Goal: Task Accomplishment & Management: Manage account settings

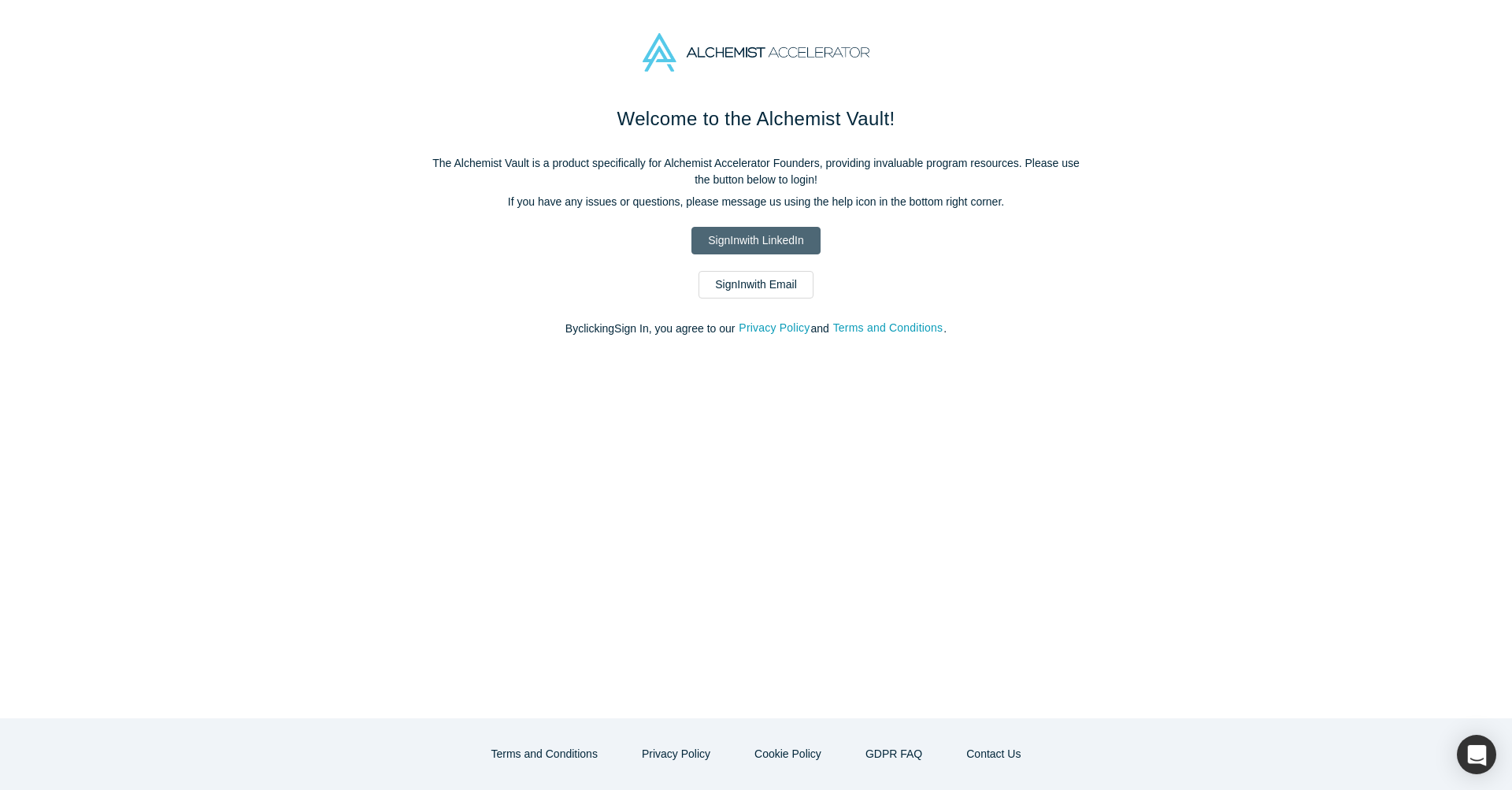
click at [776, 240] on link "Sign In with LinkedIn" at bounding box center [755, 240] width 128 height 28
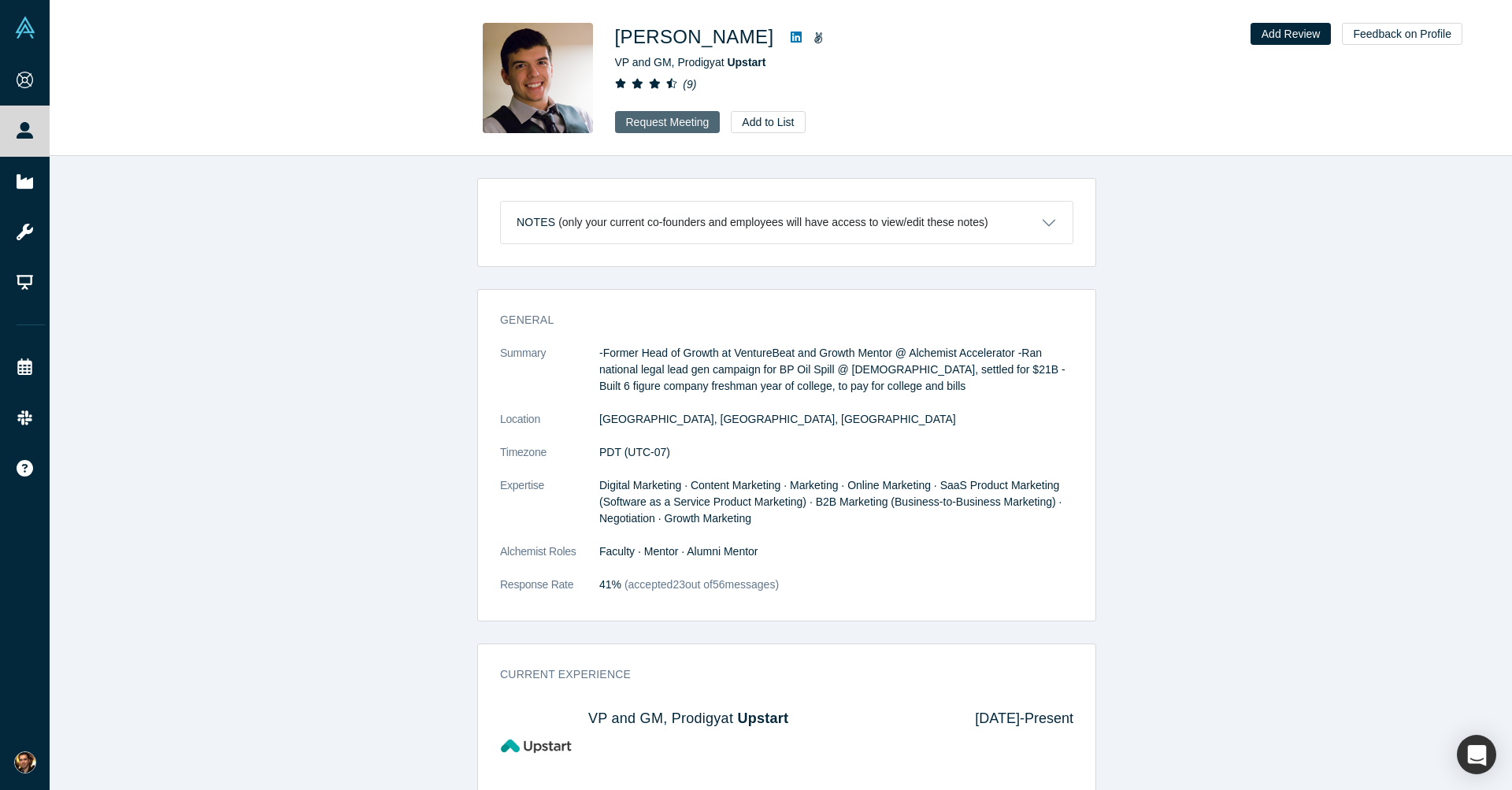
click at [665, 121] on button "Request Meeting" at bounding box center [668, 122] width 106 height 22
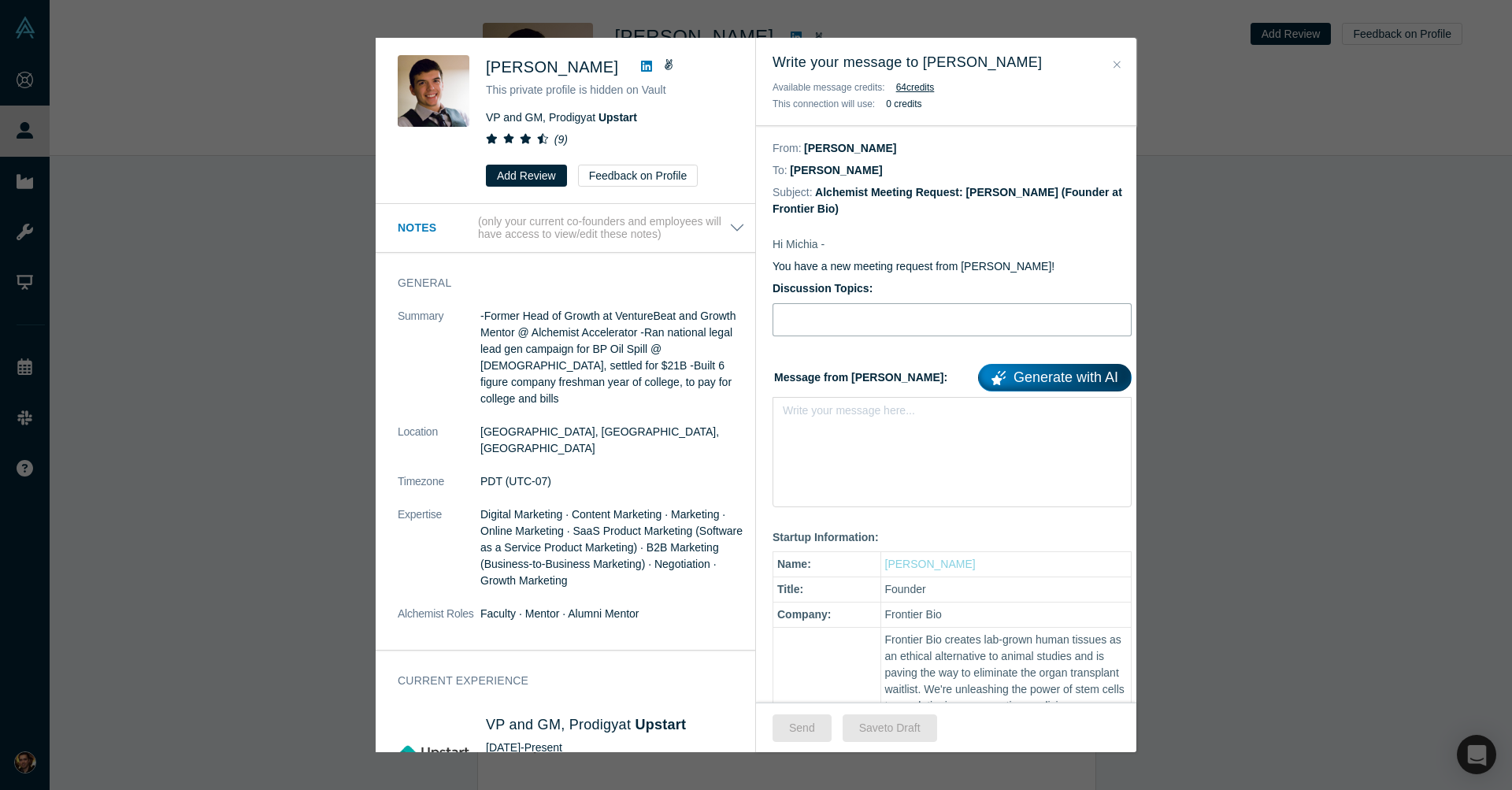
click at [899, 326] on input "Discussion Topics:" at bounding box center [952, 320] width 359 height 33
type input "Pitch deck feedback"
click at [886, 432] on div "Write your message here..." at bounding box center [952, 441] width 359 height 89
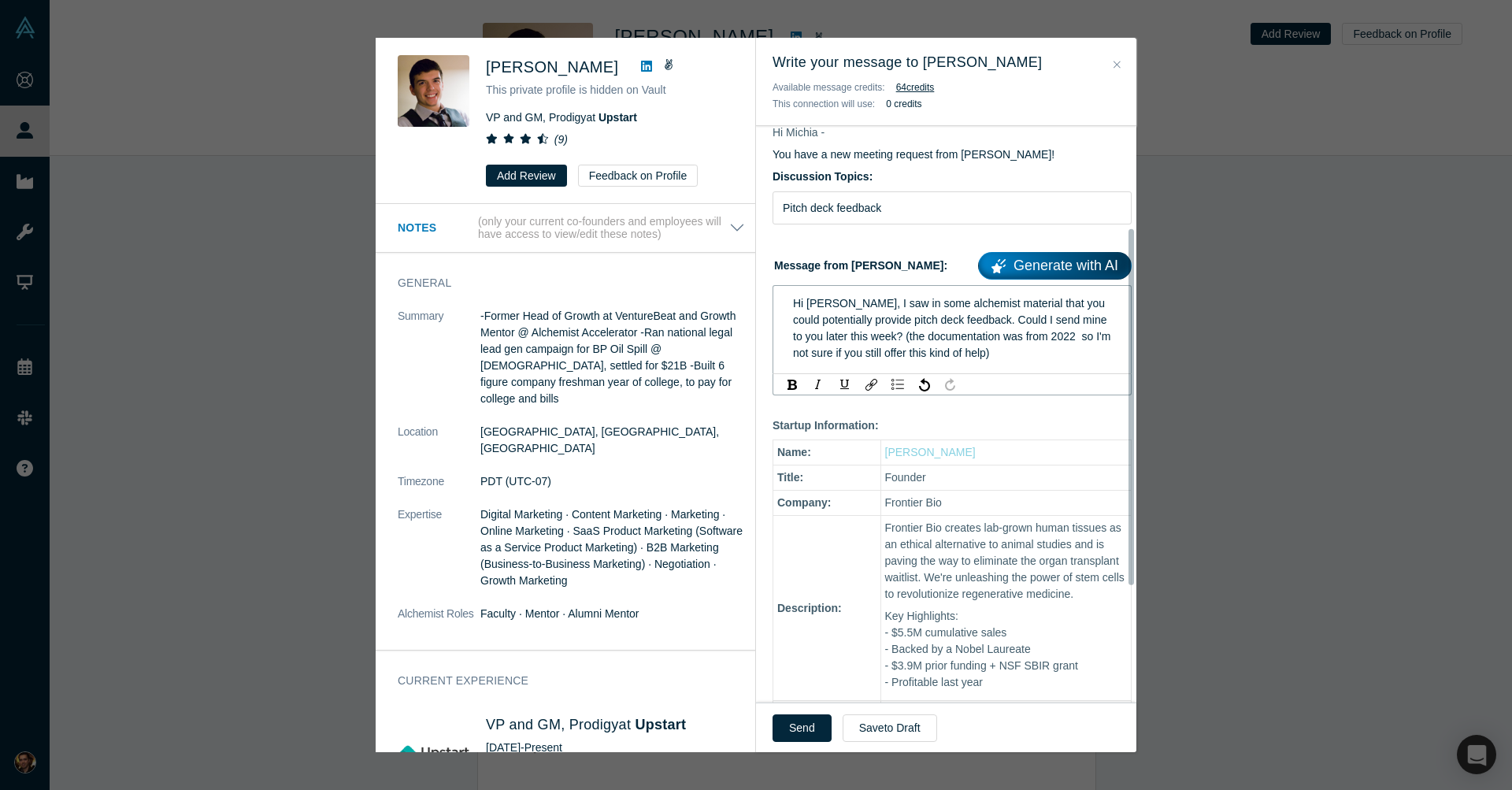
scroll to position [165, 0]
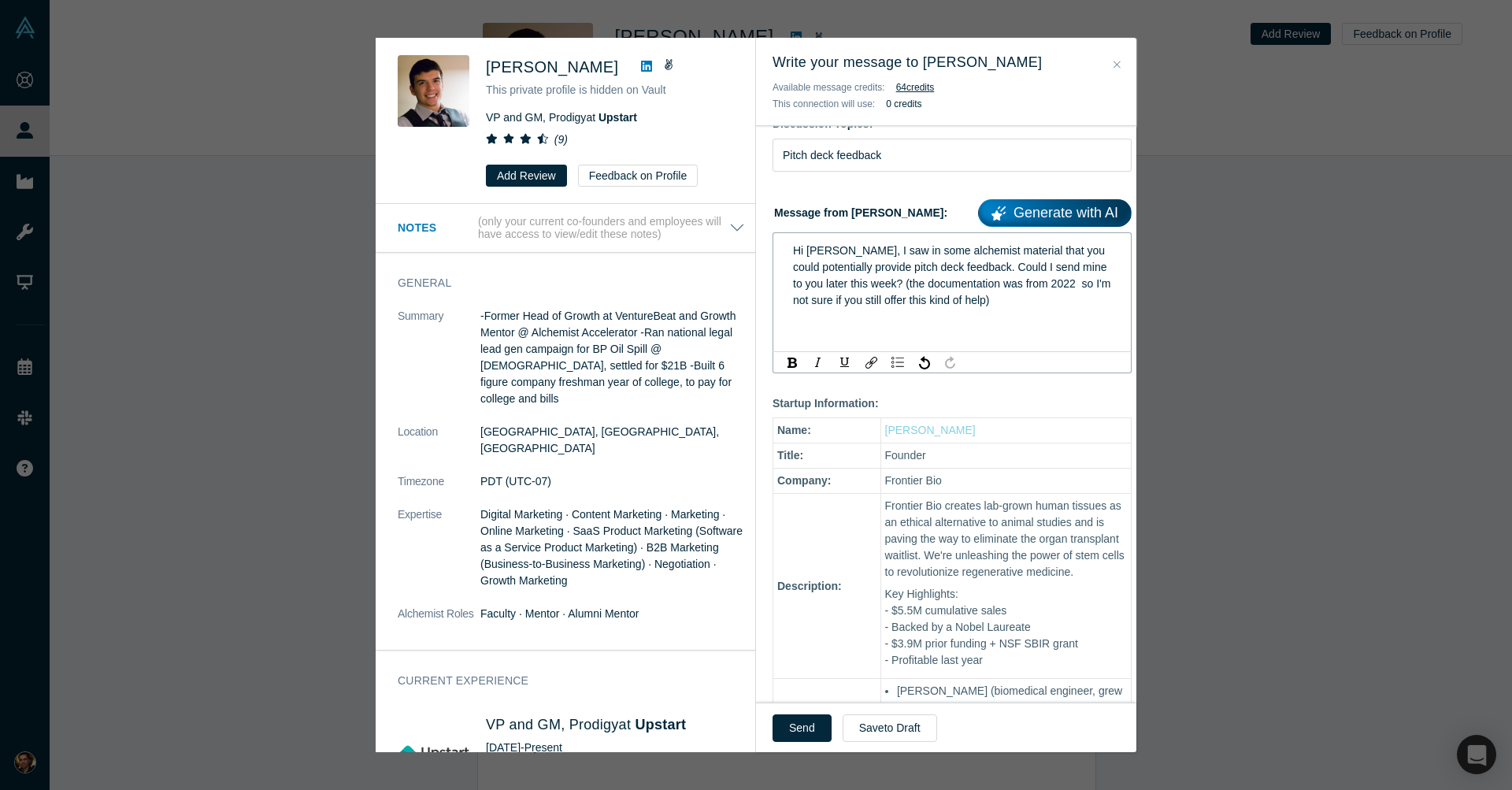
click at [1060, 316] on div "rdw-editor" at bounding box center [952, 317] width 319 height 17
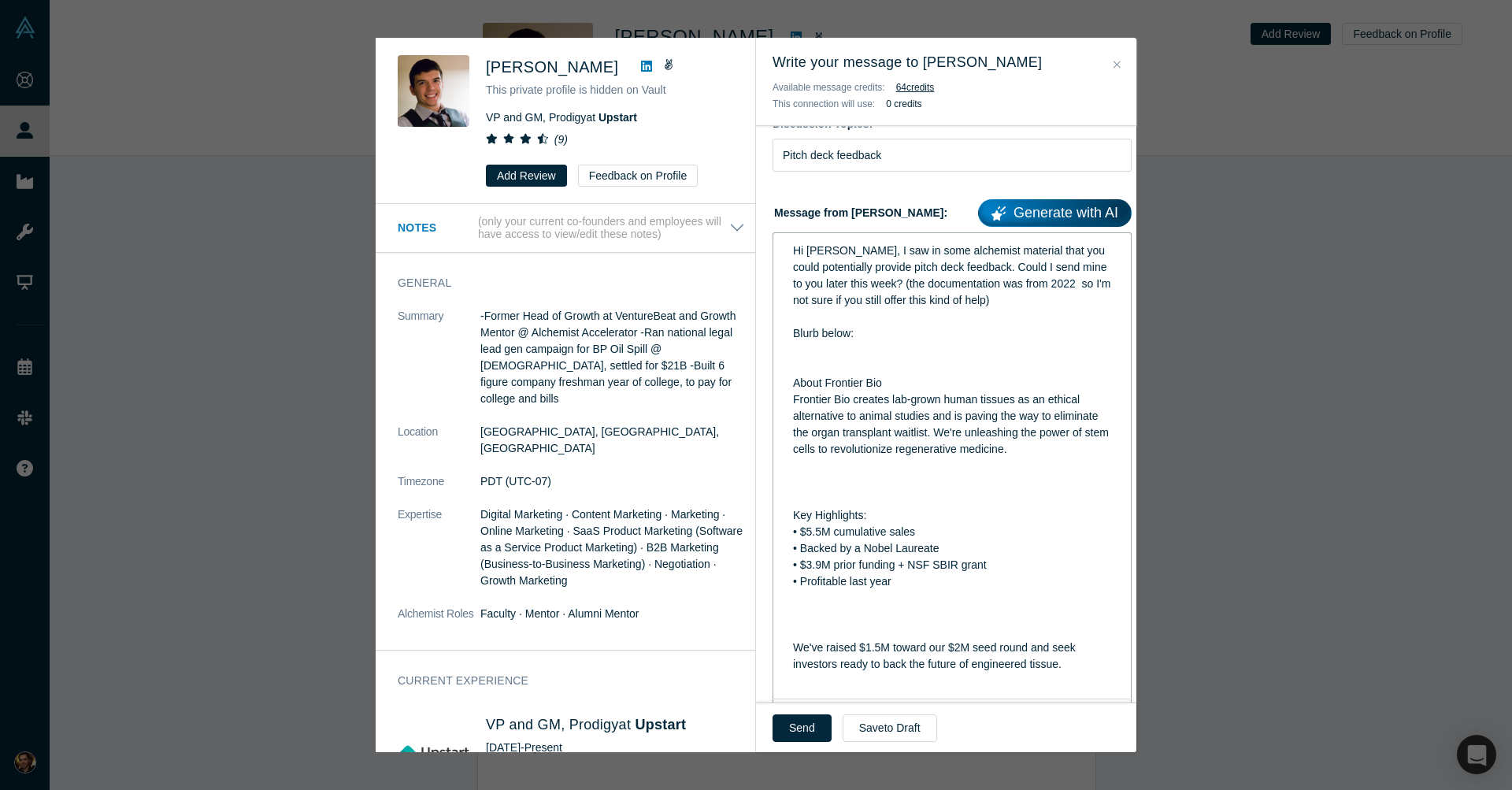
click at [869, 389] on span "About Frontier Bio" at bounding box center [837, 382] width 89 height 13
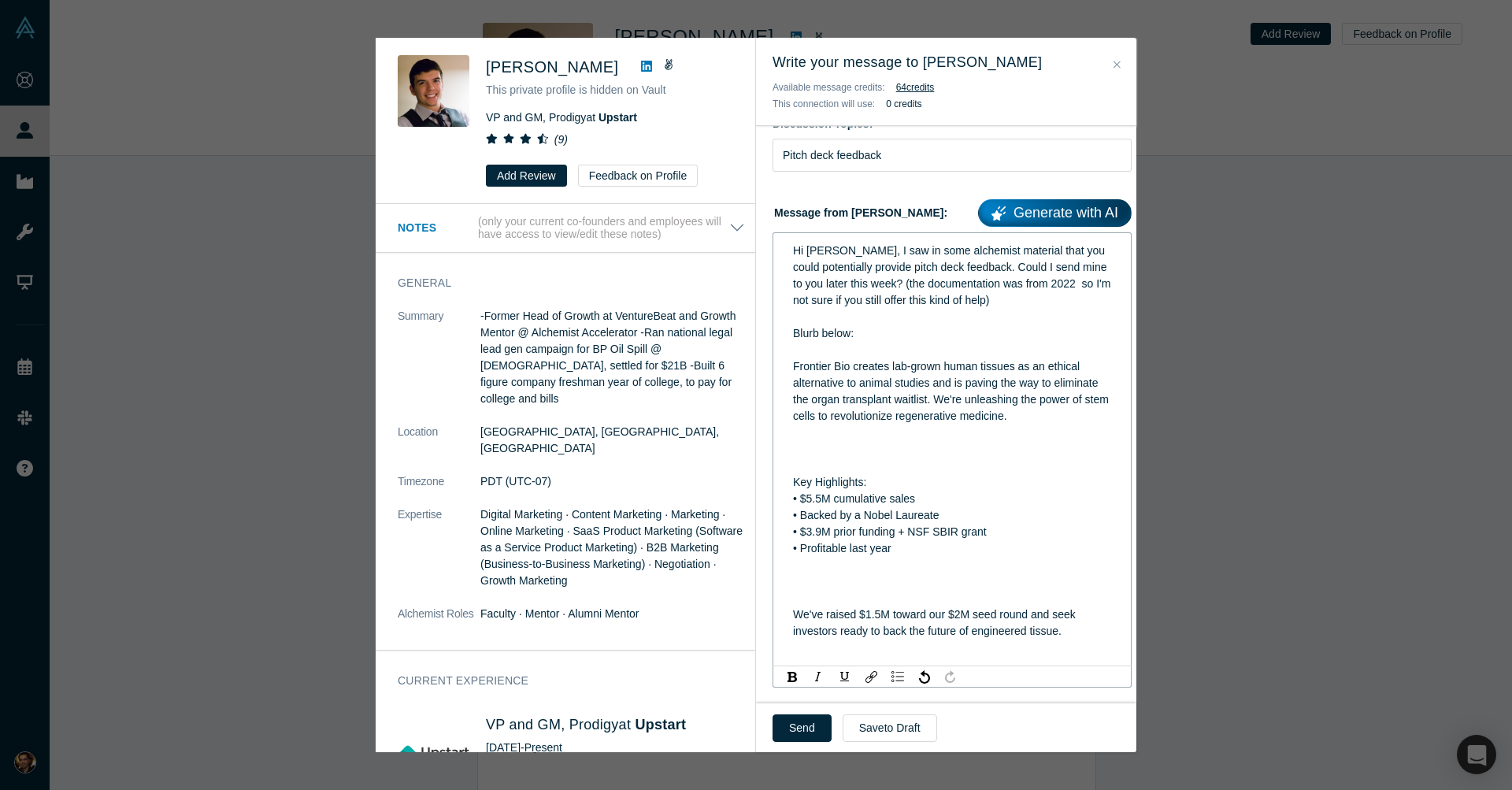
click at [816, 464] on div "rdw-editor" at bounding box center [952, 465] width 319 height 17
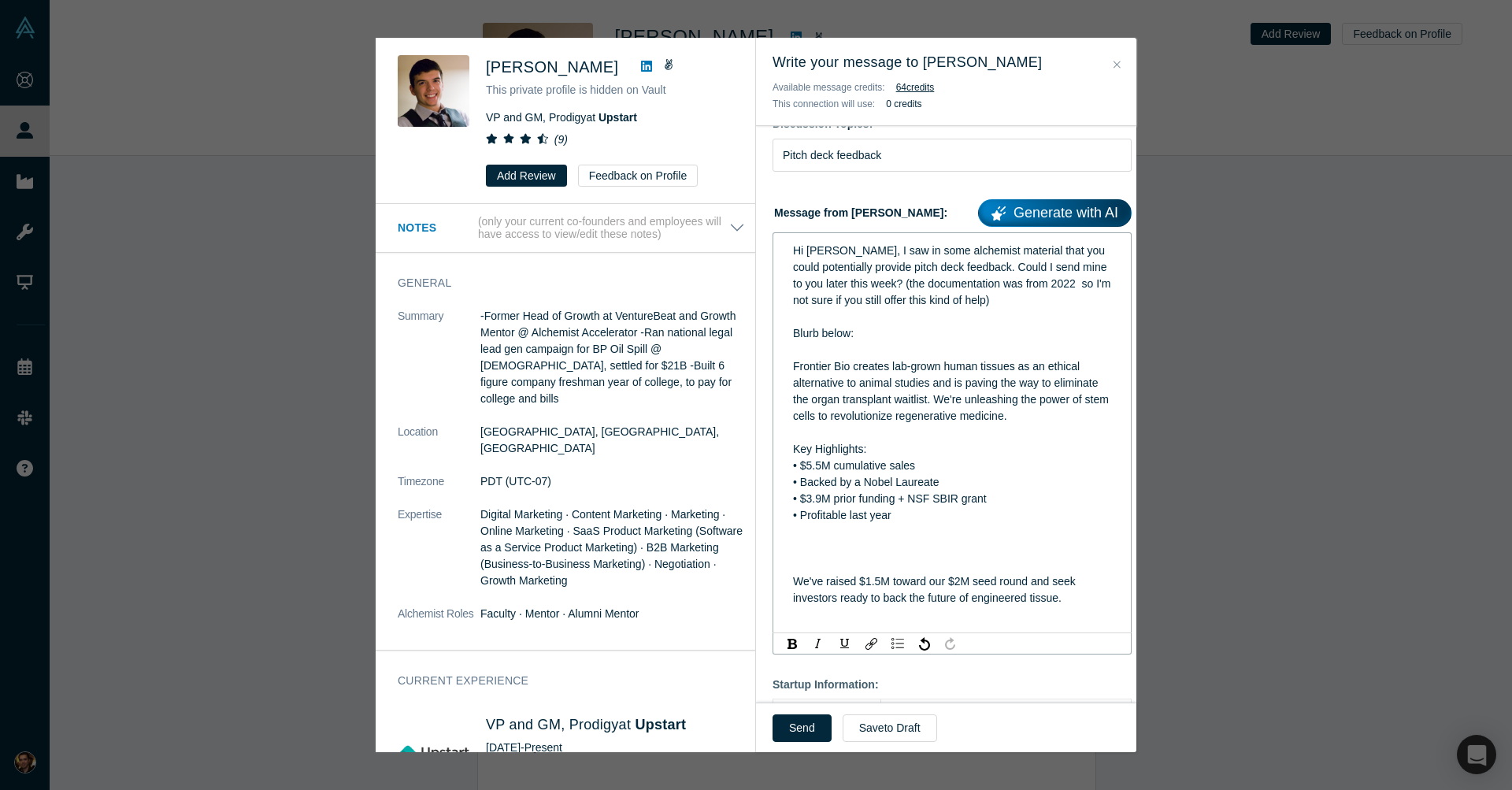
click at [840, 557] on div "rdw-editor" at bounding box center [952, 548] width 319 height 17
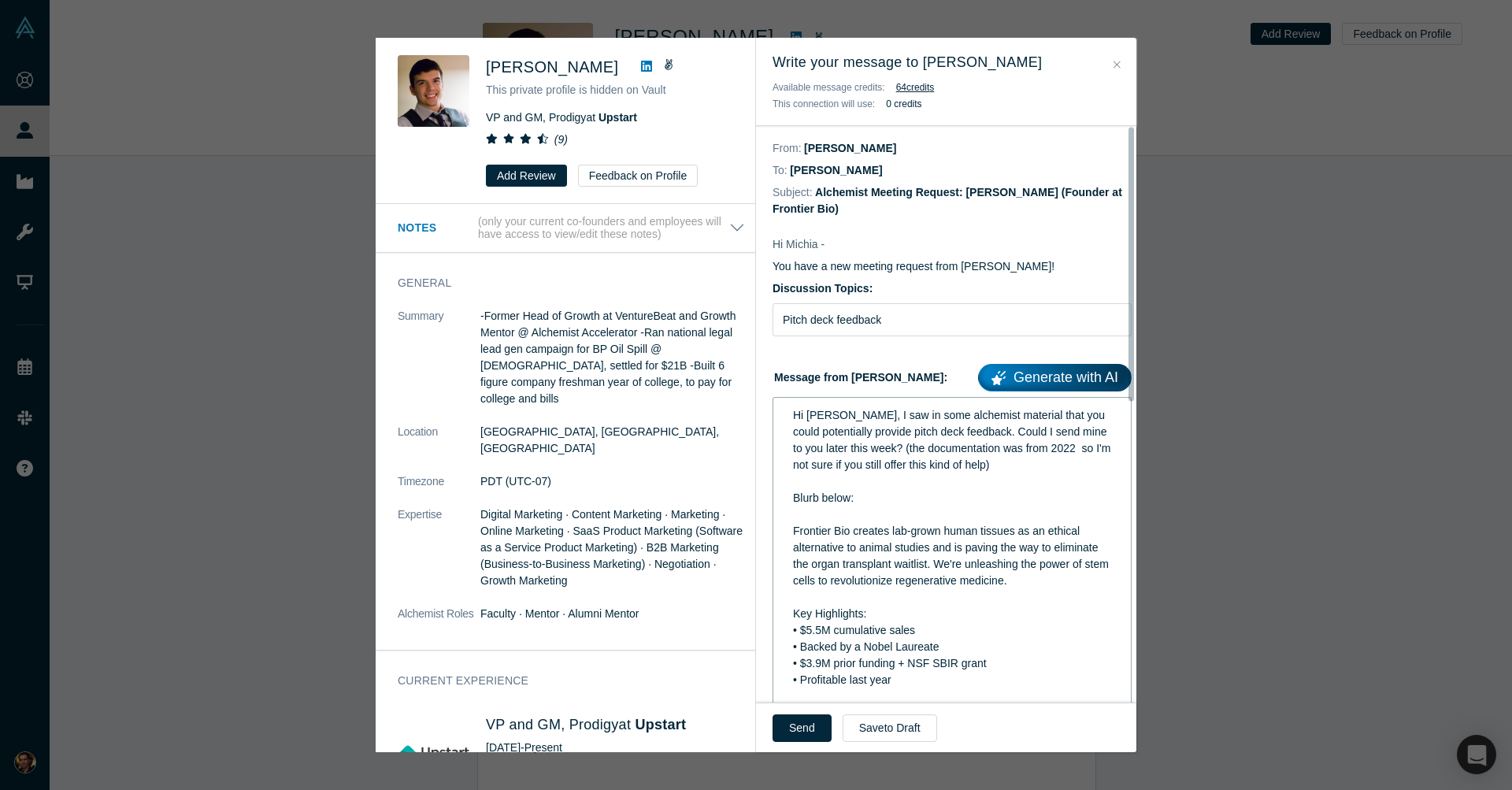
scroll to position [0, 0]
click at [875, 503] on div "Blurb below:" at bounding box center [952, 497] width 319 height 17
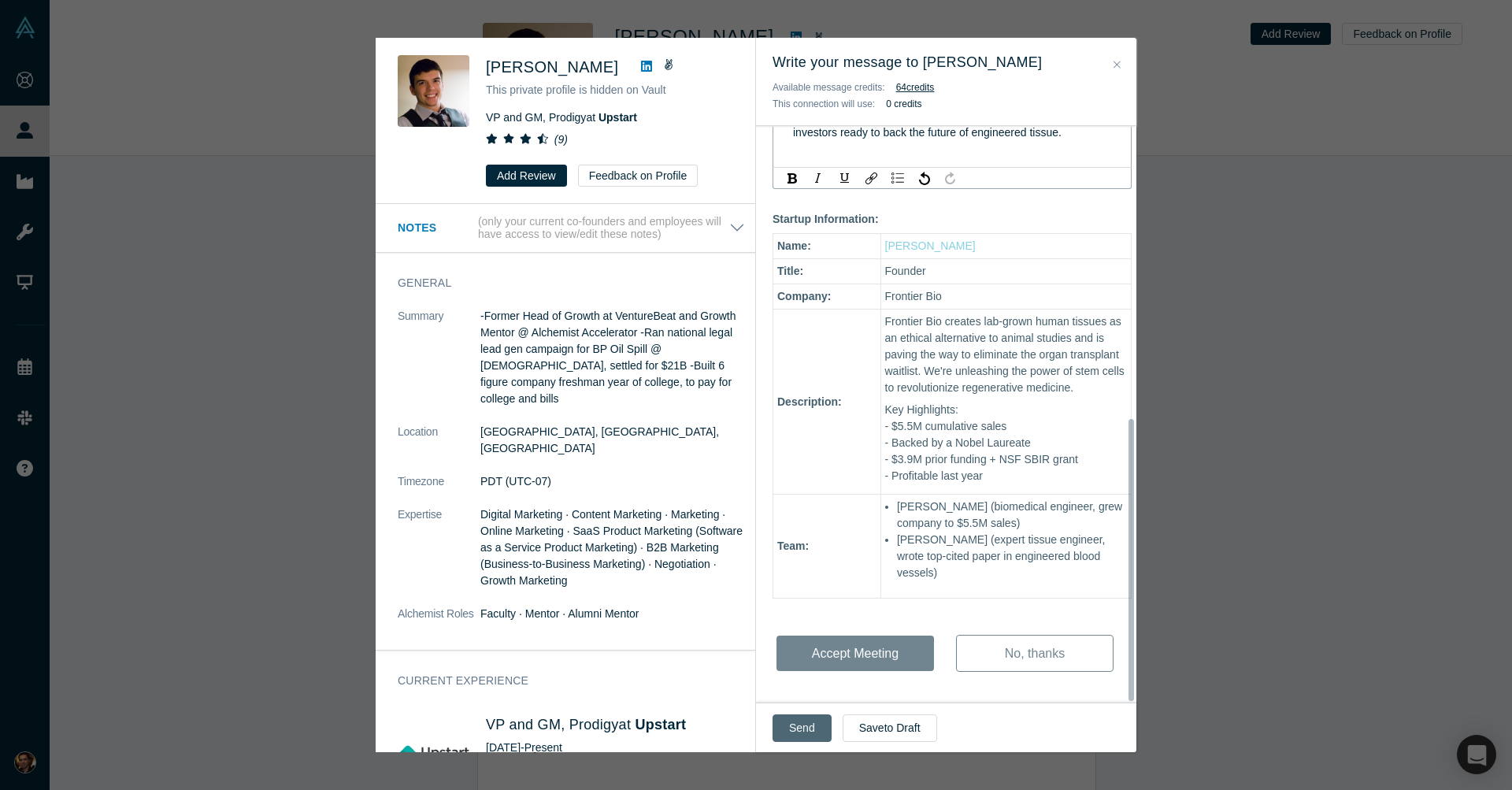
scroll to position [577, 0]
click at [803, 732] on button "Send" at bounding box center [802, 728] width 59 height 28
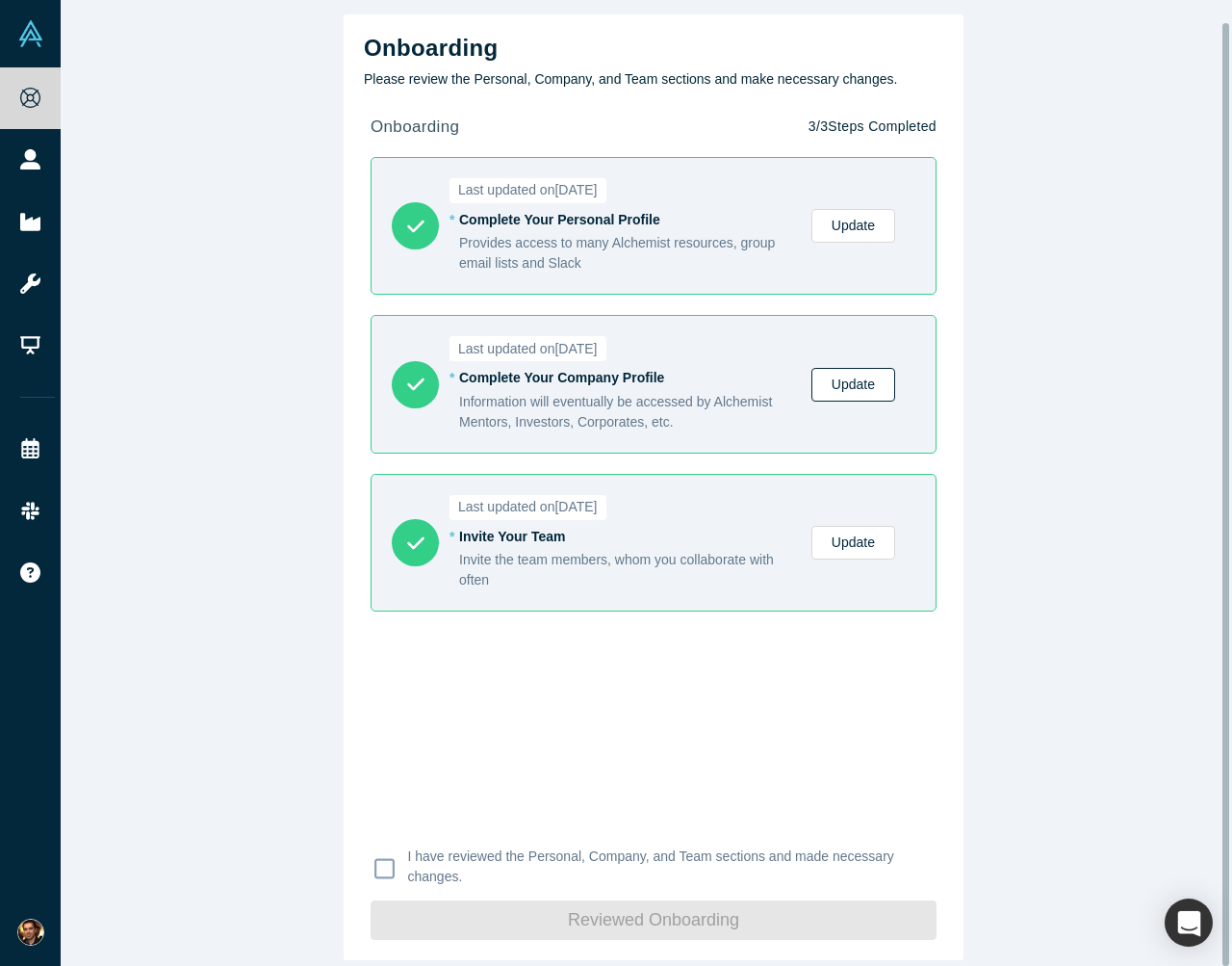
scroll to position [20, 0]
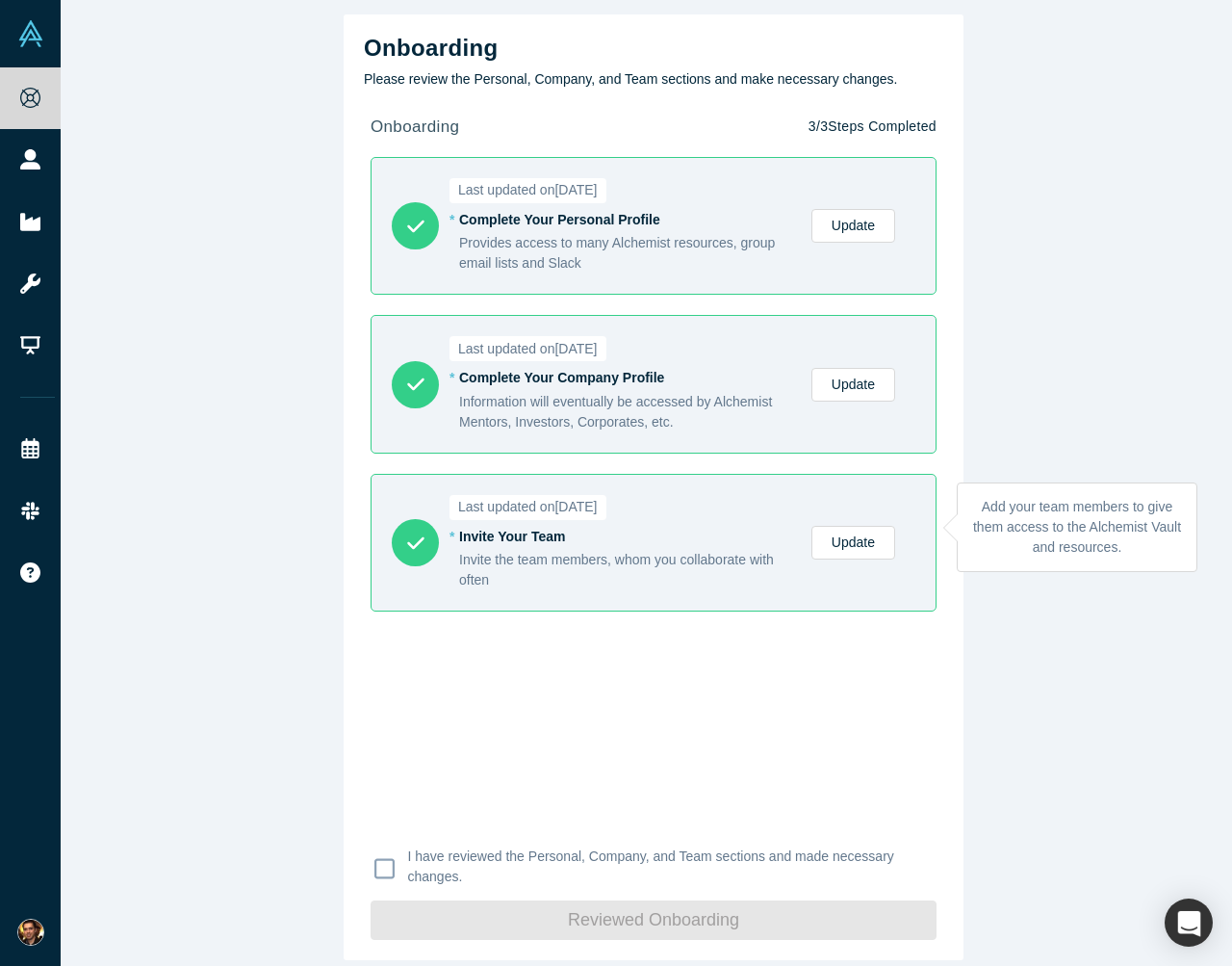
click at [498, 550] on div "Invite the team members, whom you collaborate with often" at bounding box center [625, 570] width 333 height 40
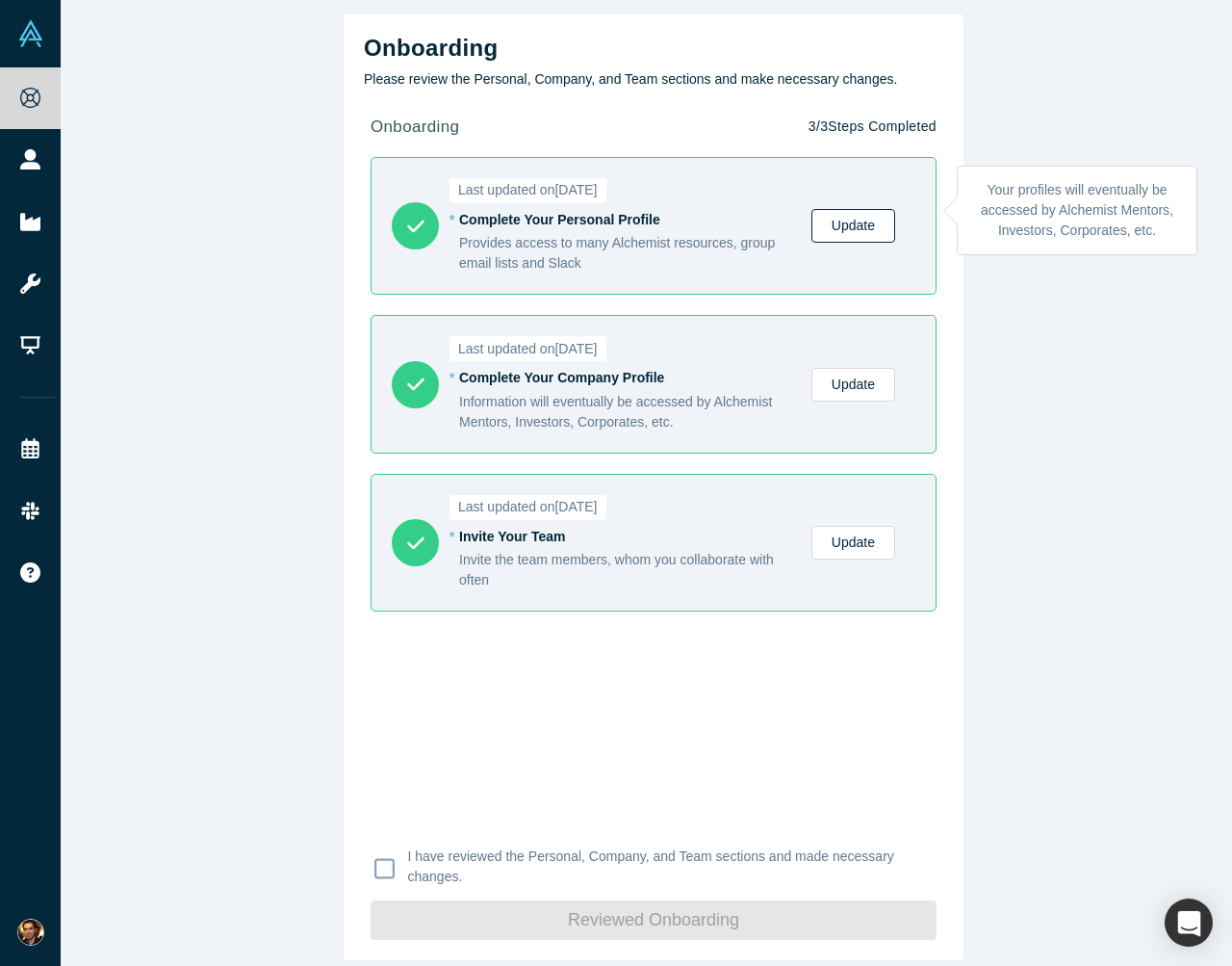
click at [827, 212] on link "Update" at bounding box center [853, 226] width 84 height 34
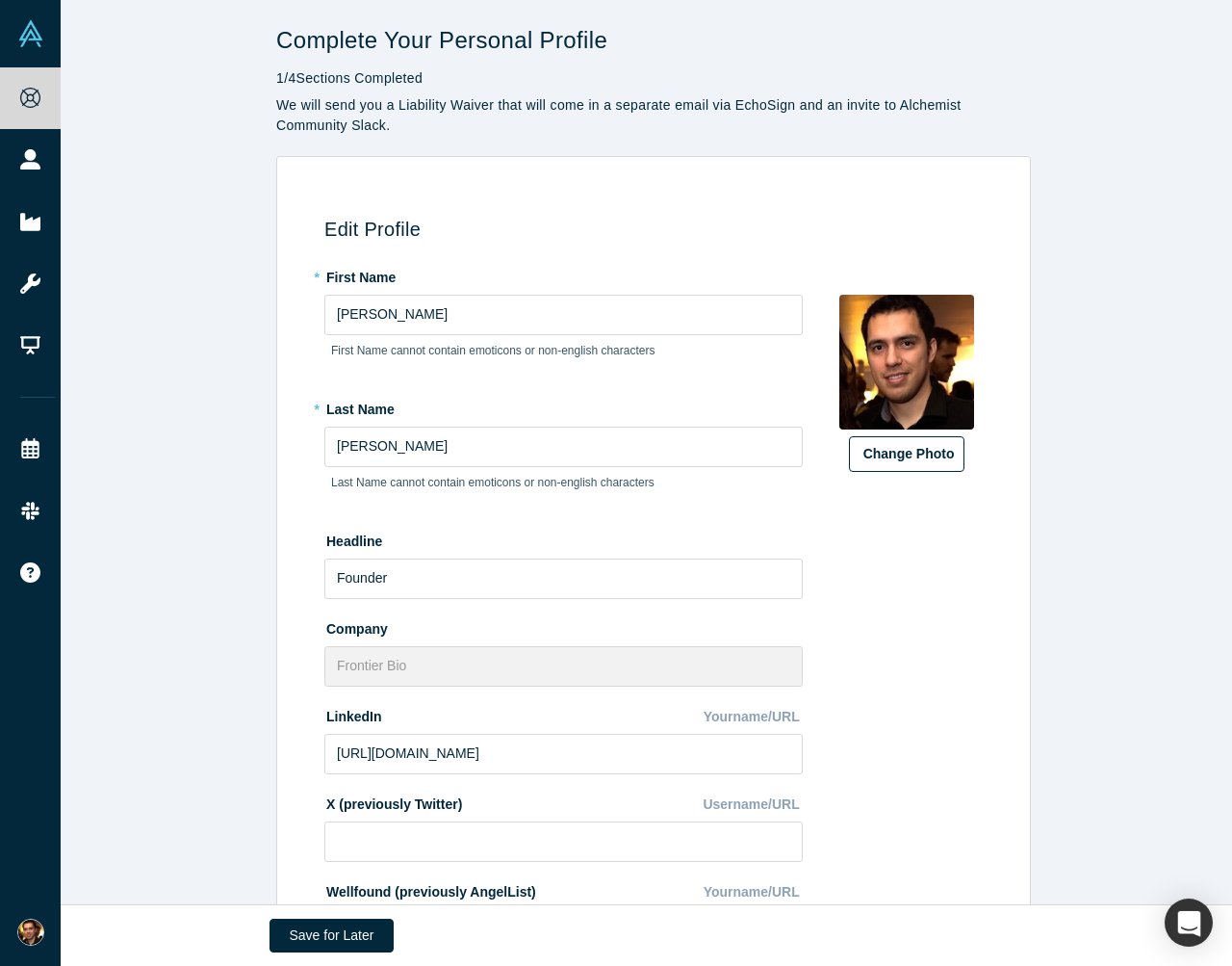
click at [918, 440] on button "Change Photo" at bounding box center [907, 453] width 116 height 36
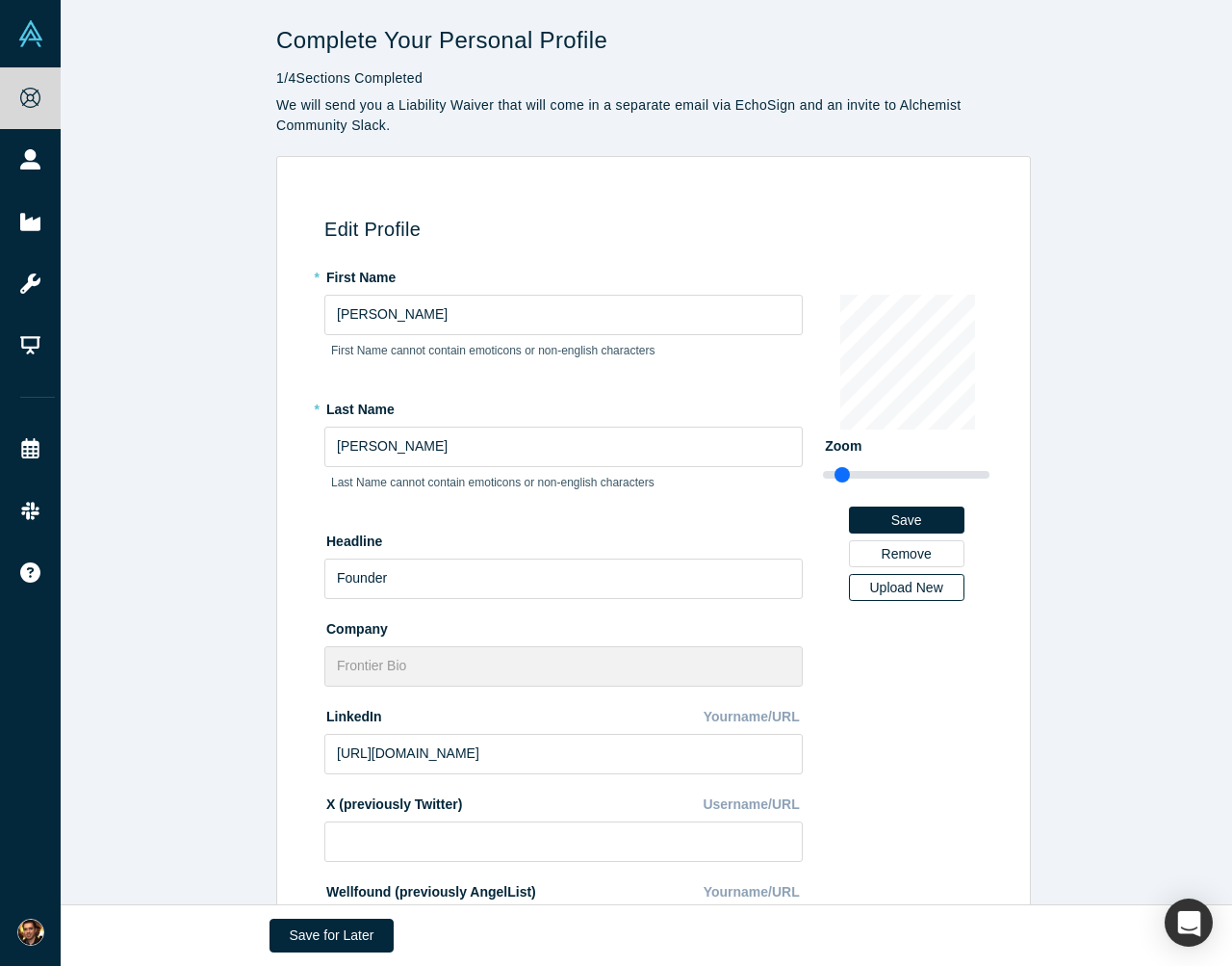
click at [898, 584] on div "Upload New" at bounding box center [907, 587] width 89 height 13
click at [0, 0] on input "Upload New" at bounding box center [0, 0] width 0 height 0
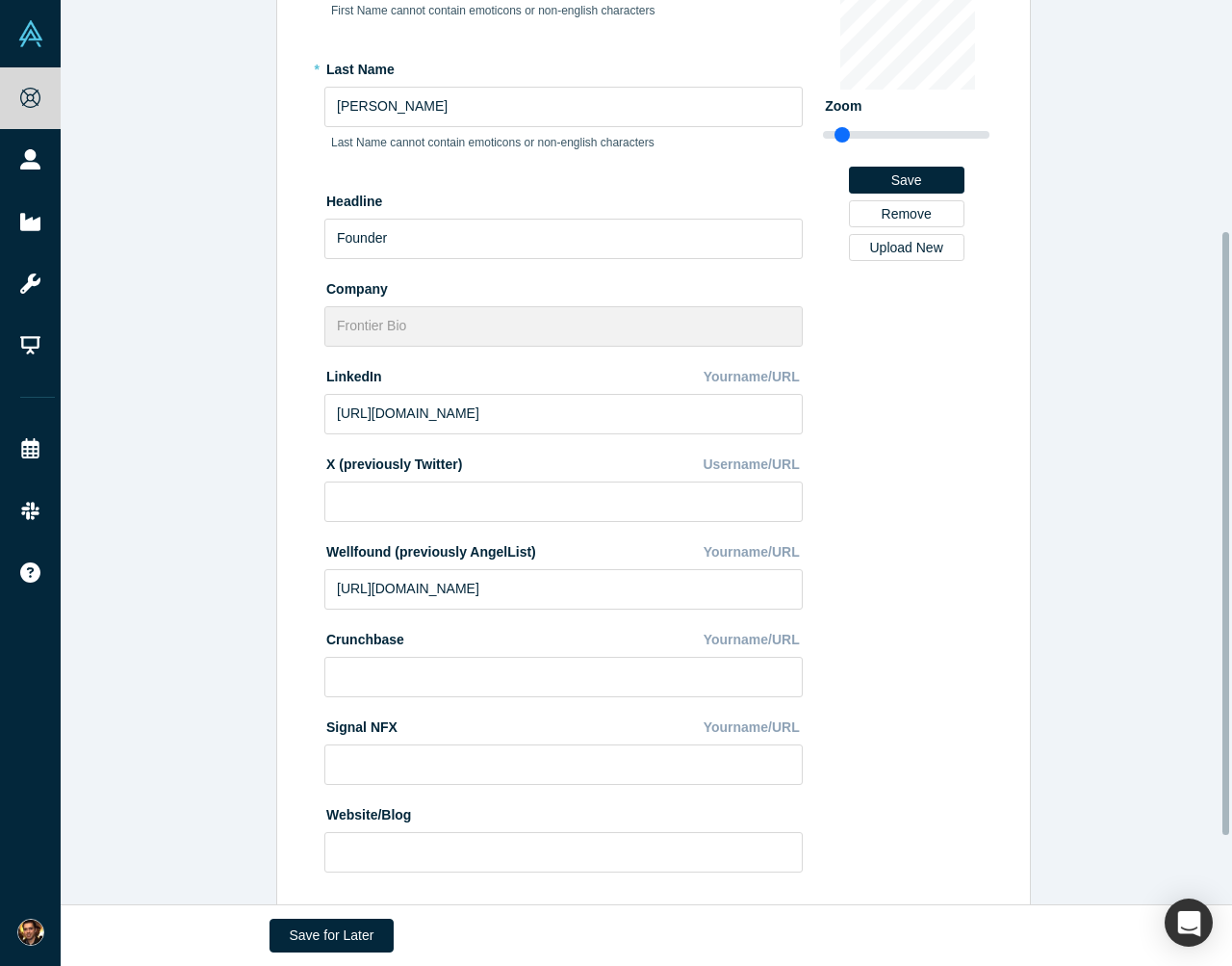
scroll to position [346, 0]
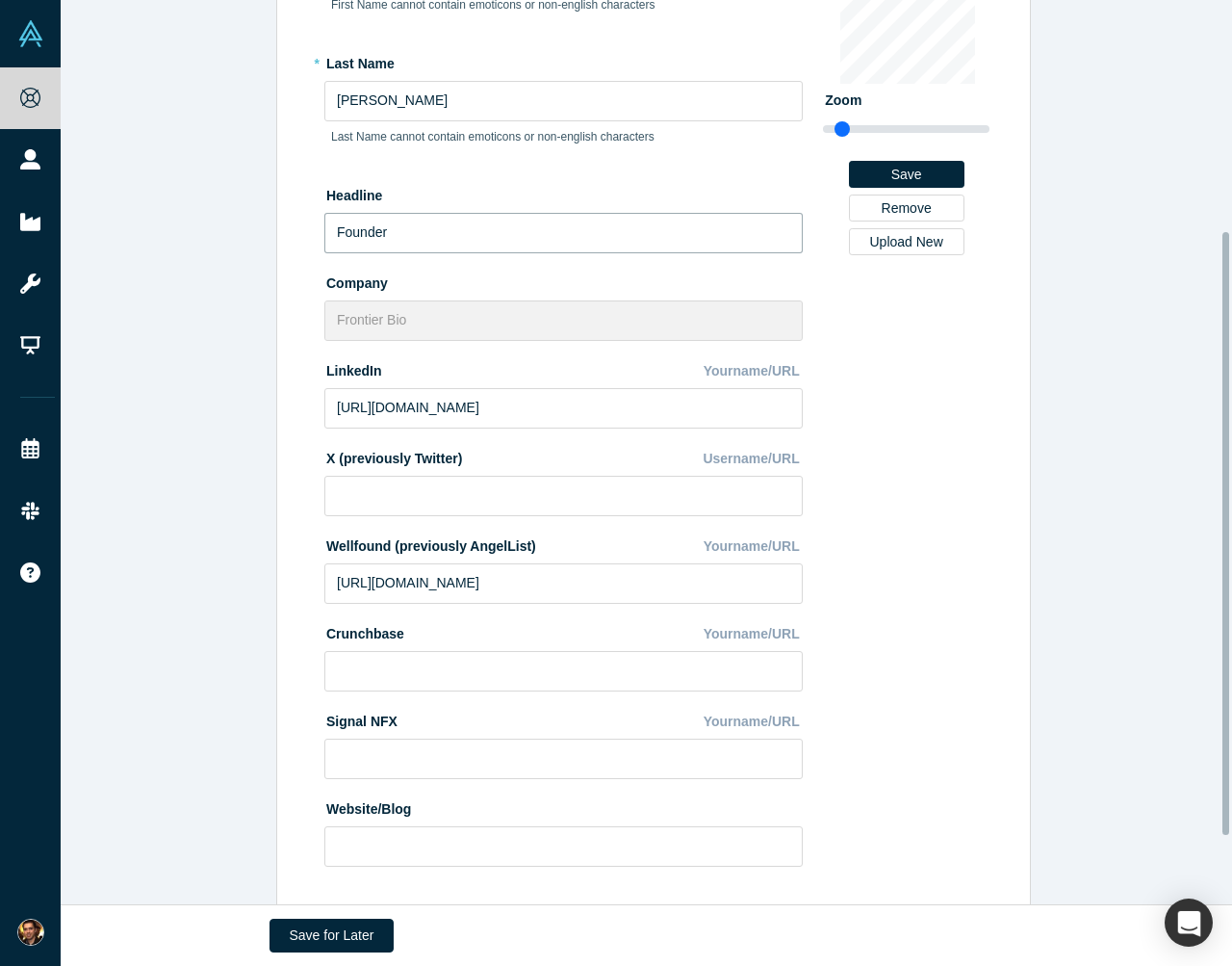
click at [354, 224] on input "Founder" at bounding box center [564, 233] width 478 height 40
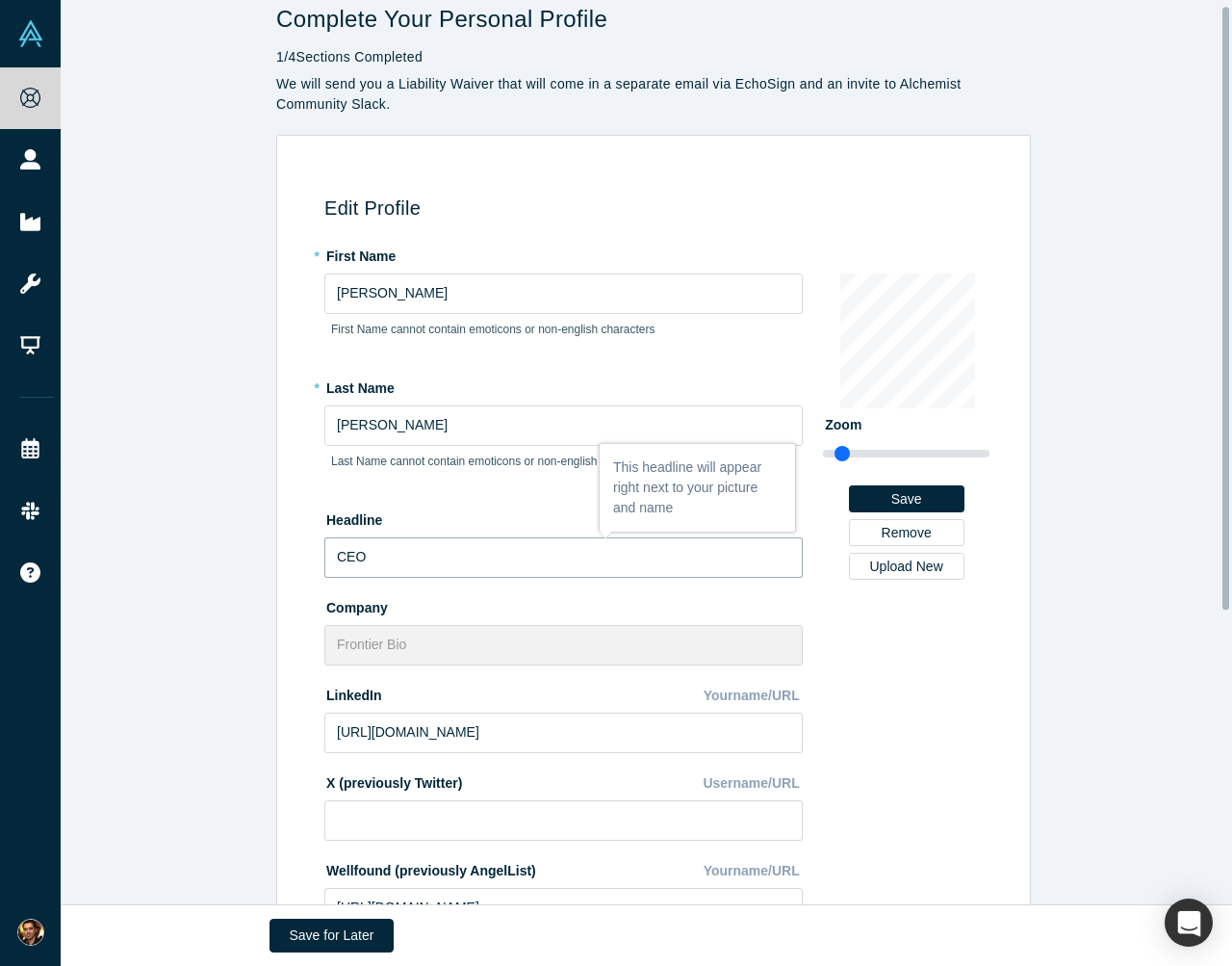
scroll to position [22, 0]
type input "CEO"
click at [908, 496] on button "Save" at bounding box center [907, 497] width 116 height 27
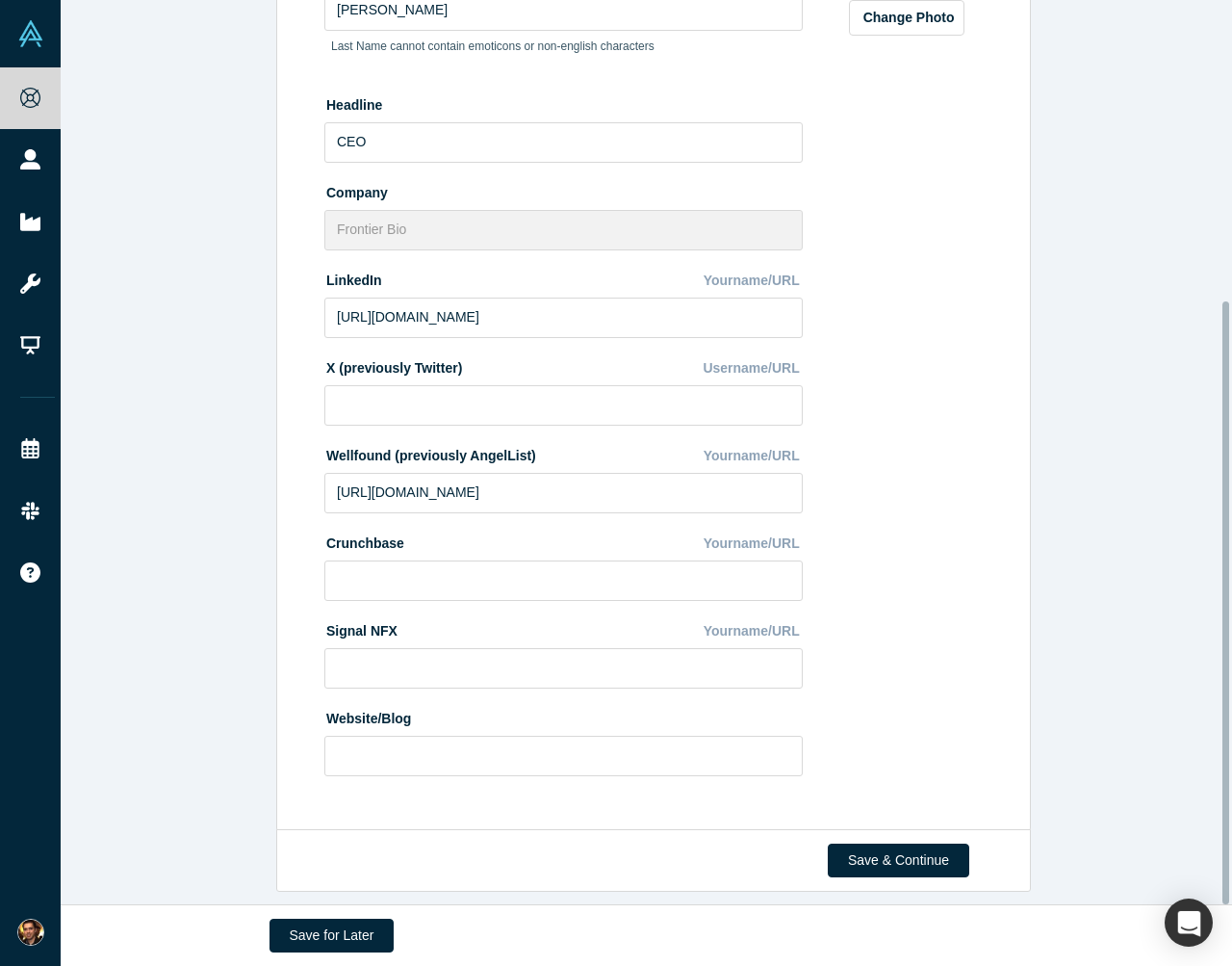
scroll to position [446, 0]
click at [873, 845] on button "Save & Continue" at bounding box center [898, 860] width 142 height 34
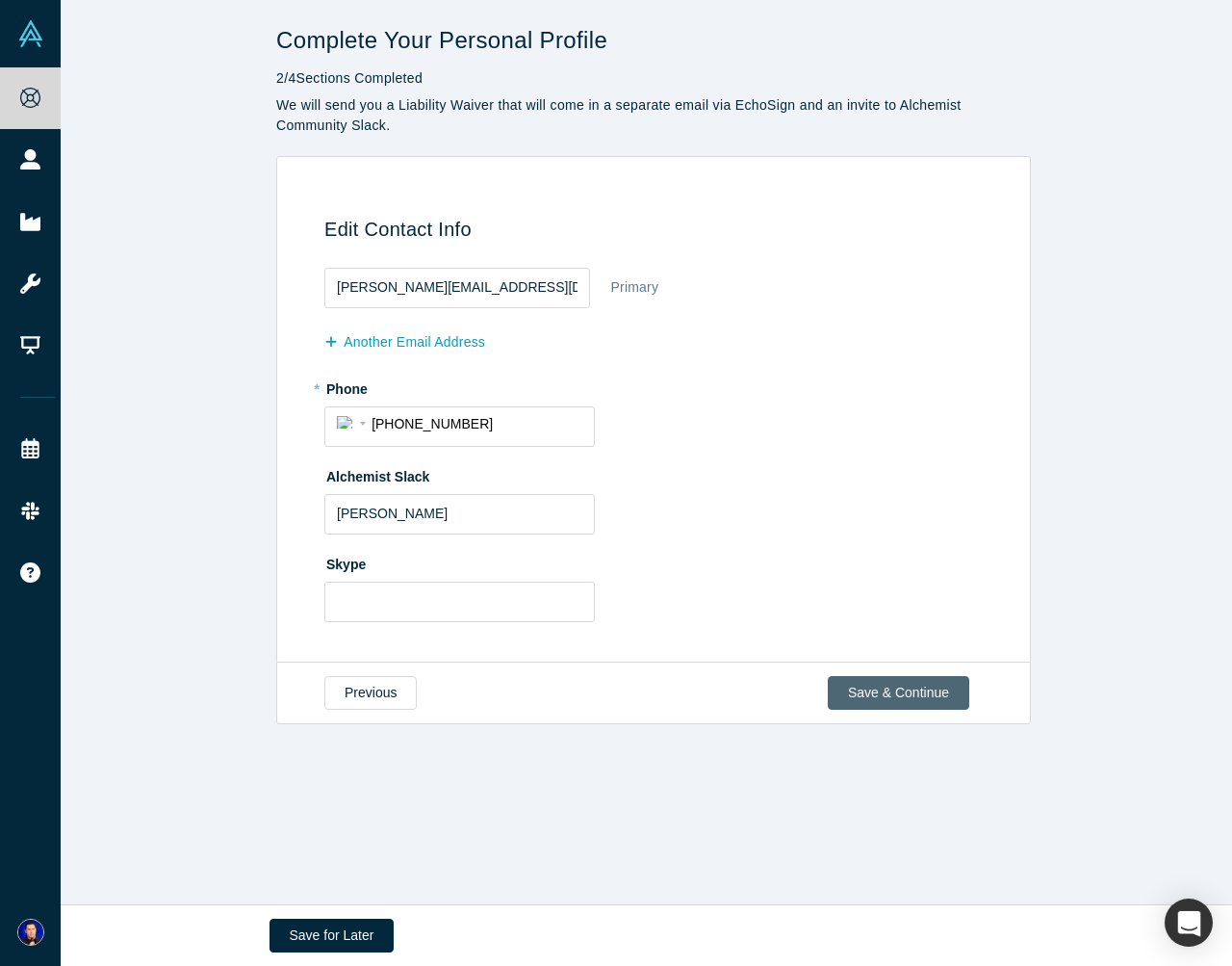
scroll to position [0, 0]
click at [374, 698] on button "Previous" at bounding box center [371, 692] width 93 height 34
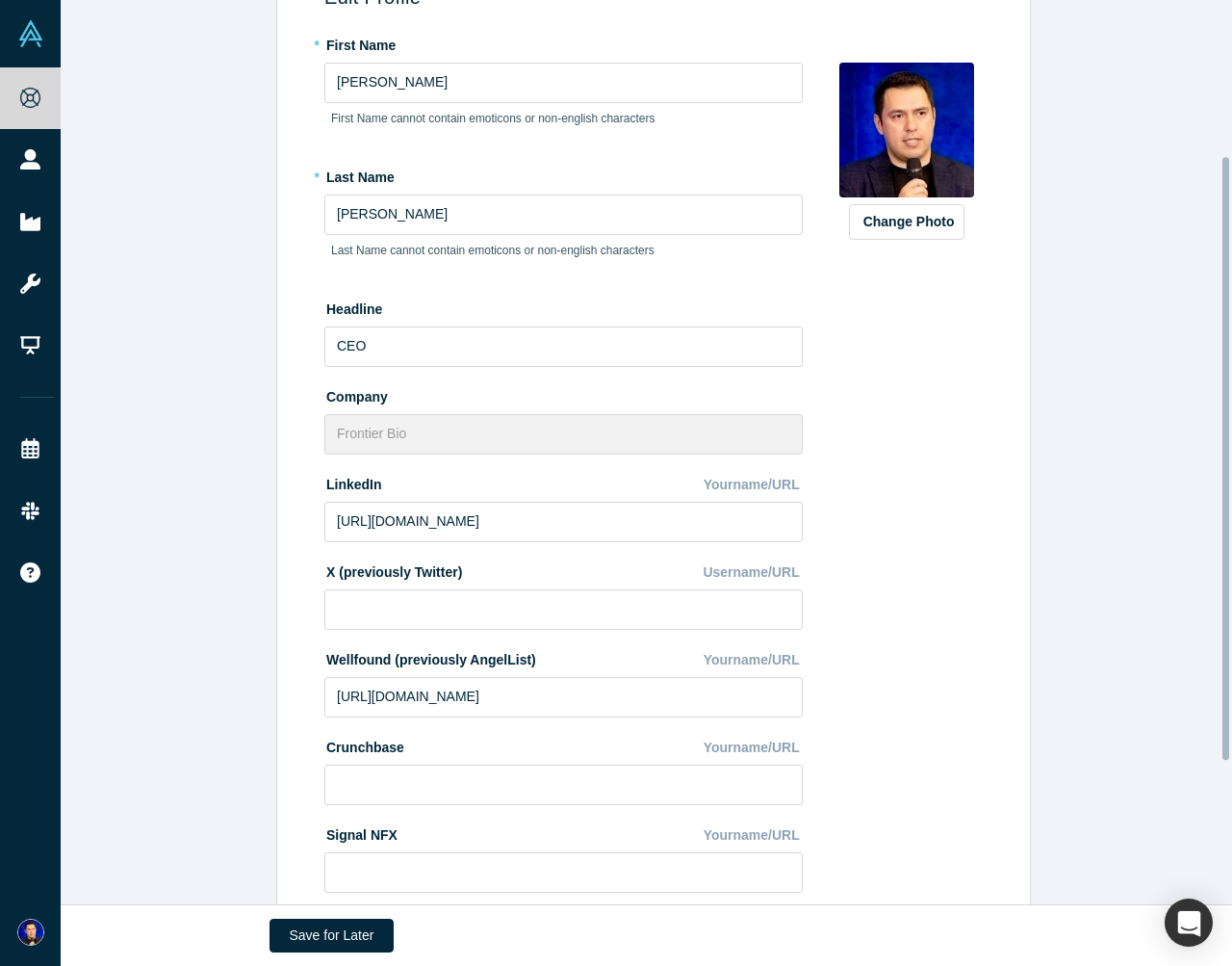
scroll to position [234, 0]
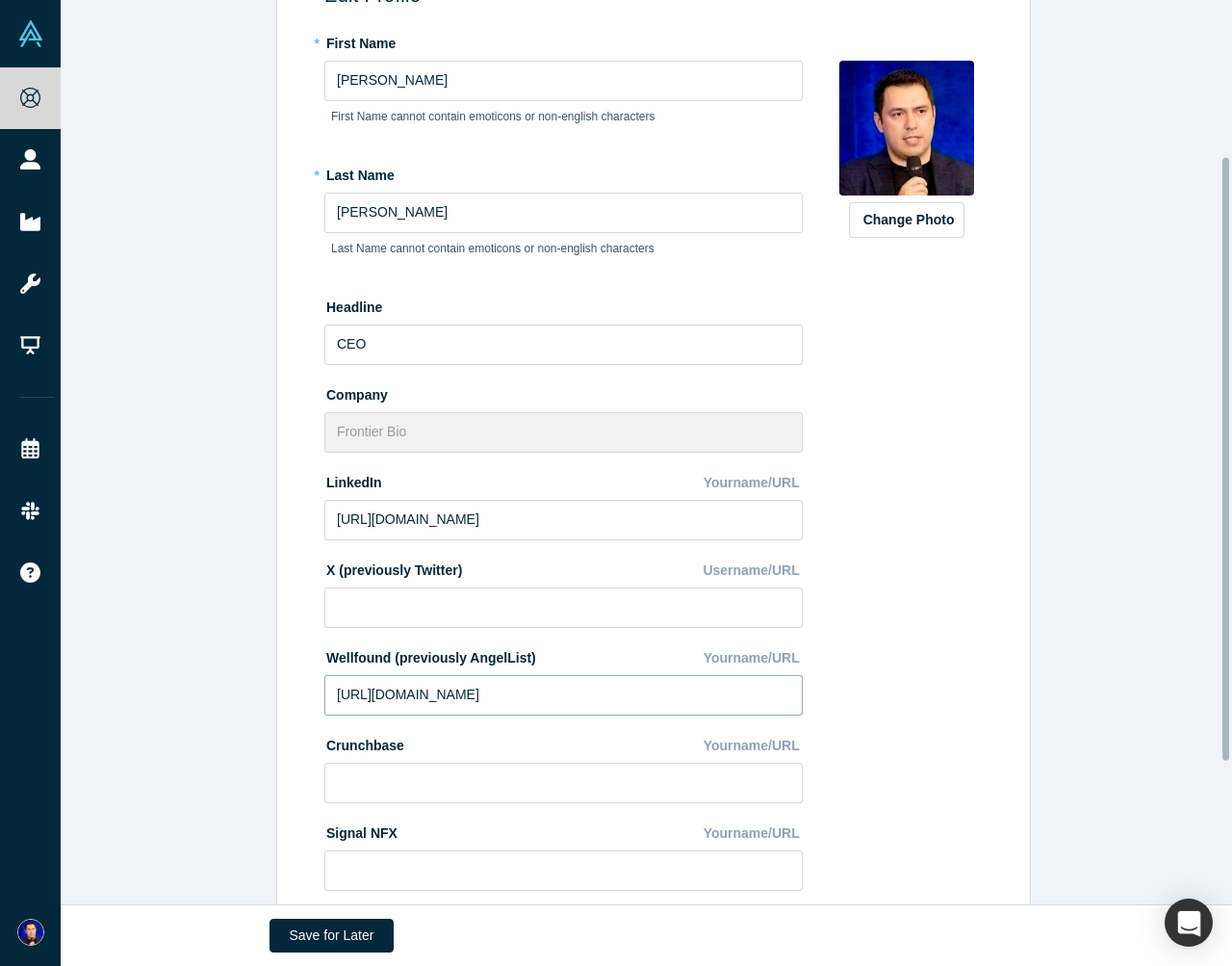
click at [469, 693] on input "https://angel.co/ericbennett" at bounding box center [564, 695] width 478 height 40
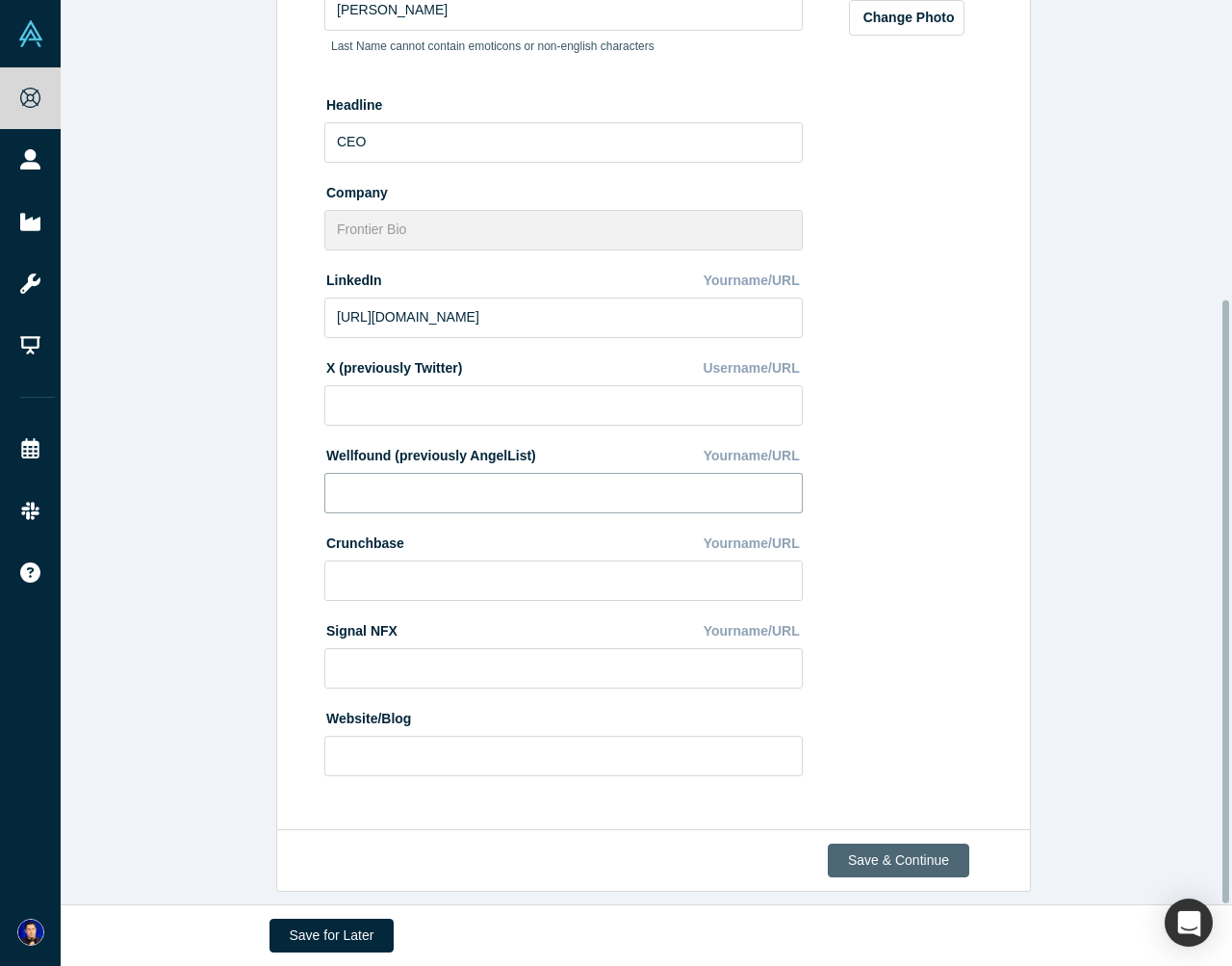
scroll to position [446, 0]
click at [877, 845] on button "Save & Continue" at bounding box center [898, 860] width 142 height 34
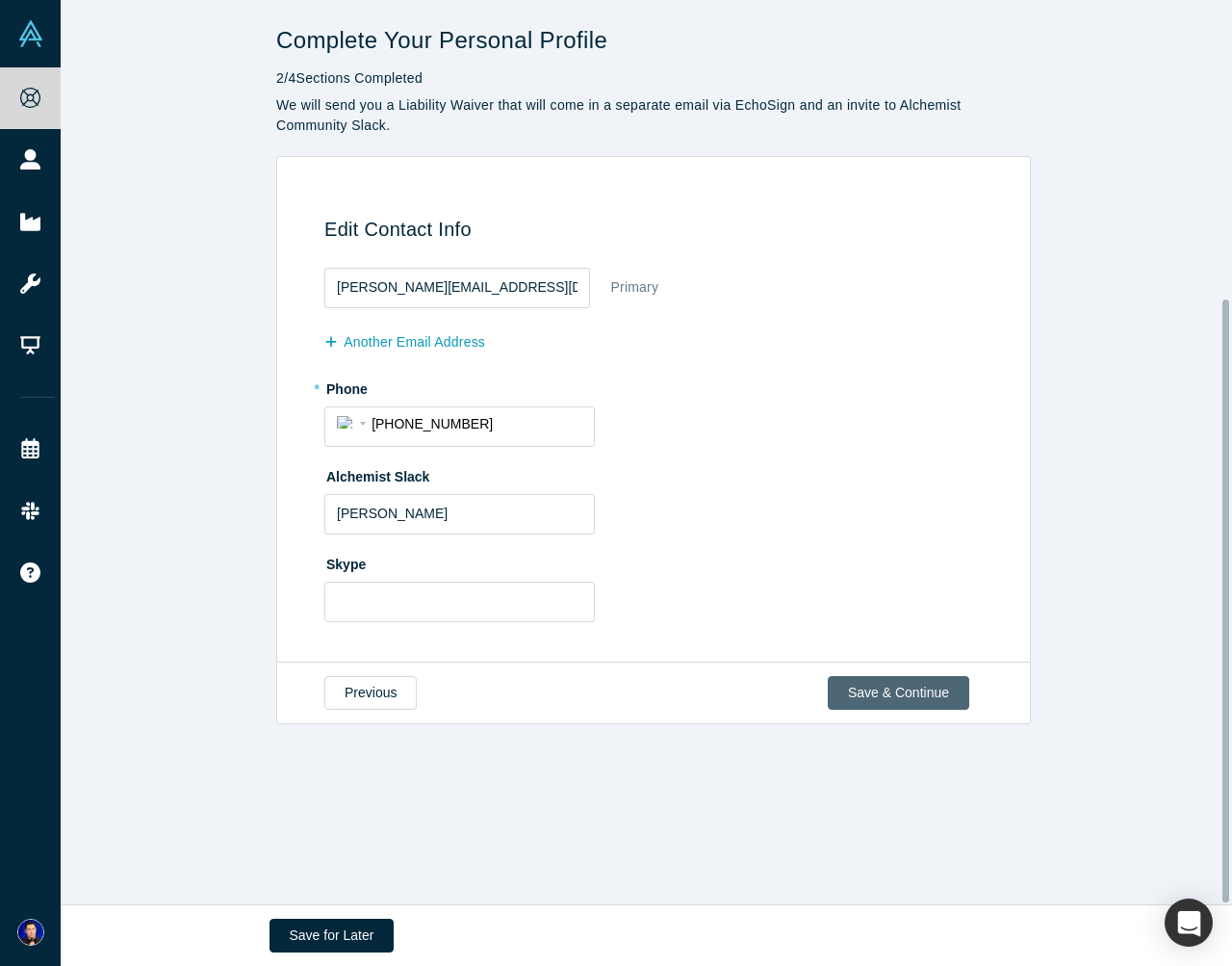
scroll to position [0, 0]
click at [847, 687] on button "Save & Continue" at bounding box center [898, 692] width 142 height 34
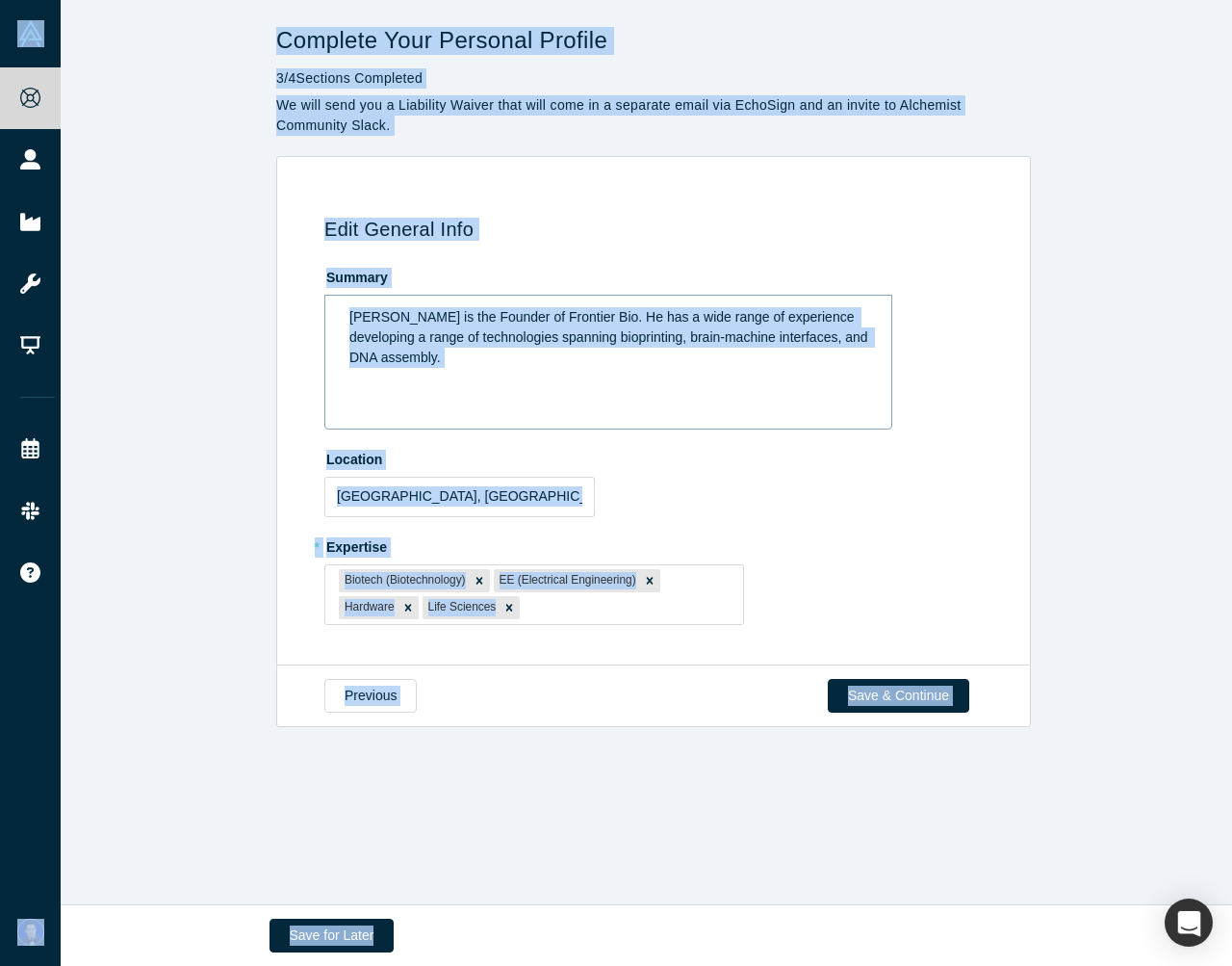
click at [667, 377] on div "Eric is the Founder of Frontier Bio. He has a wide range of experience developi…" at bounding box center [608, 362] width 568 height 135
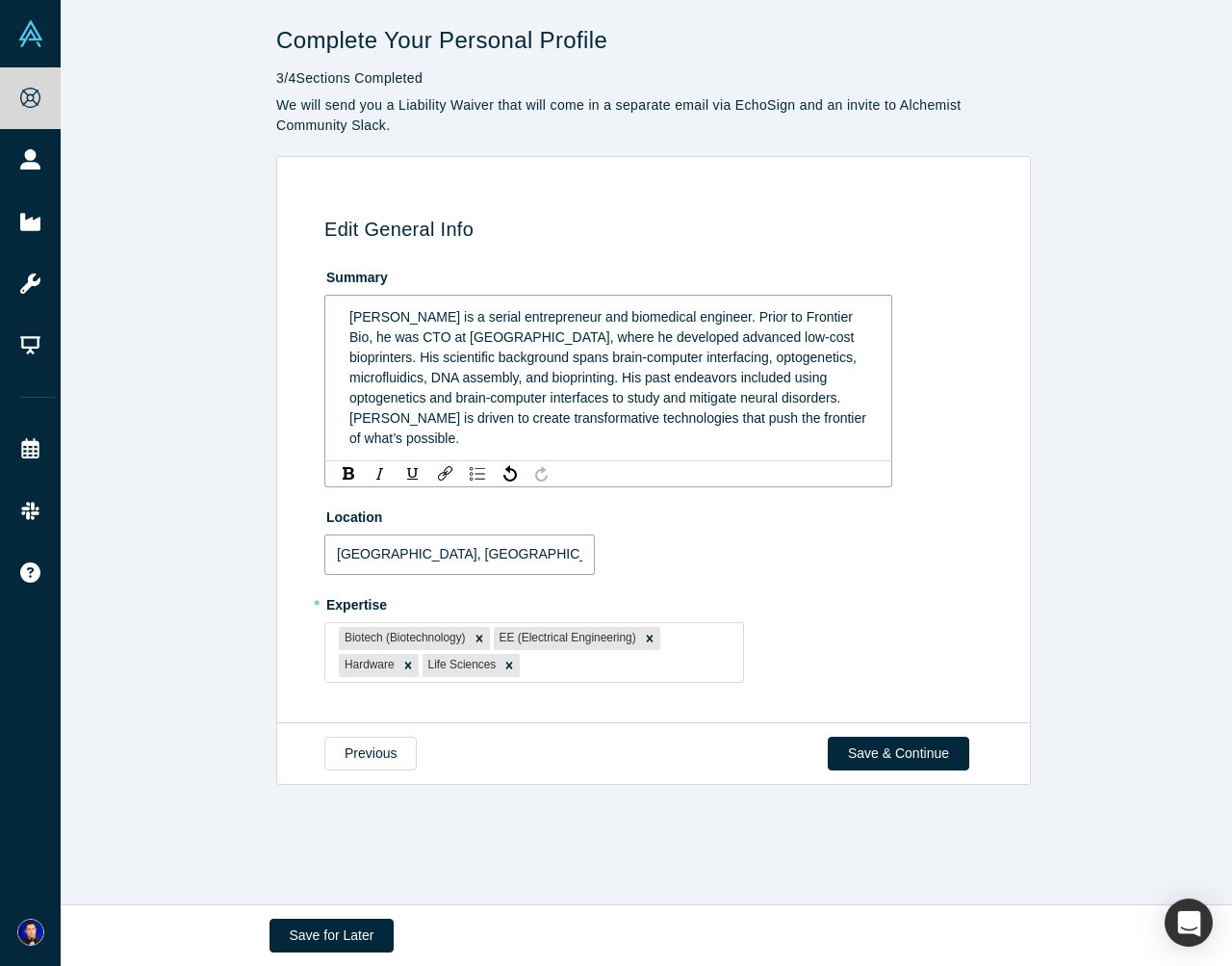
click at [473, 534] on fieldset "Summary Eric is a serial entrepreneur and biomedical engineer. Prior to Frontie…" at bounding box center [657, 478] width 665 height 435
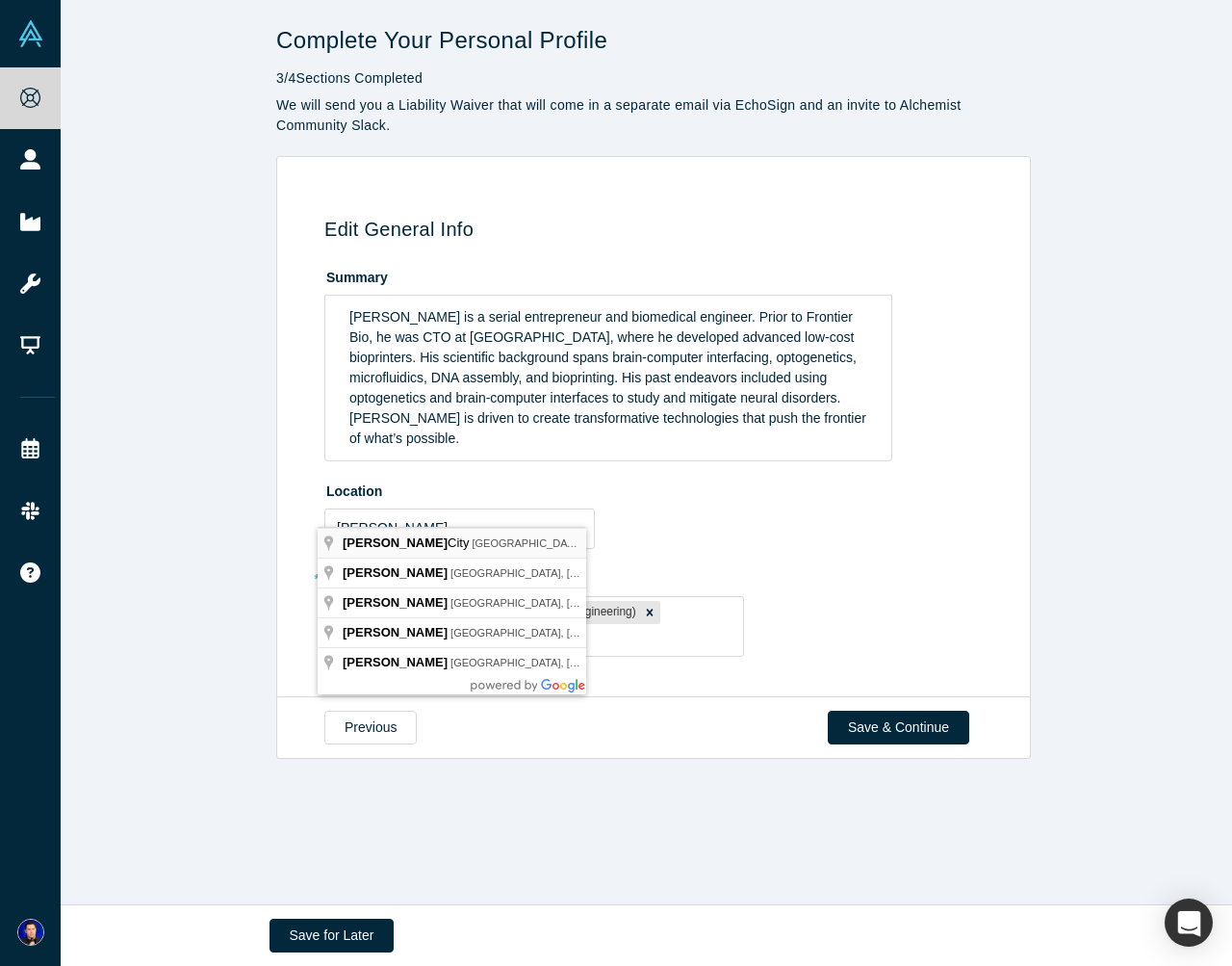
type input "Foster City, CA, USA"
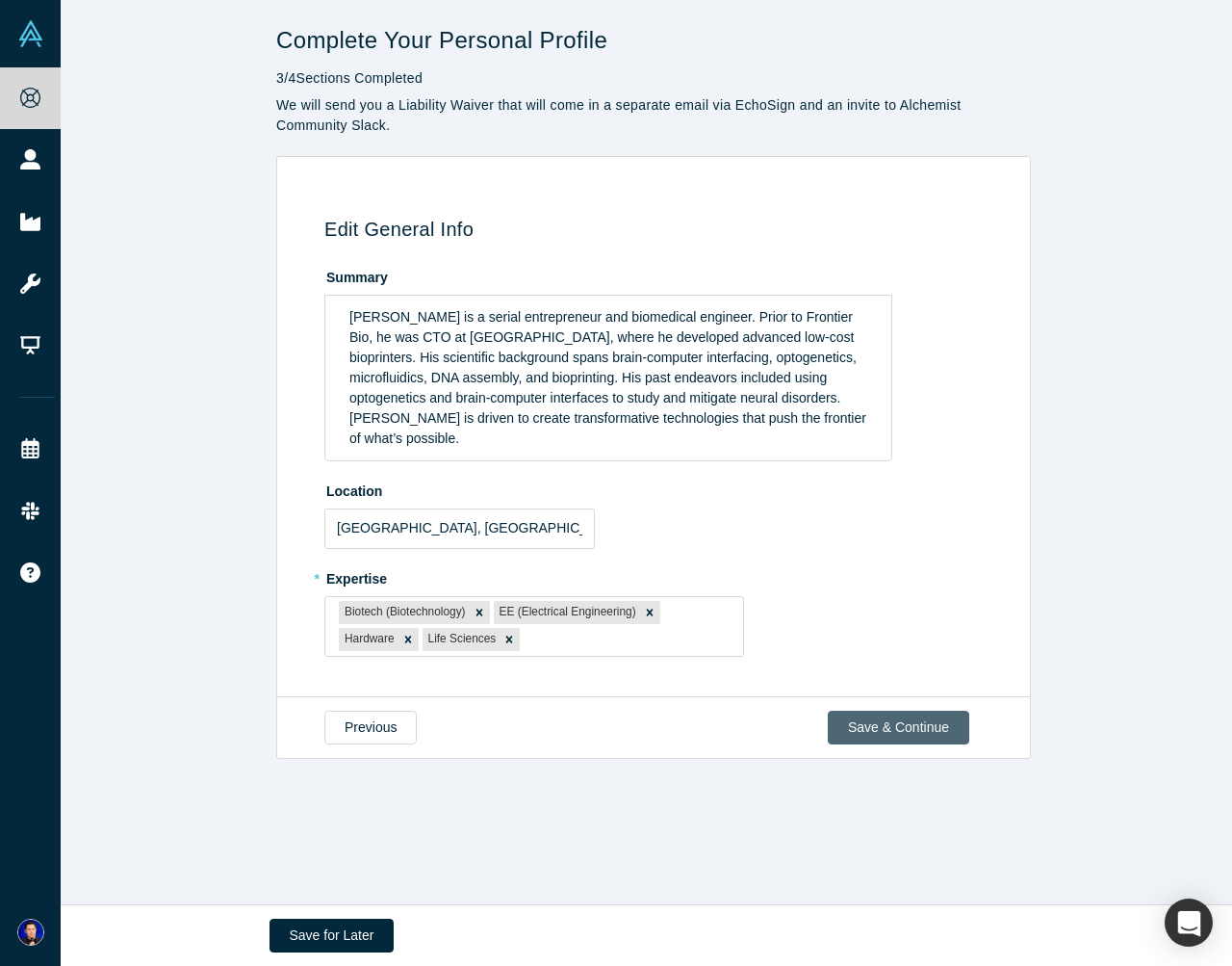
click at [861, 711] on button "Save & Continue" at bounding box center [898, 727] width 142 height 34
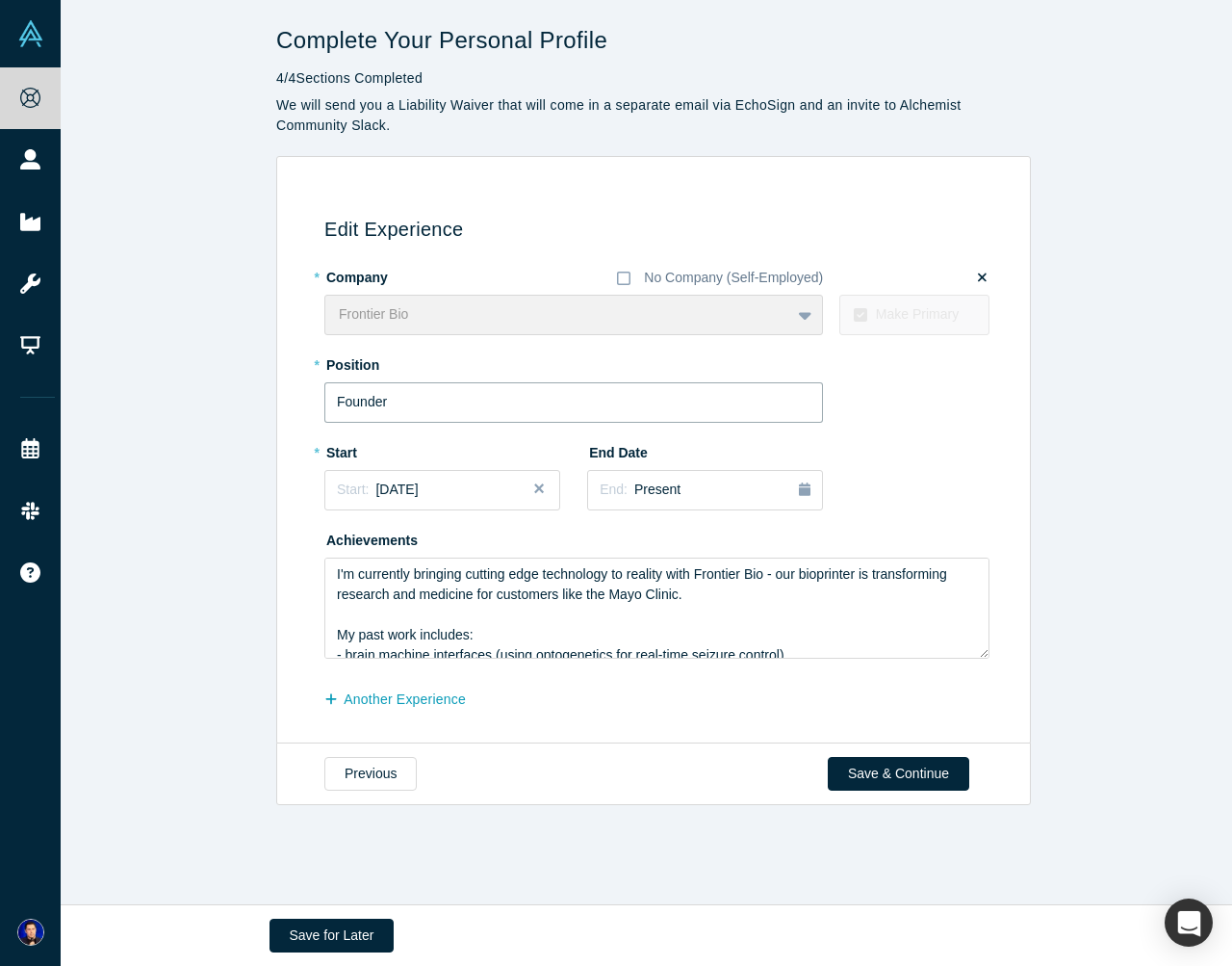
click at [411, 399] on input "Founder" at bounding box center [574, 403] width 498 height 40
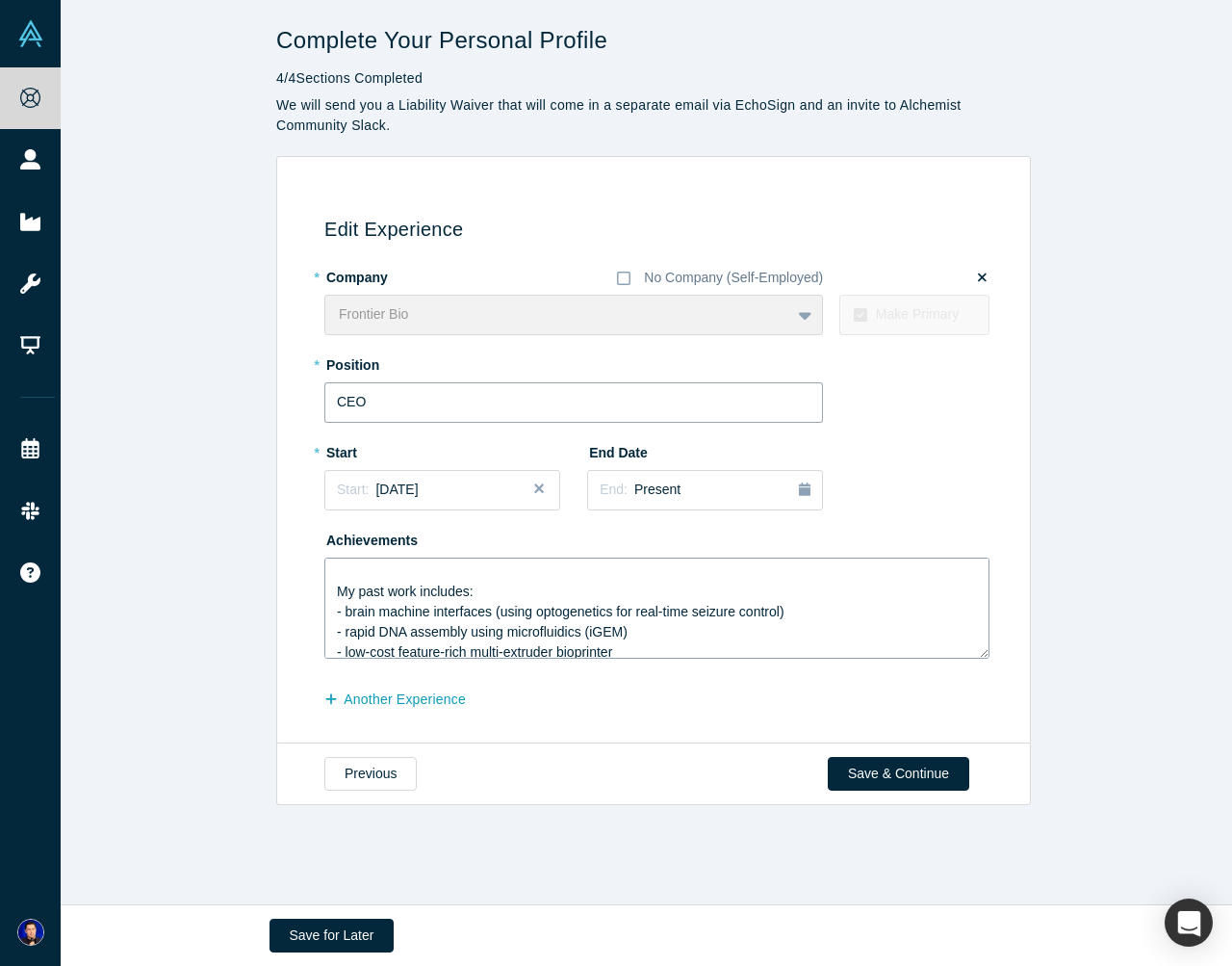
scroll to position [49, 0]
type input "CEO"
drag, startPoint x: 982, startPoint y: 692, endPoint x: 981, endPoint y: 717, distance: 25.0
click at [981, 717] on div "Edit Experience * Company No Company (Self-Employed) Frontier Bio To pick up a …" at bounding box center [651, 457] width 733 height 546
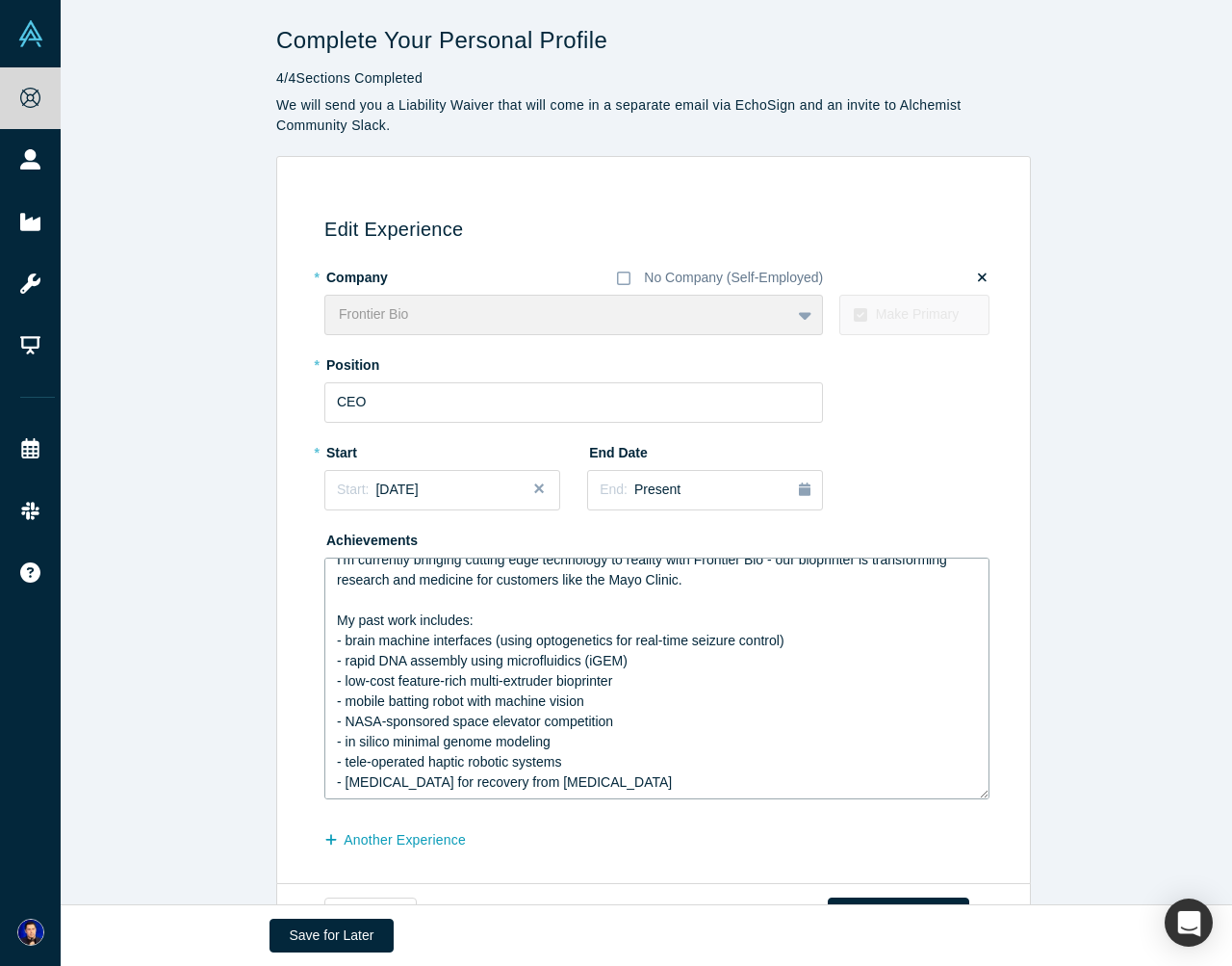
scroll to position [0, 0]
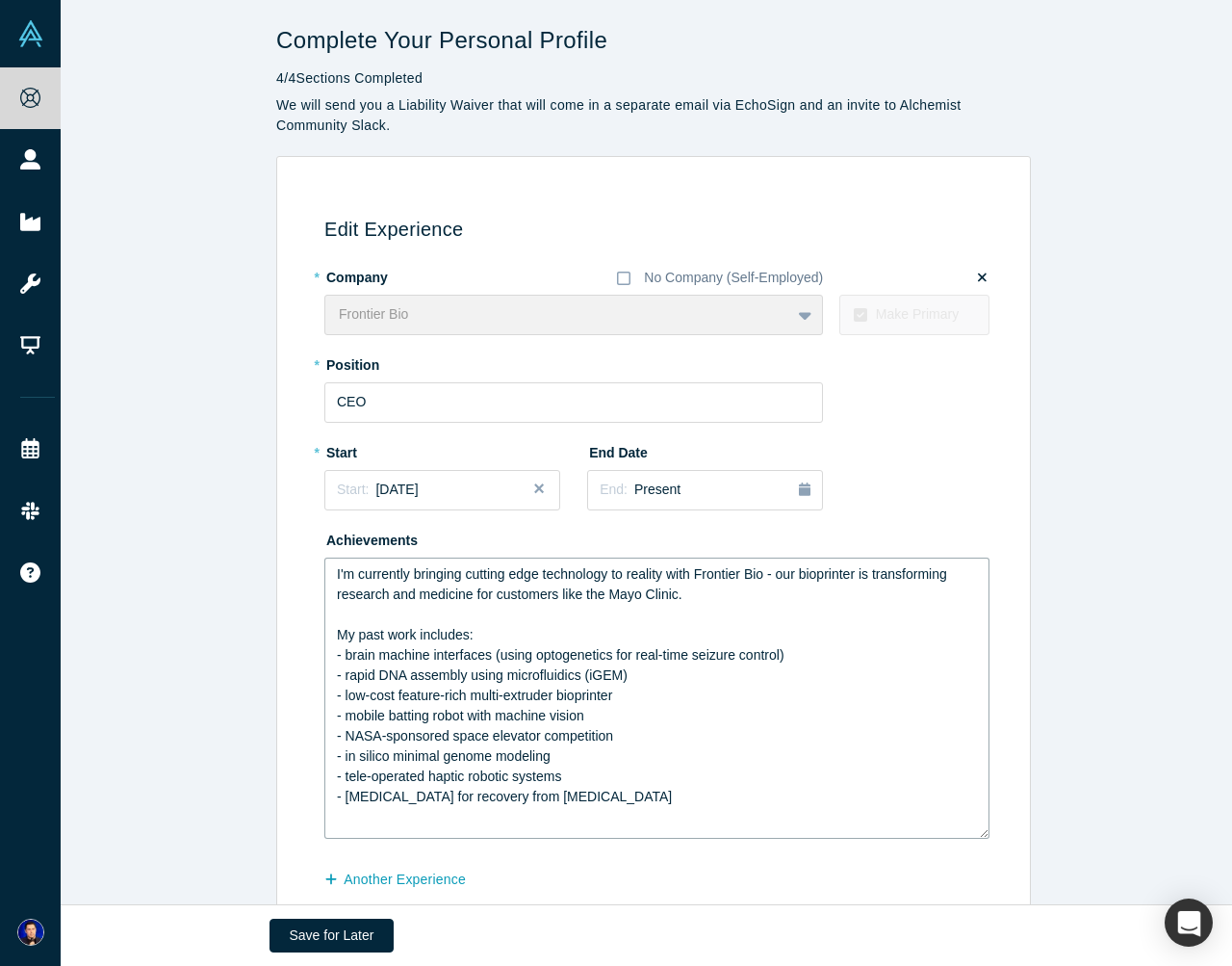
click at [982, 828] on textarea "I'm currently bringing cutting edge technology to reality with Frontier Bio - o…" at bounding box center [657, 698] width 665 height 282
click at [510, 595] on textarea "I'm currently bringing cutting edge technology to reality with Frontier Bio - o…" at bounding box center [657, 698] width 665 height 282
drag, startPoint x: 740, startPoint y: 594, endPoint x: 764, endPoint y: 573, distance: 31.9
click at [764, 573] on textarea "I'm currently bringing cutting edge technology to reality with Frontier Bio - o…" at bounding box center [657, 698] width 665 height 282
click at [570, 652] on textarea "I'm currently bringing cutting edge technology to reality with Frontier Bio, br…" at bounding box center [657, 698] width 665 height 282
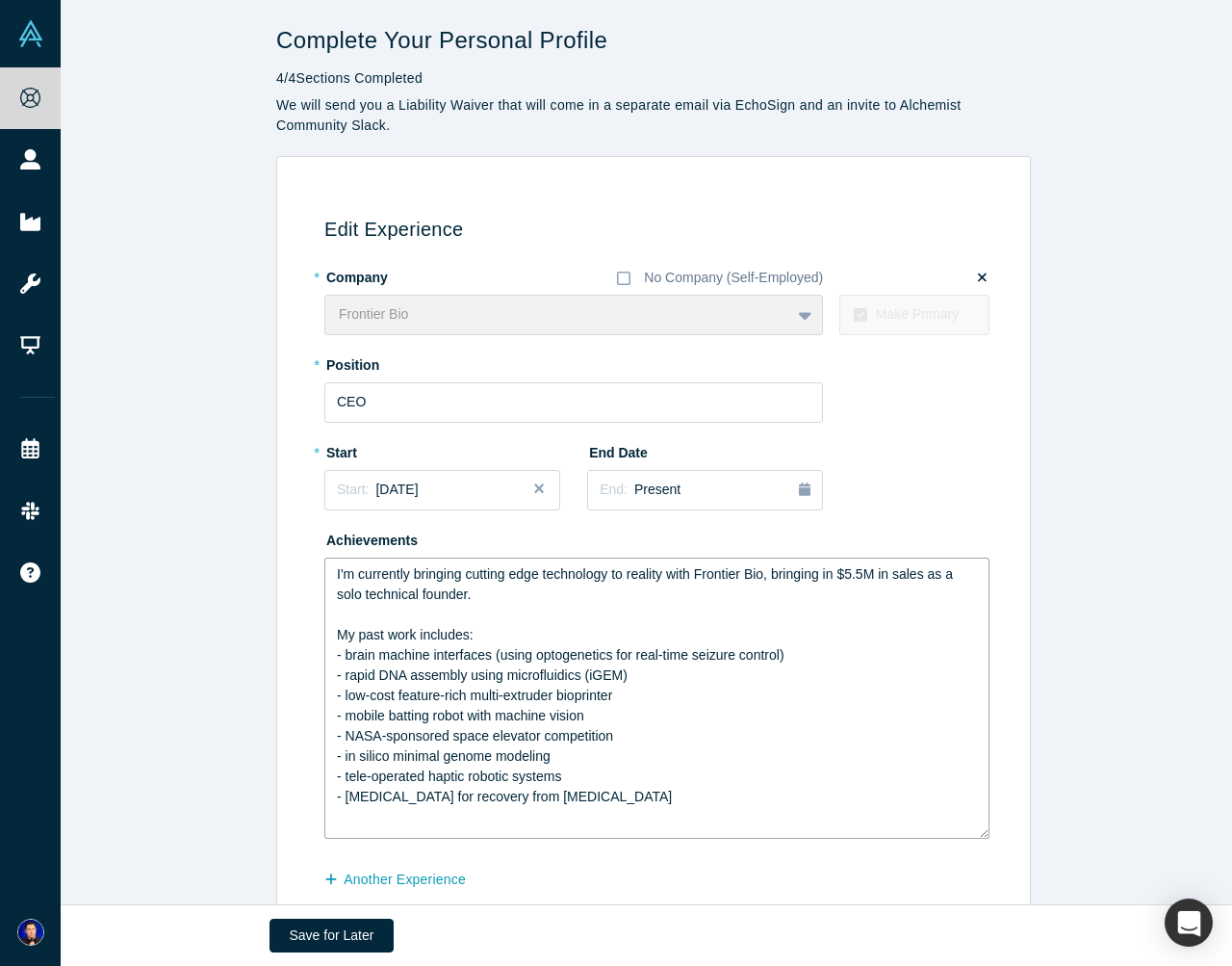
click at [513, 671] on textarea "I'm currently bringing cutting edge technology to reality with Frontier Bio, br…" at bounding box center [657, 698] width 665 height 282
click at [502, 685] on textarea "I'm currently bringing cutting edge technology to reality with Frontier Bio, br…" at bounding box center [657, 698] width 665 height 282
click at [474, 711] on textarea "I'm currently bringing cutting edge technology to reality with Frontier Bio, br…" at bounding box center [657, 698] width 665 height 282
click at [462, 737] on textarea "I'm currently bringing cutting edge technology to reality with Frontier Bio, br…" at bounding box center [657, 698] width 665 height 282
click at [439, 752] on textarea "I'm currently bringing cutting edge technology to reality with Frontier Bio, br…" at bounding box center [657, 698] width 665 height 282
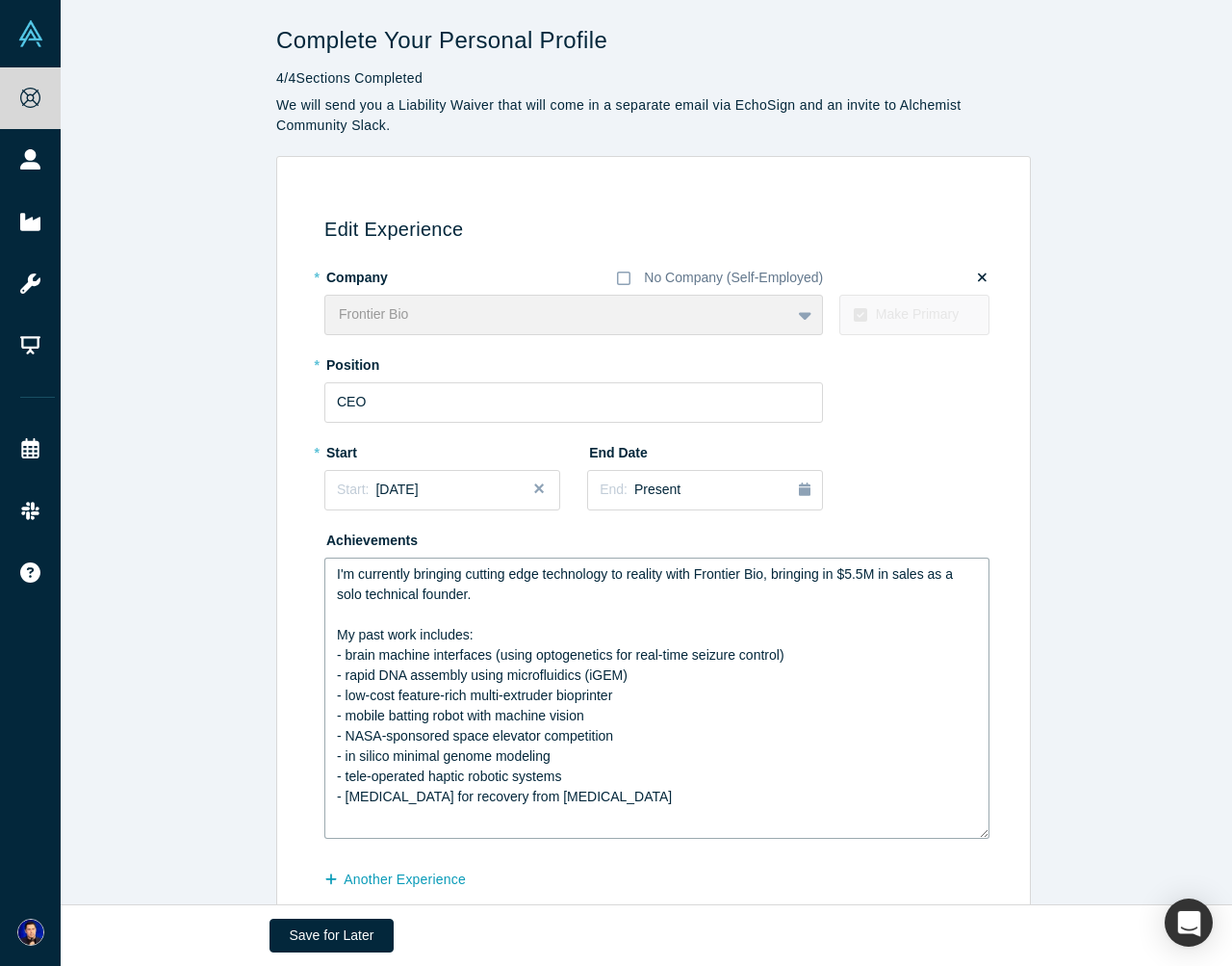
click at [409, 773] on textarea "I'm currently bringing cutting edge technology to reality with Frontier Bio, br…" at bounding box center [657, 698] width 665 height 282
click at [460, 793] on textarea "I'm currently bringing cutting edge technology to reality with Frontier Bio, br…" at bounding box center [657, 698] width 665 height 282
click at [743, 808] on textarea "I'm currently bringing cutting edge technology to reality with Frontier Bio, br…" at bounding box center [657, 698] width 665 height 282
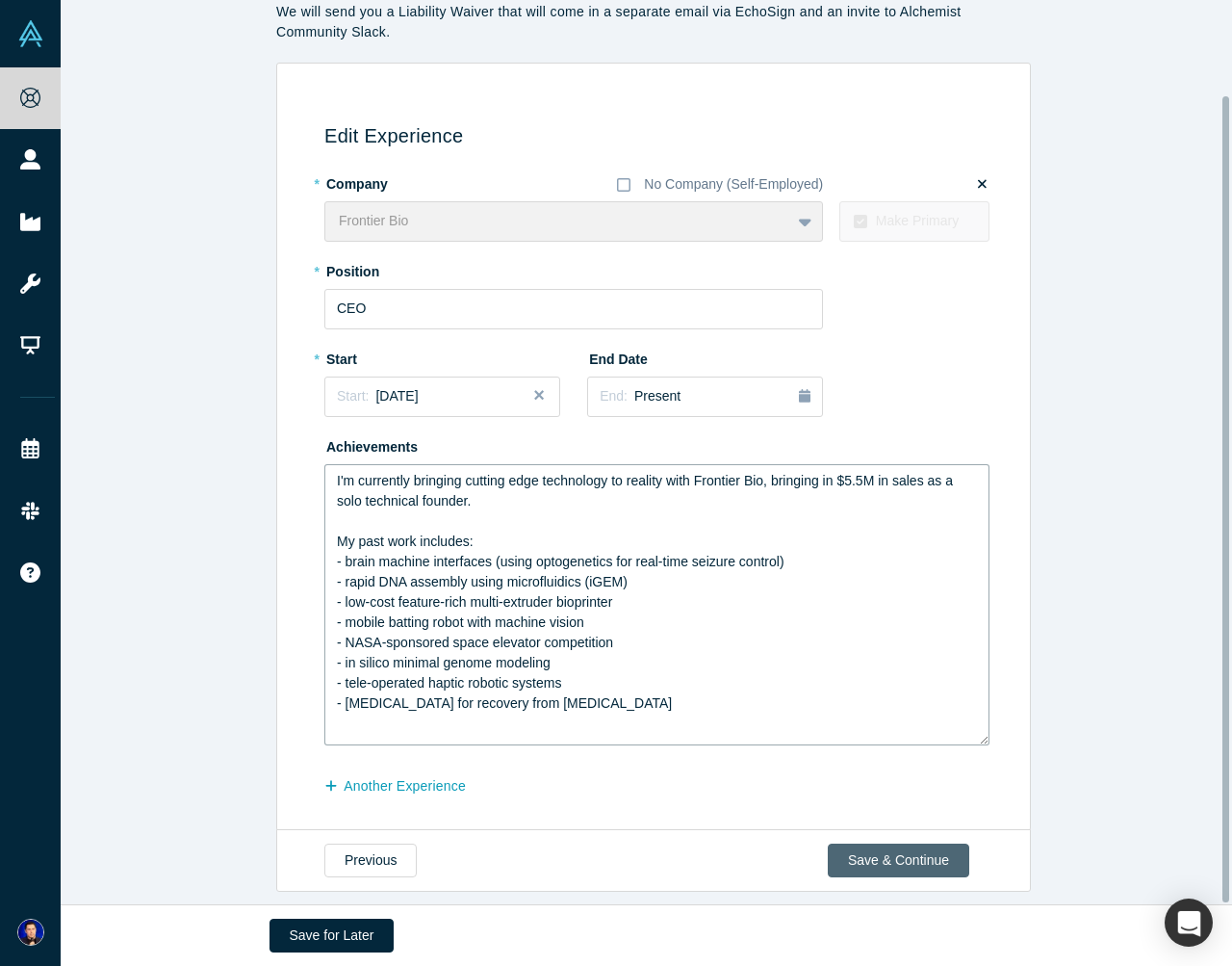
scroll to position [106, 0]
type textarea "I'm currently bringing cutting edge technology to reality with Frontier Bio, br…"
click at [897, 844] on button "Save & Continue" at bounding box center [898, 860] width 142 height 34
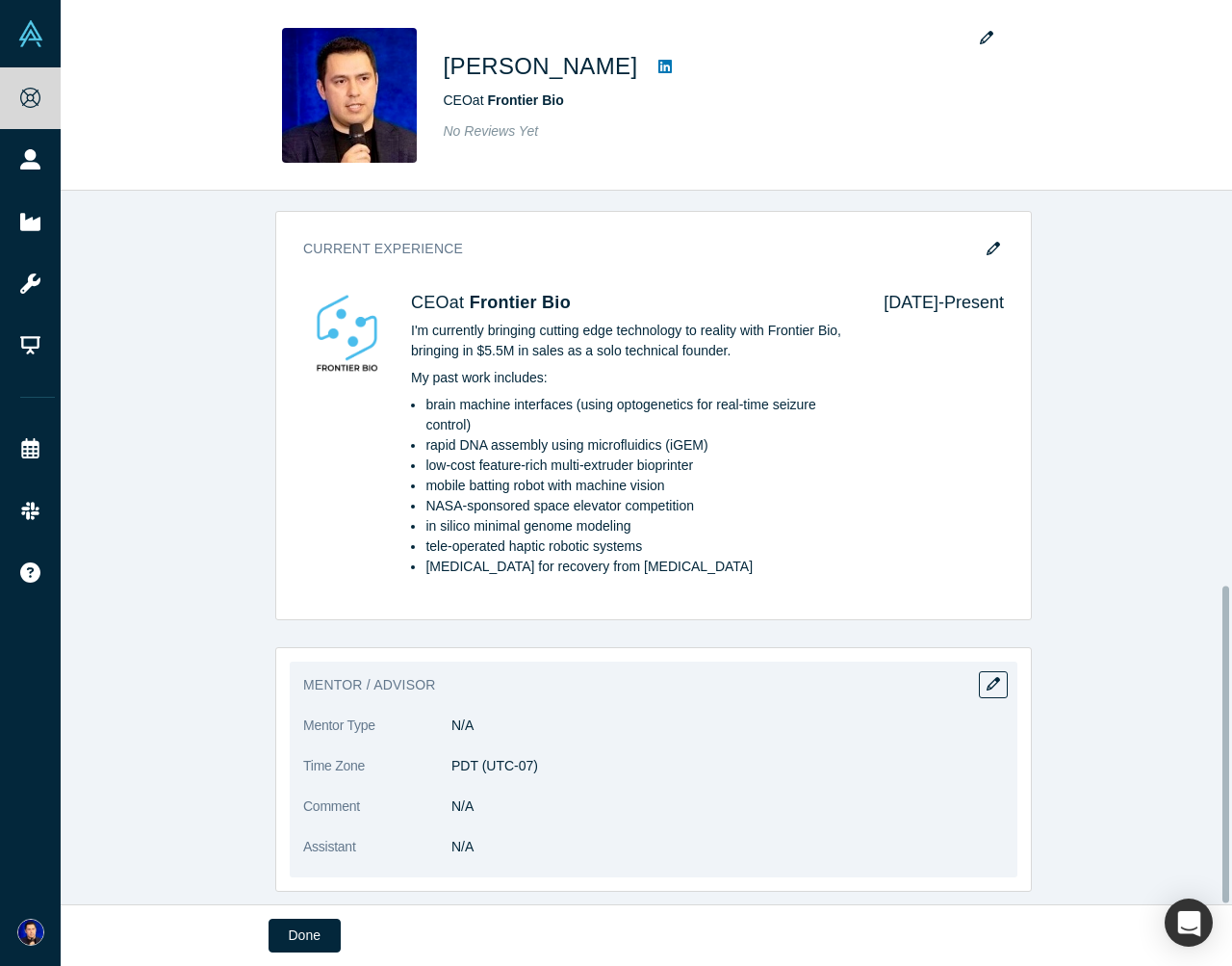
scroll to position [888, 0]
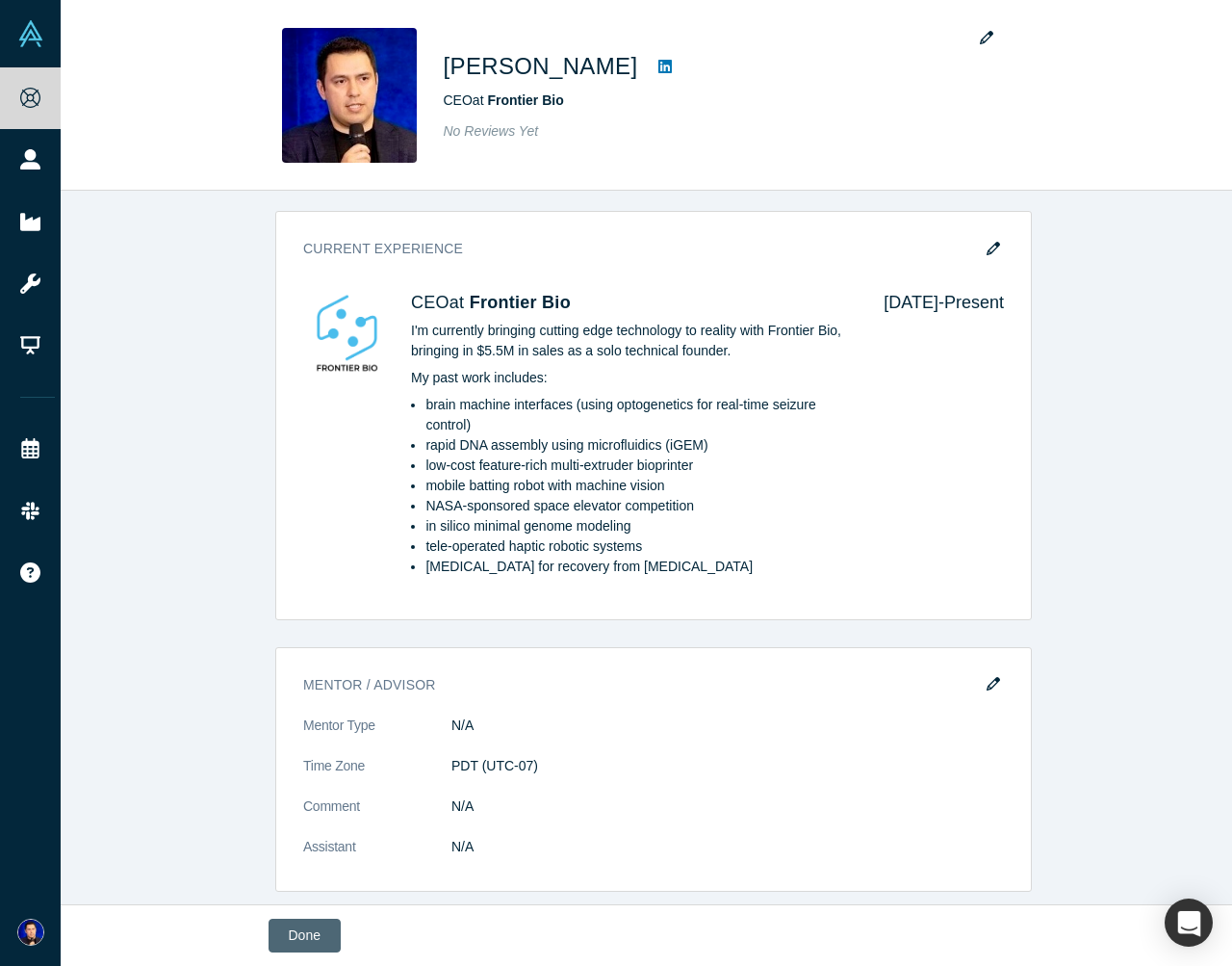
click at [319, 935] on button "Done" at bounding box center [305, 935] width 72 height 34
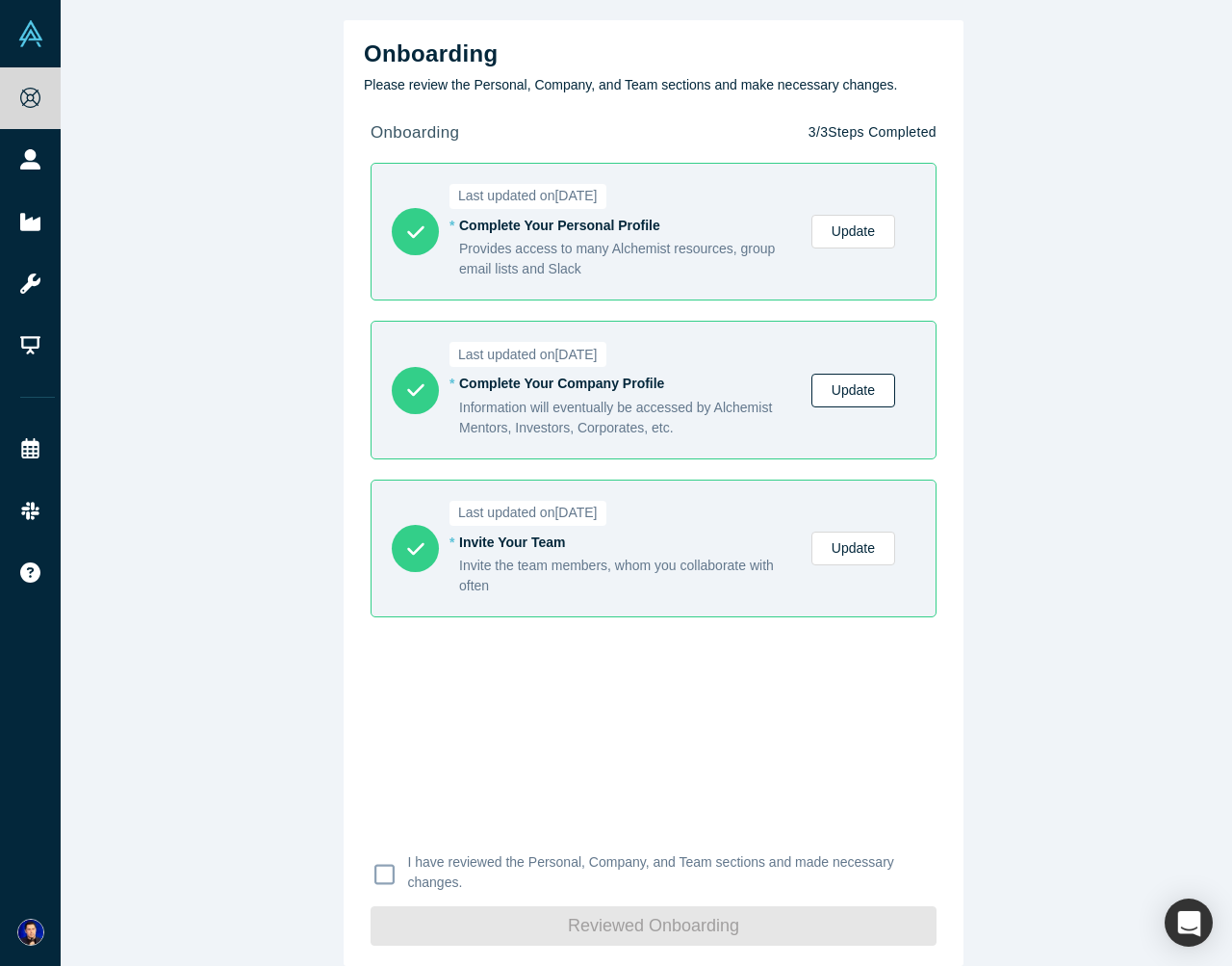
click at [839, 395] on link "Update" at bounding box center [853, 390] width 84 height 34
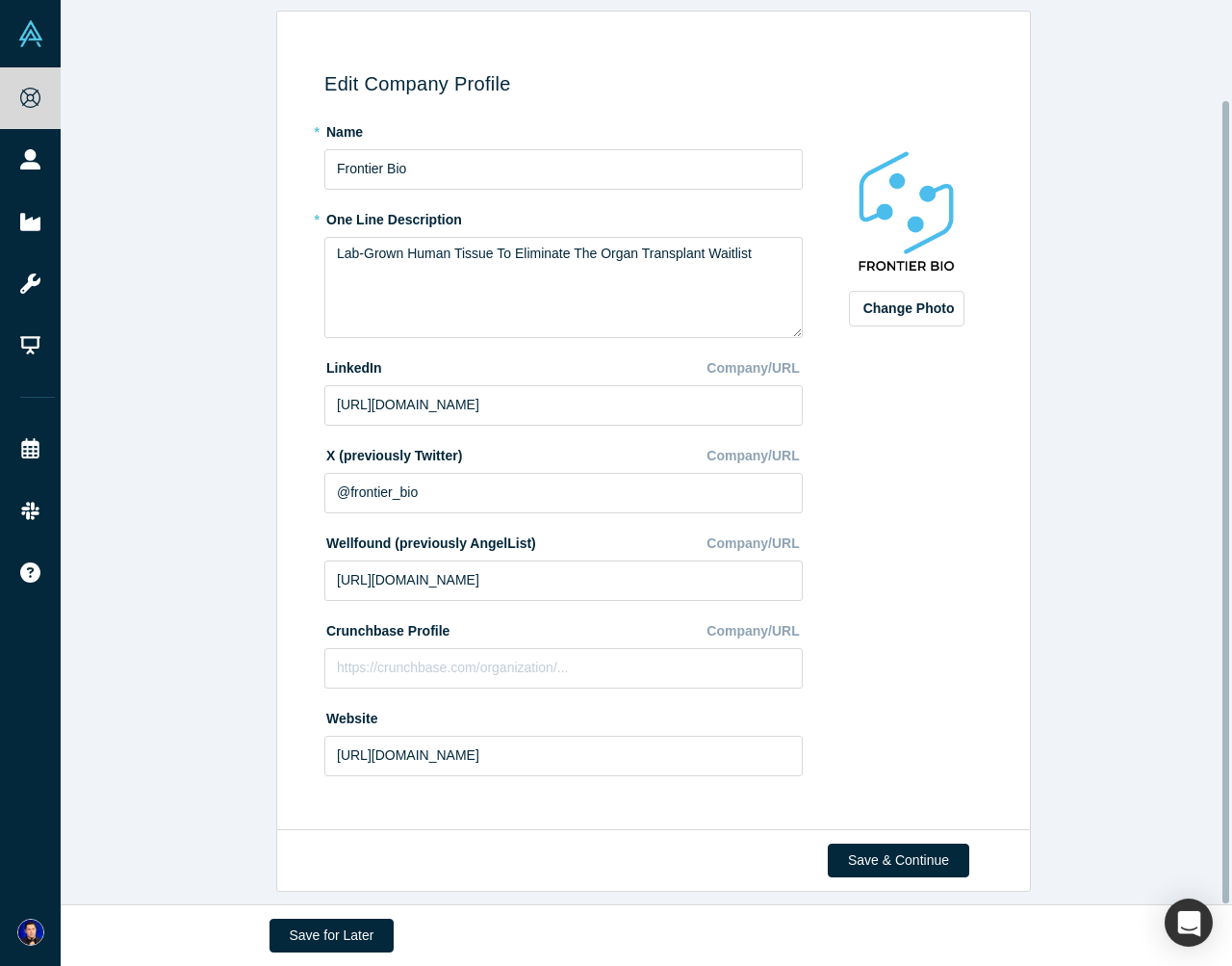
scroll to position [111, 0]
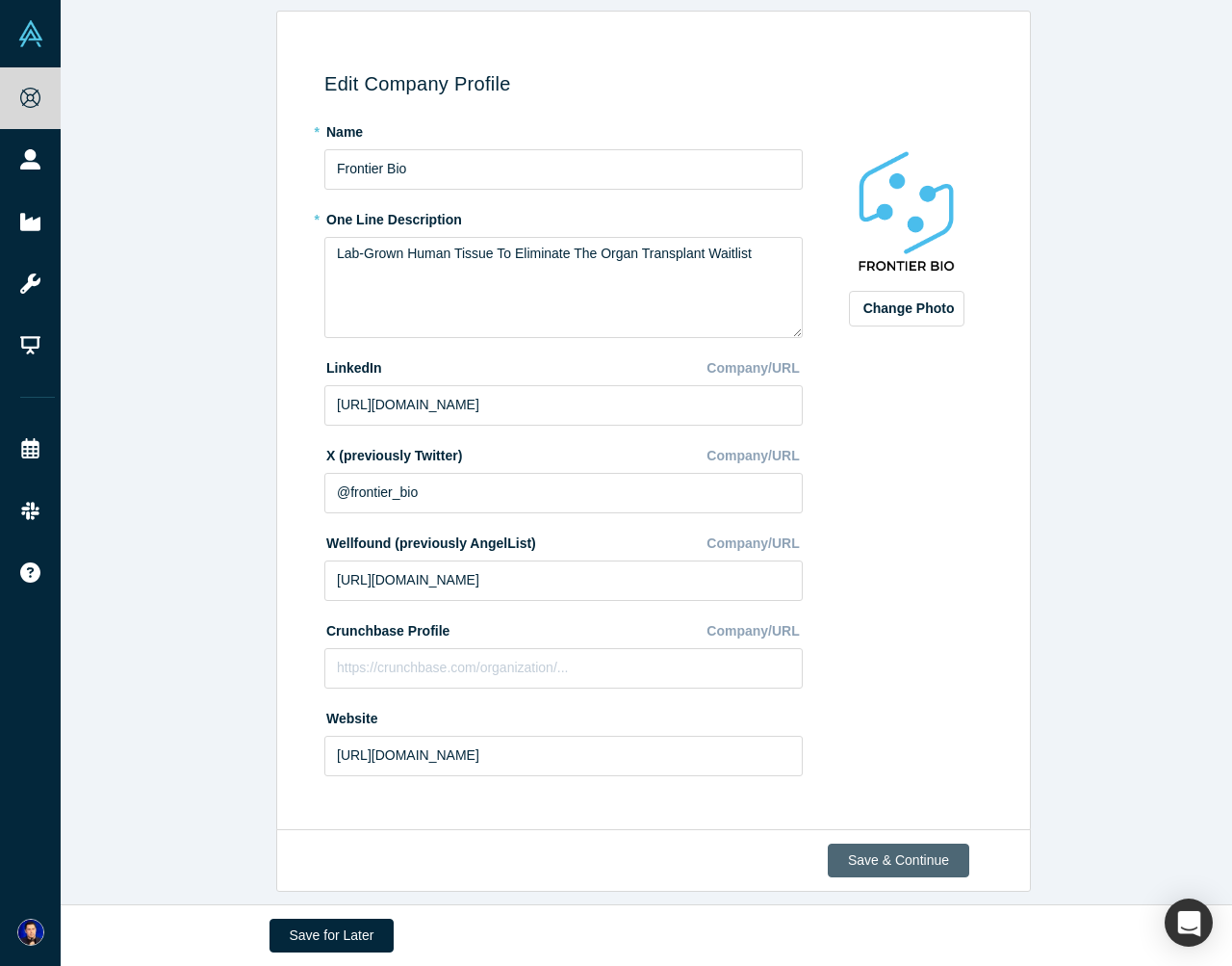
click at [869, 844] on button "Save & Continue" at bounding box center [898, 860] width 142 height 34
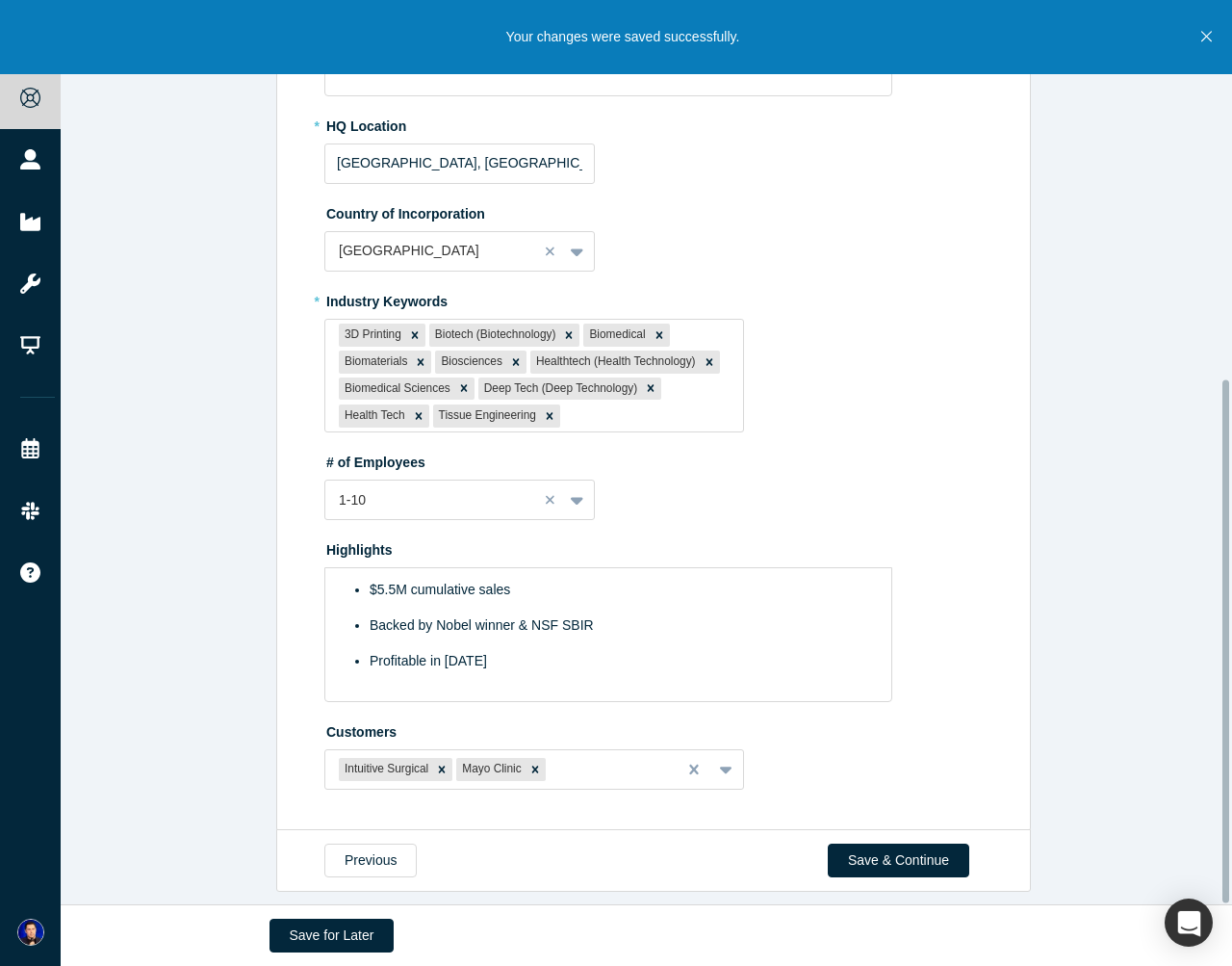
scroll to position [654, 0]
click at [504, 628] on ul "$5.5M cumulative sales Backed by Nobel winner & NSF SBIR Profitable in 2024" at bounding box center [609, 625] width 519 height 92
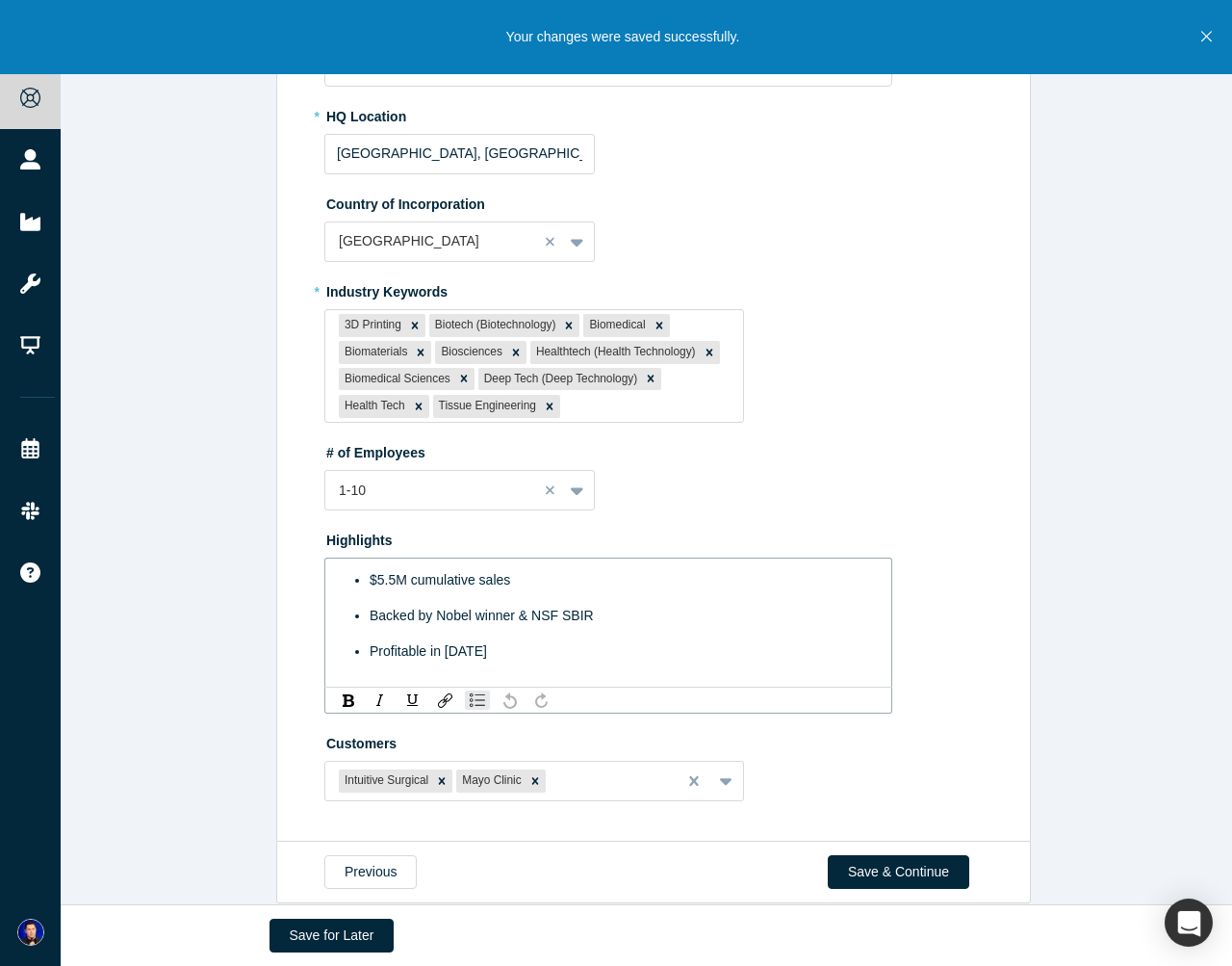
click at [599, 605] on div "Backed by Nobel winner & NSF SBIR" at bounding box center [619, 615] width 498 height 20
click at [636, 583] on div "$5.5M cumulative sales" at bounding box center [619, 579] width 498 height 20
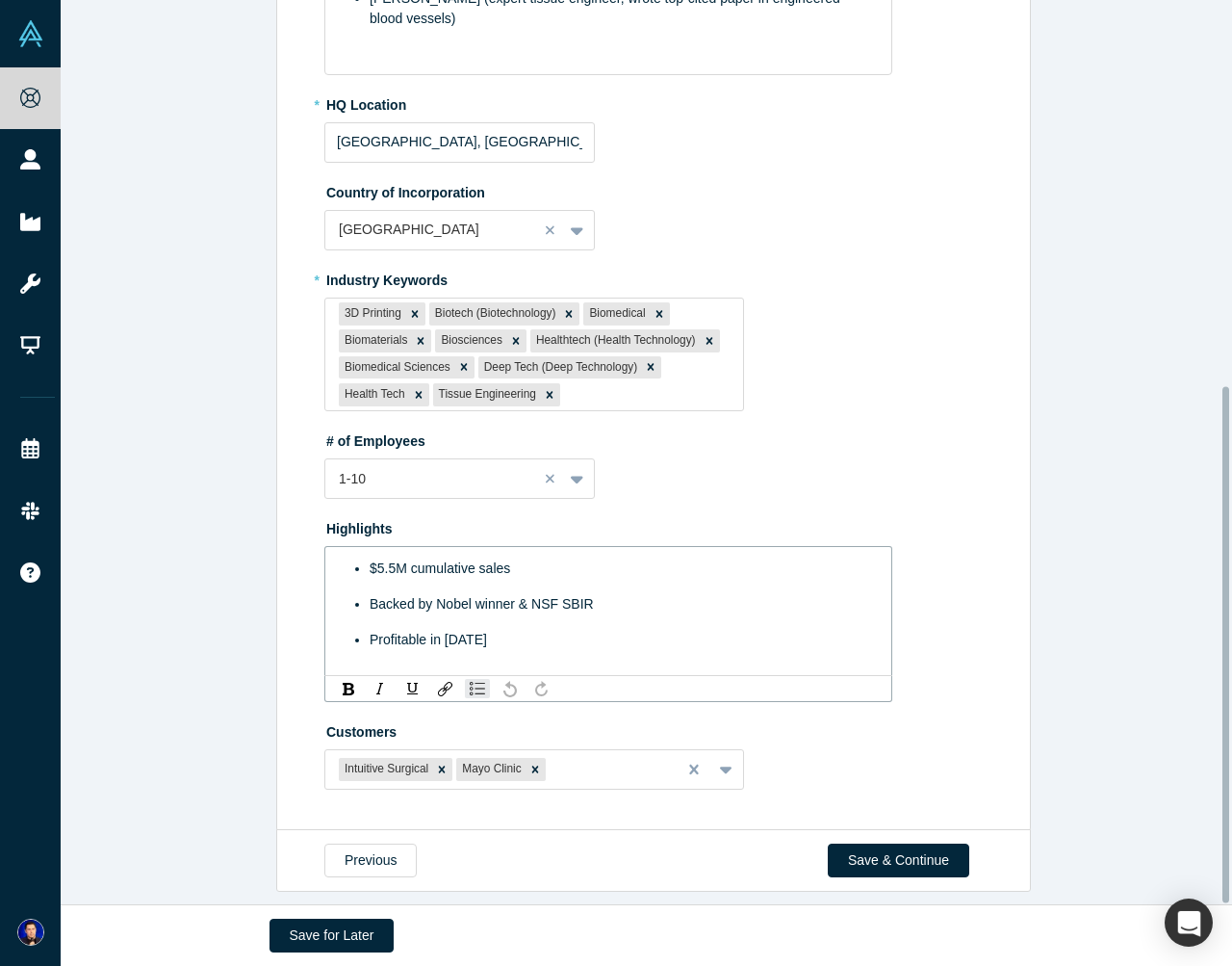
scroll to position [675, 0]
click at [582, 602] on ul "$5.5M cumulative sales Backed by Nobel winner & NSF SBIR Profitable in 2024" at bounding box center [609, 604] width 519 height 92
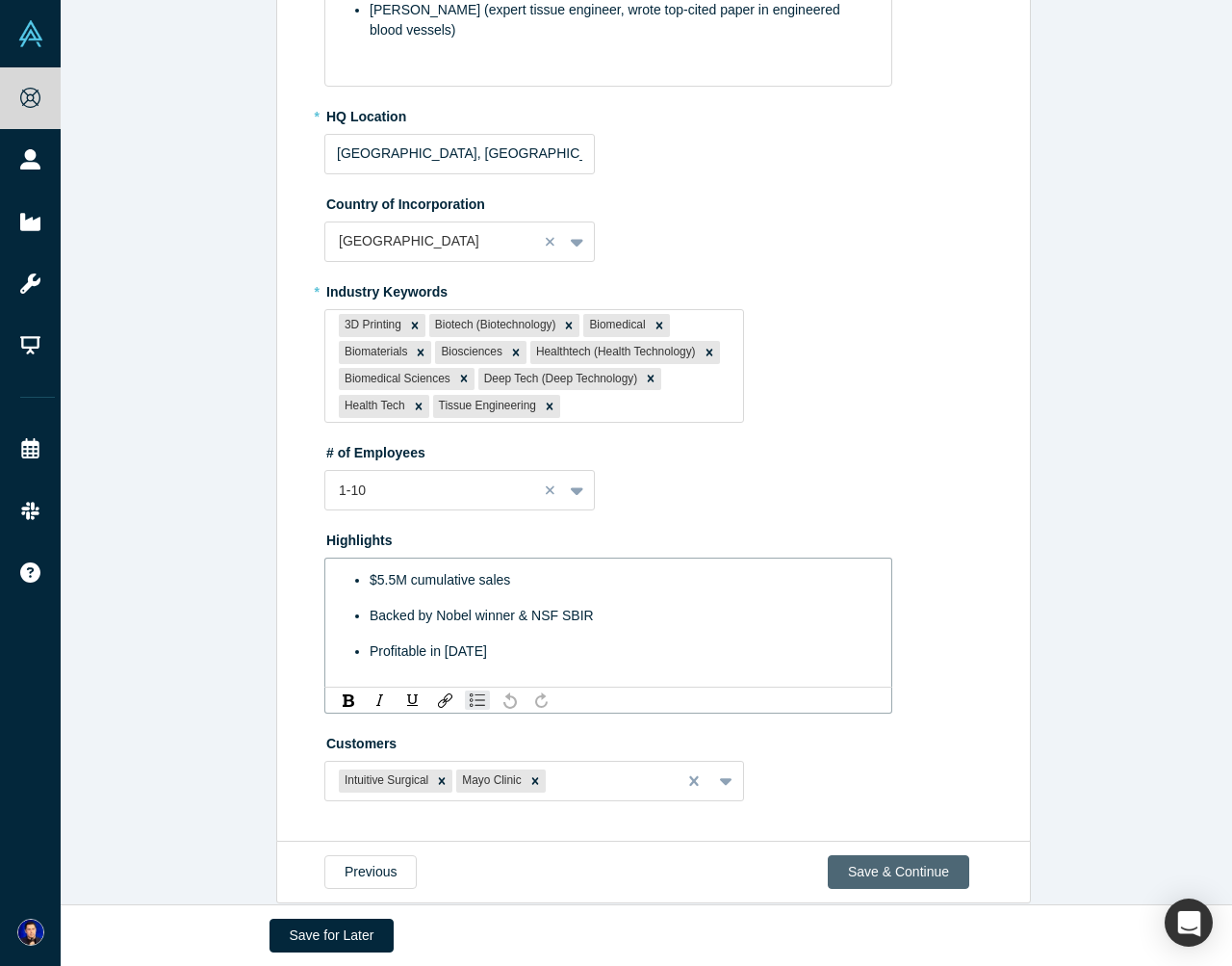
click at [882, 855] on button "Save & Continue" at bounding box center [898, 872] width 142 height 34
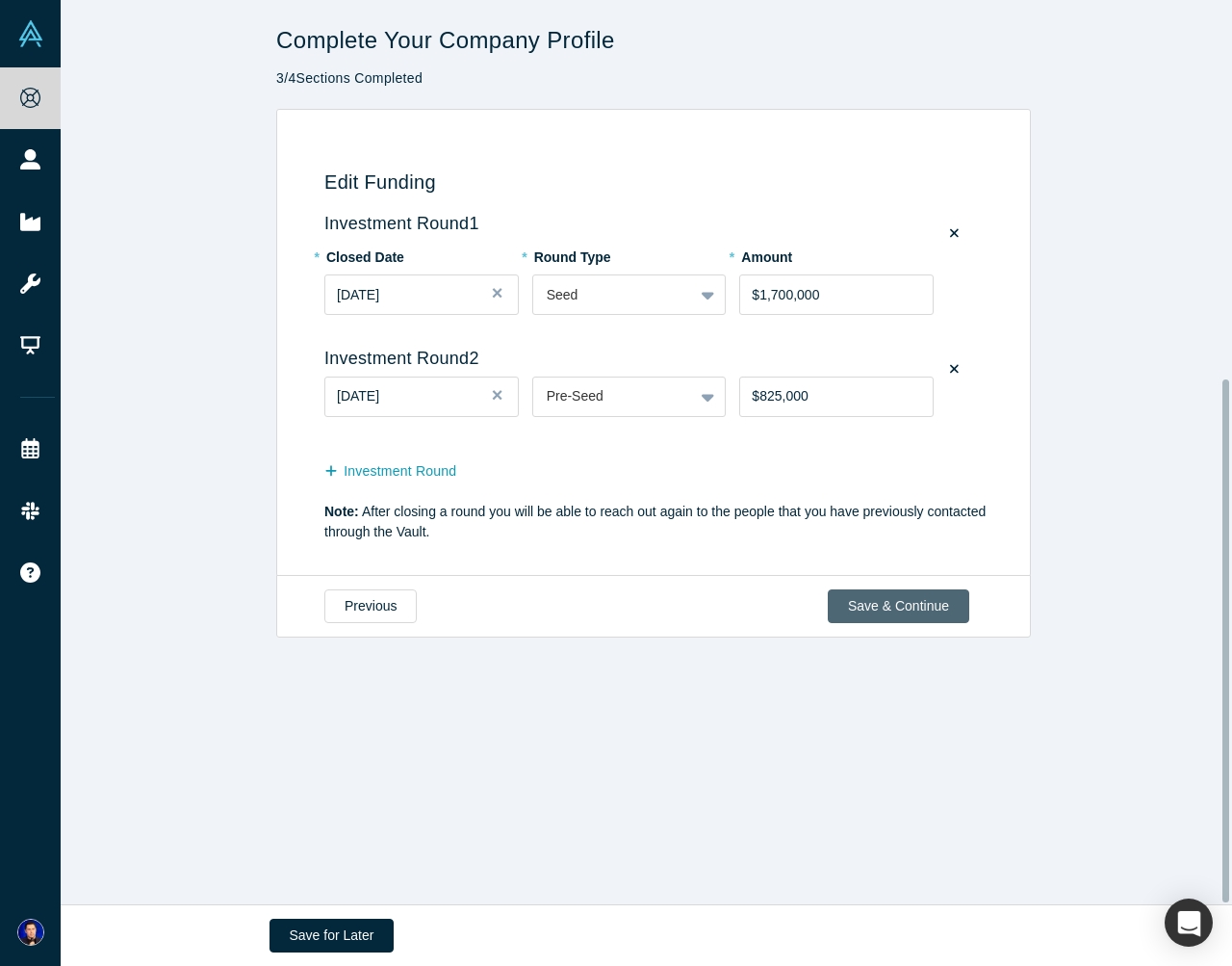
scroll to position [0, 0]
click at [426, 470] on button "Investment Round" at bounding box center [401, 470] width 152 height 34
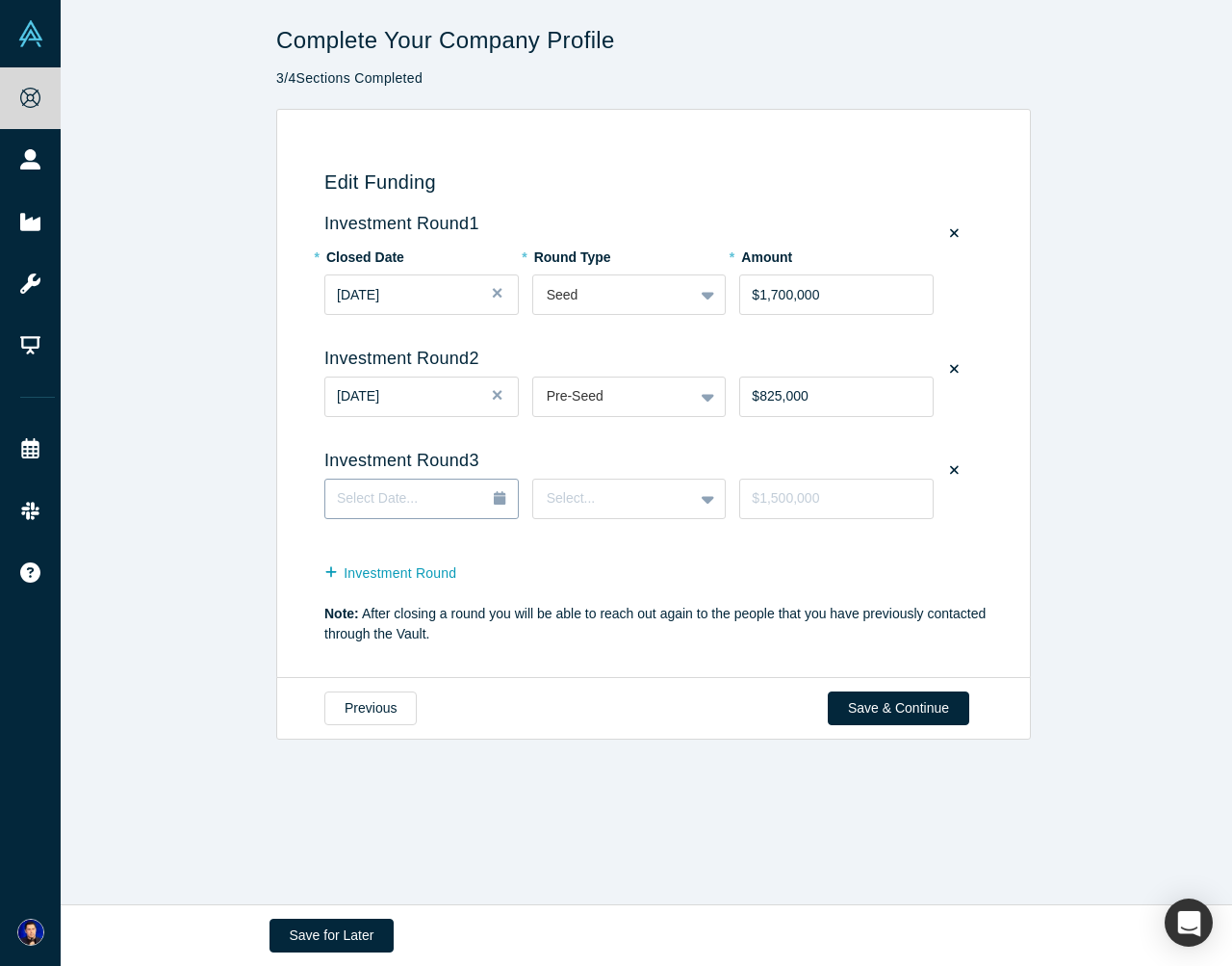
click at [412, 491] on div "Select Date..." at bounding box center [381, 498] width 88 height 21
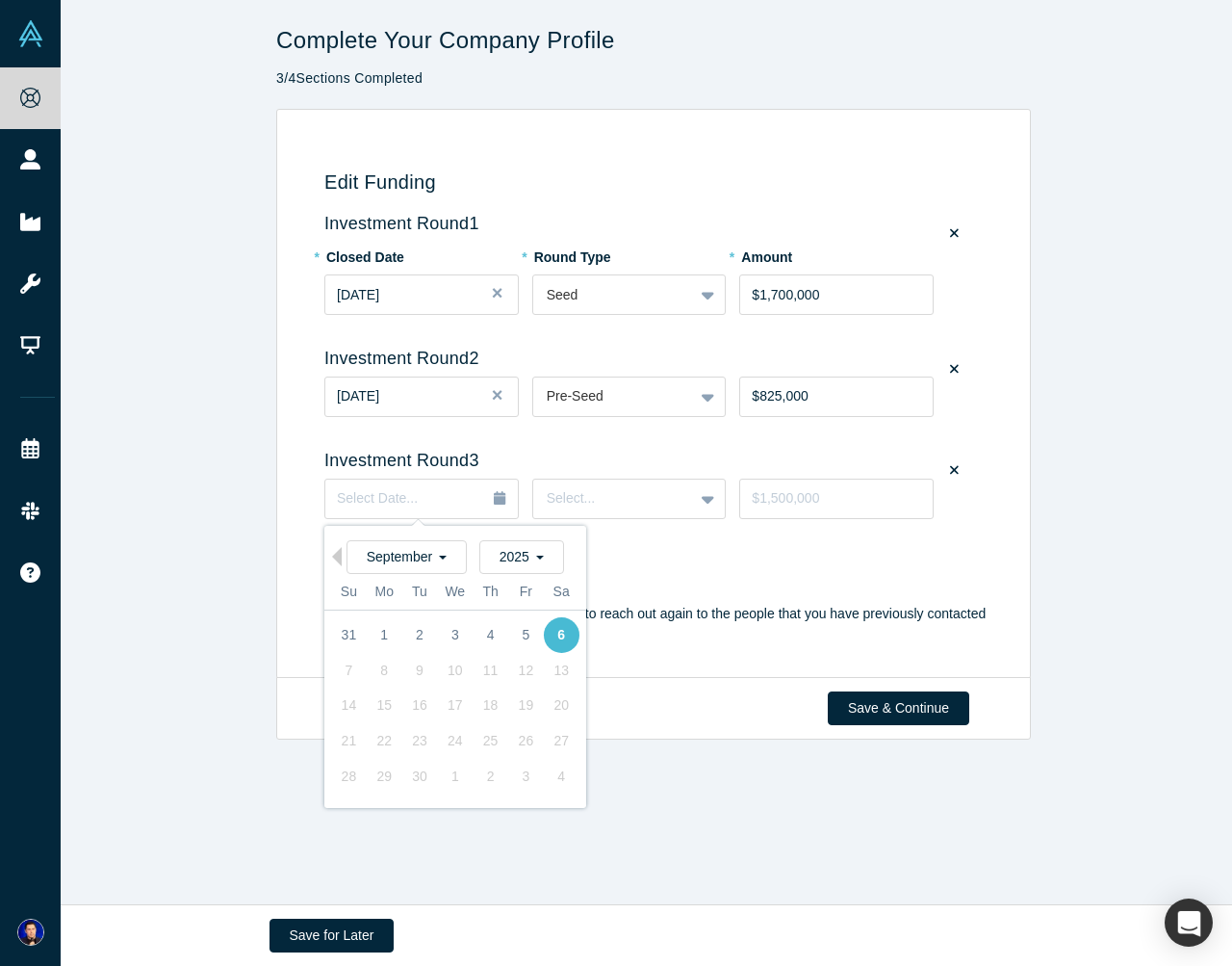
click at [549, 634] on div "6" at bounding box center [561, 634] width 36 height 36
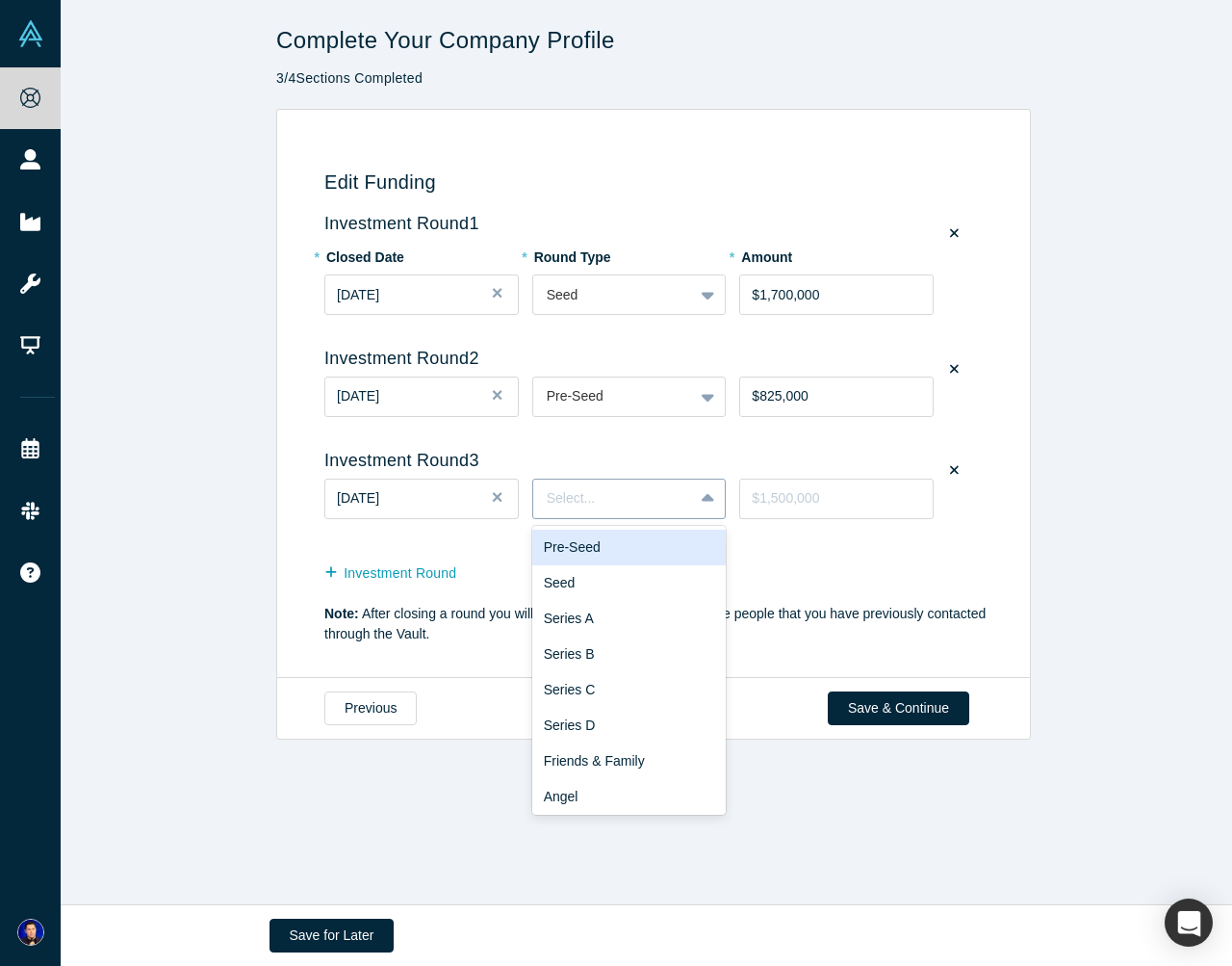
click at [609, 491] on div at bounding box center [613, 497] width 134 height 24
click at [603, 582] on div "Seed" at bounding box center [629, 582] width 195 height 36
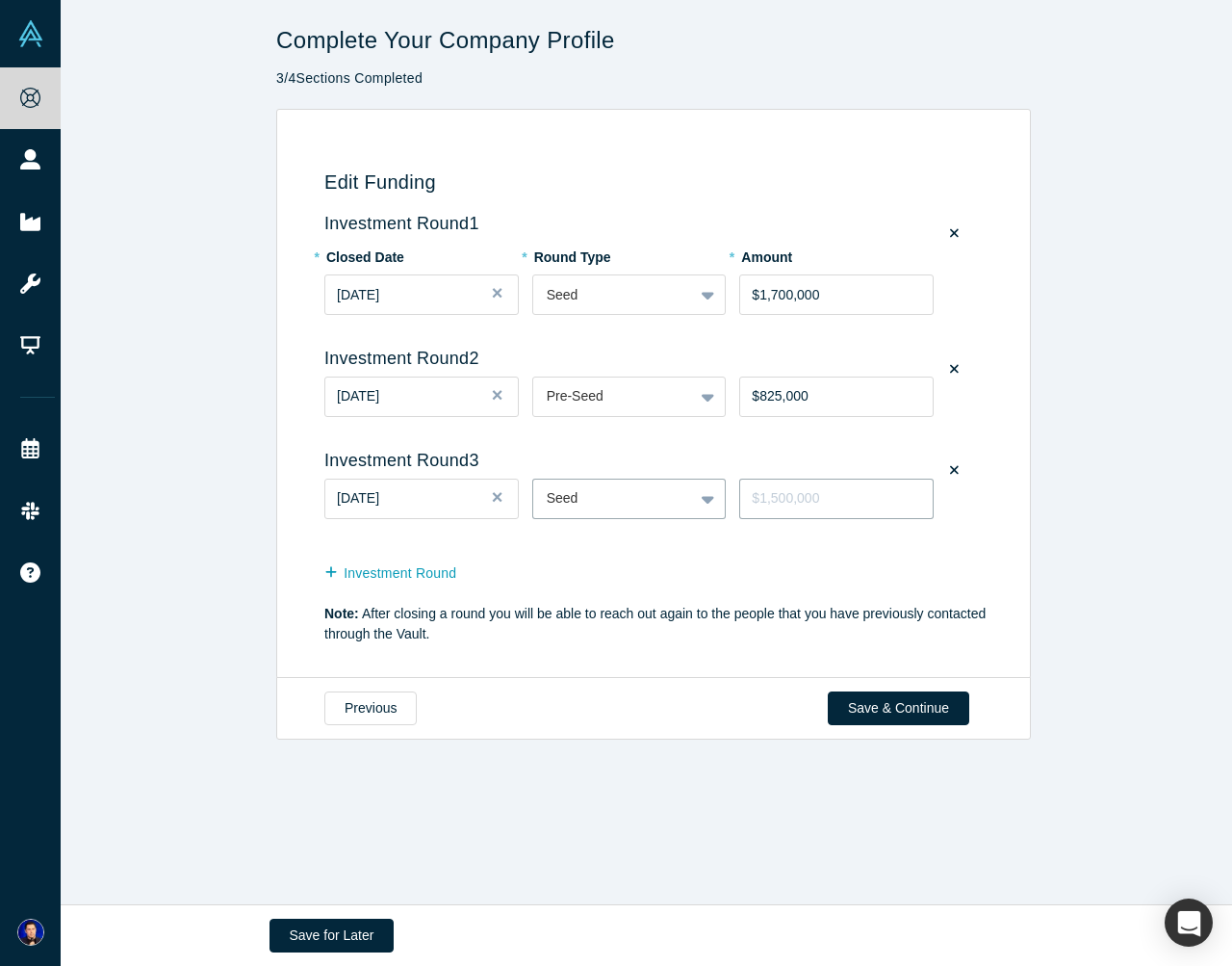
click at [838, 501] on input "tel" at bounding box center [837, 498] width 195 height 40
type input "$1,500,000"
click at [882, 711] on button "Save & Continue" at bounding box center [898, 708] width 142 height 34
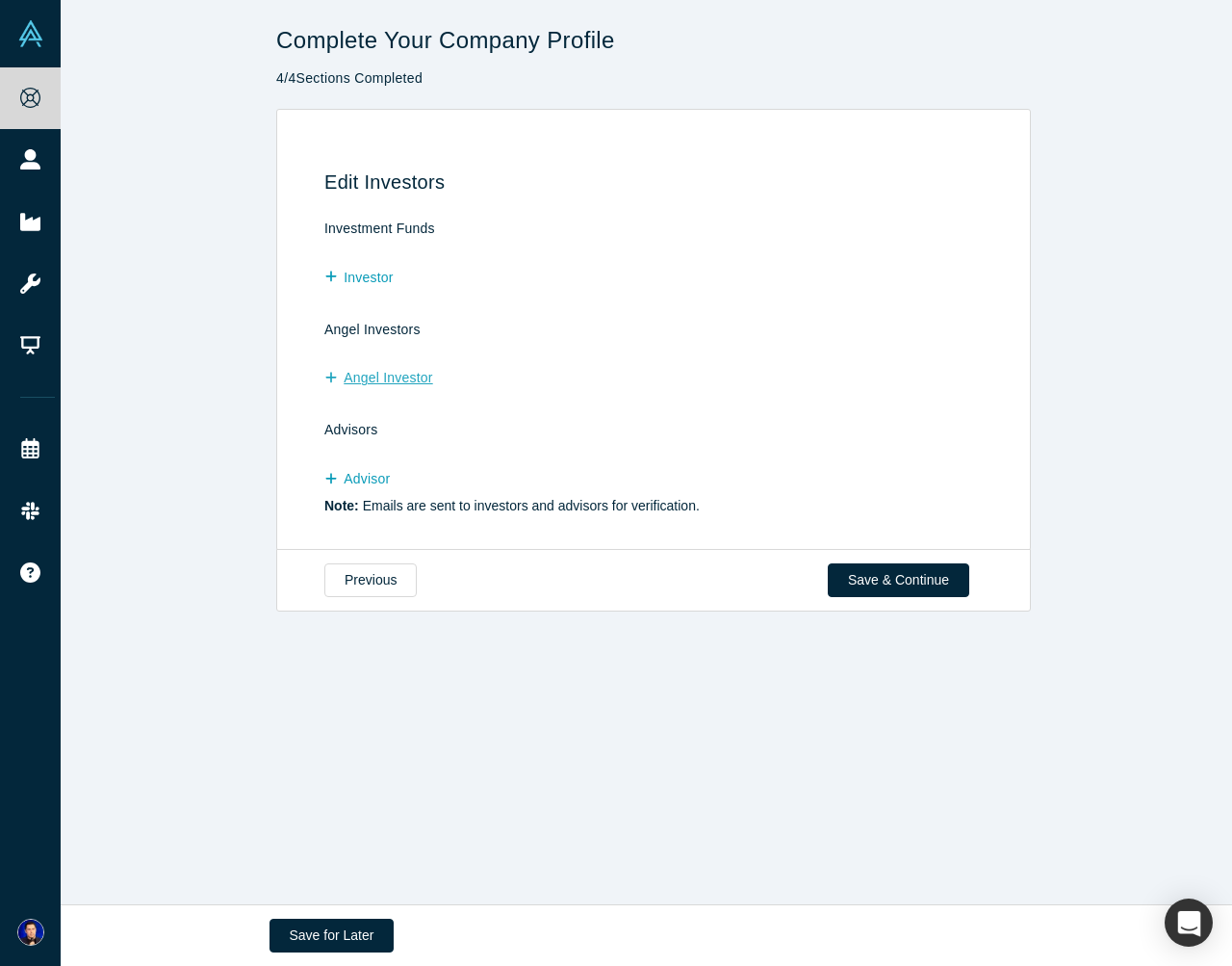
click at [373, 370] on button "Angel Investor" at bounding box center [389, 378] width 129 height 34
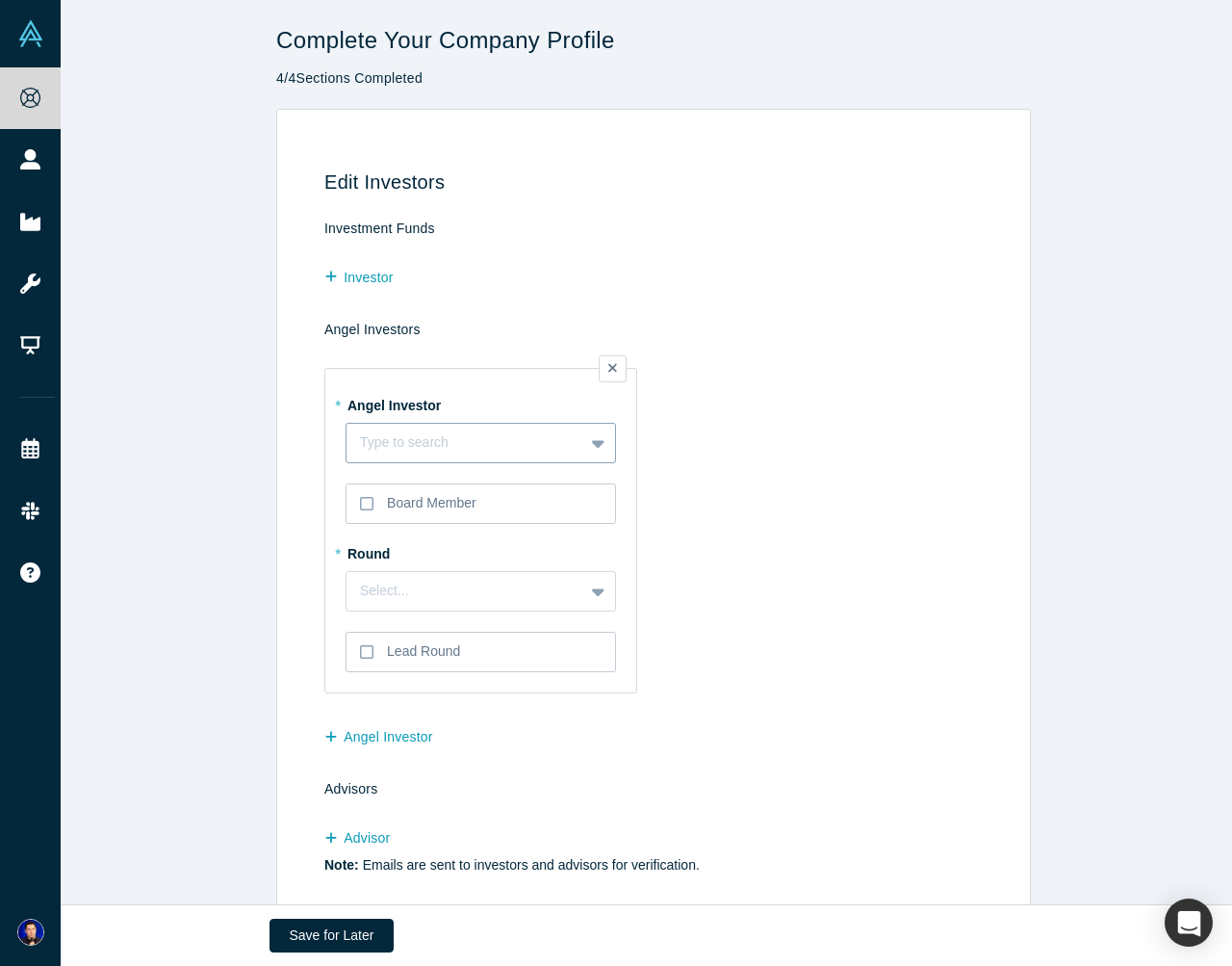
click at [410, 434] on div "Type to search" at bounding box center [466, 442] width 210 height 20
type input "jennifer doudna"
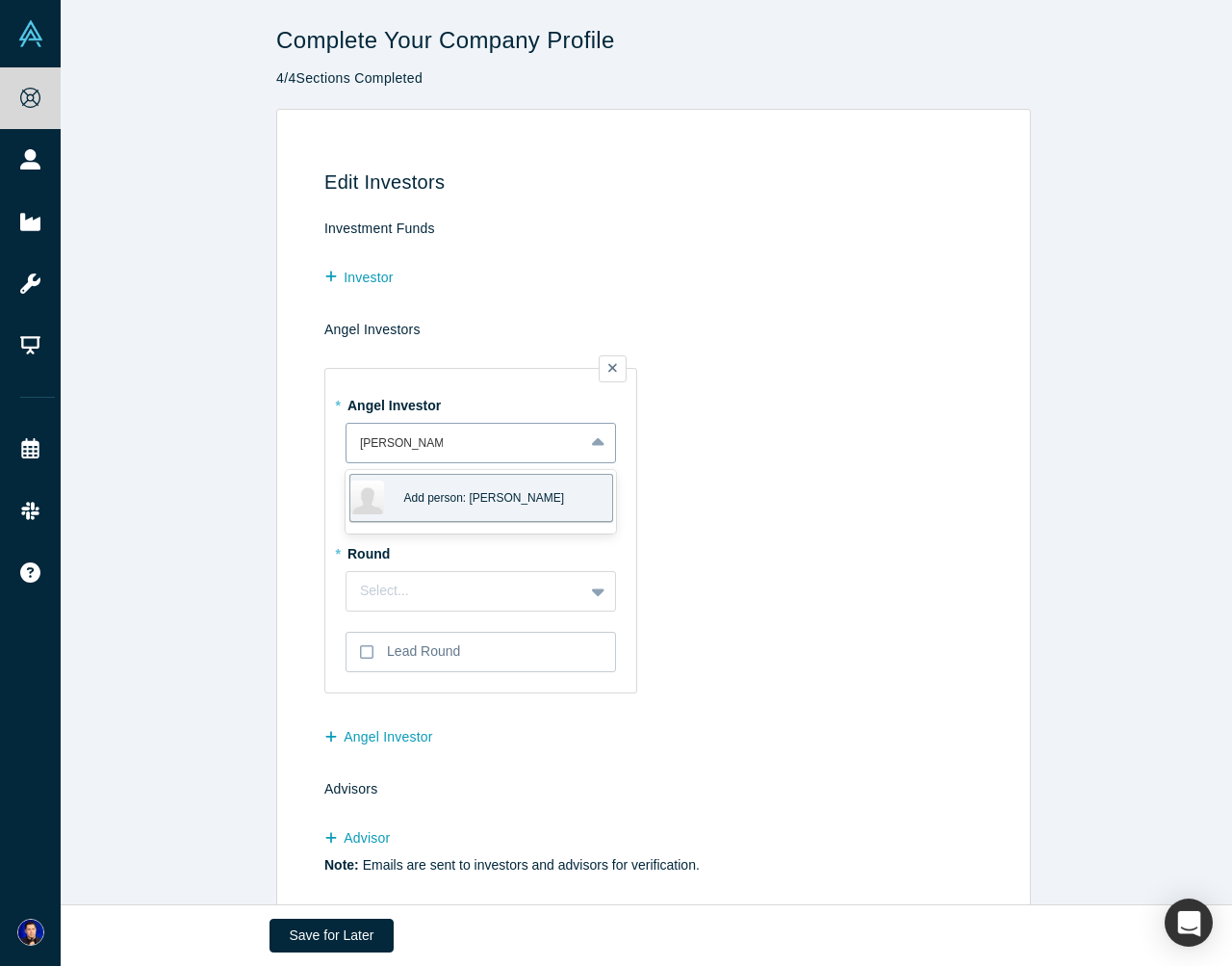
click at [465, 498] on span "Add person: jennifer doudna" at bounding box center [484, 497] width 161 height 17
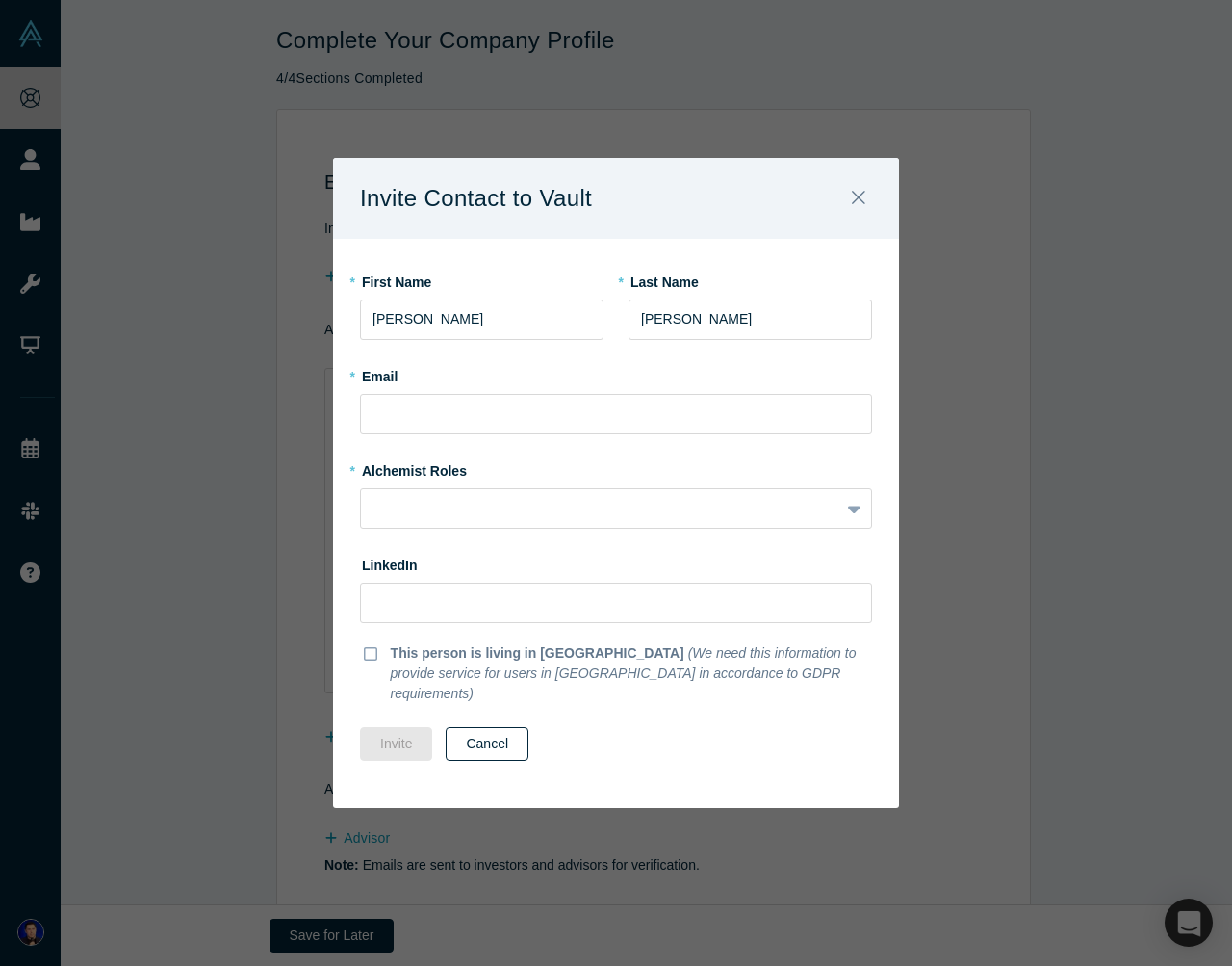
click at [485, 738] on button "Cancel" at bounding box center [487, 743] width 83 height 34
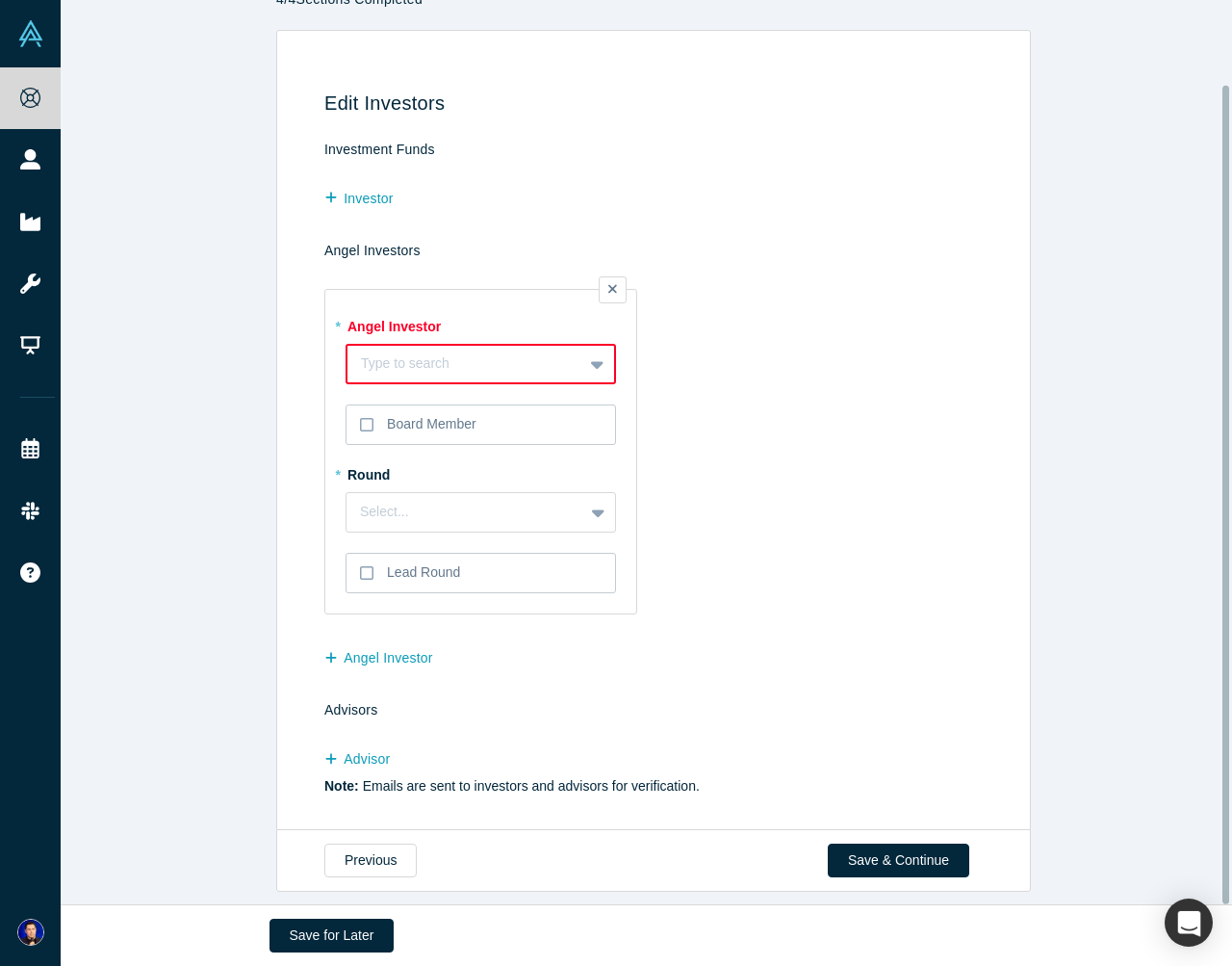
scroll to position [91, 0]
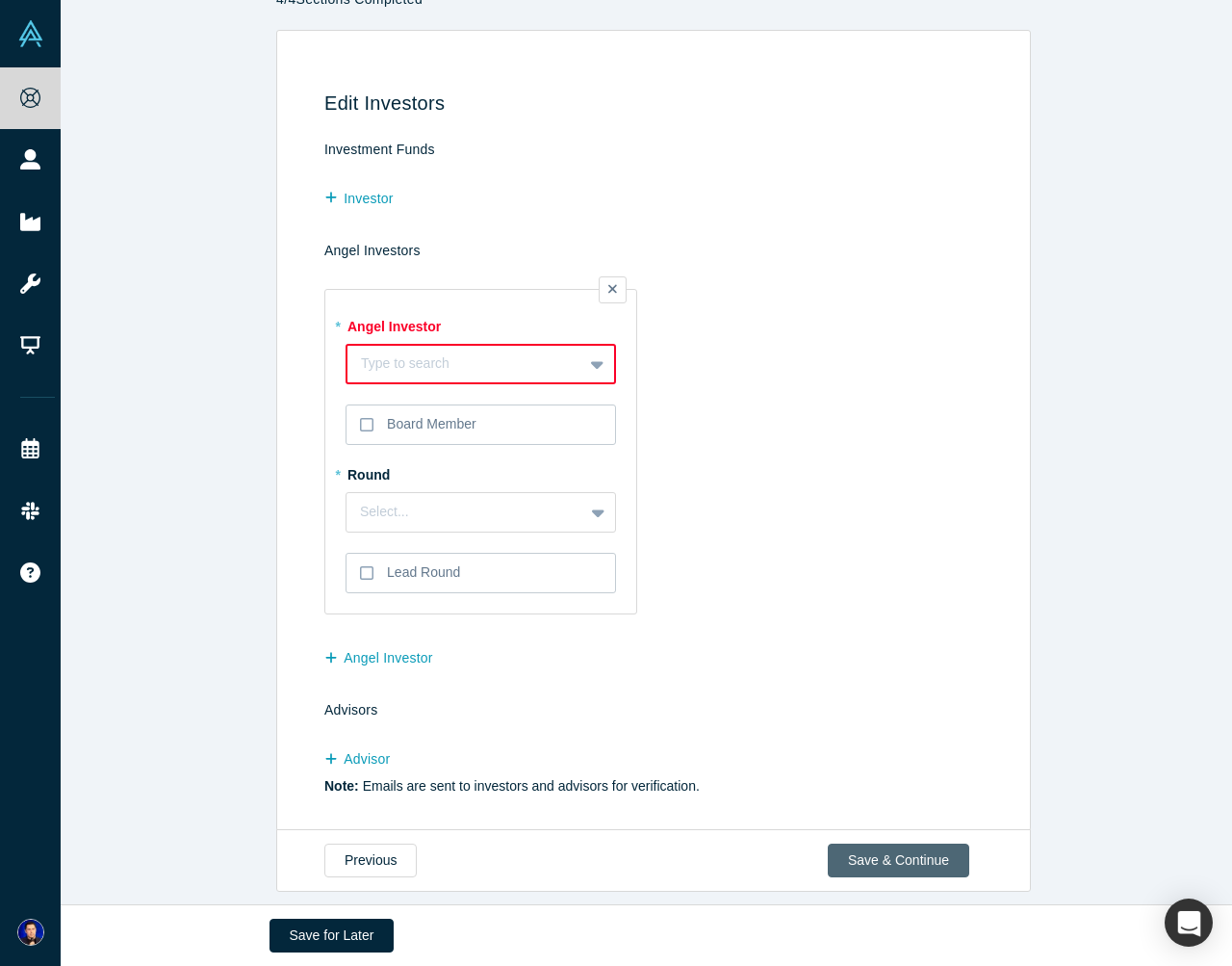
click at [867, 848] on button "Save & Continue" at bounding box center [898, 860] width 142 height 34
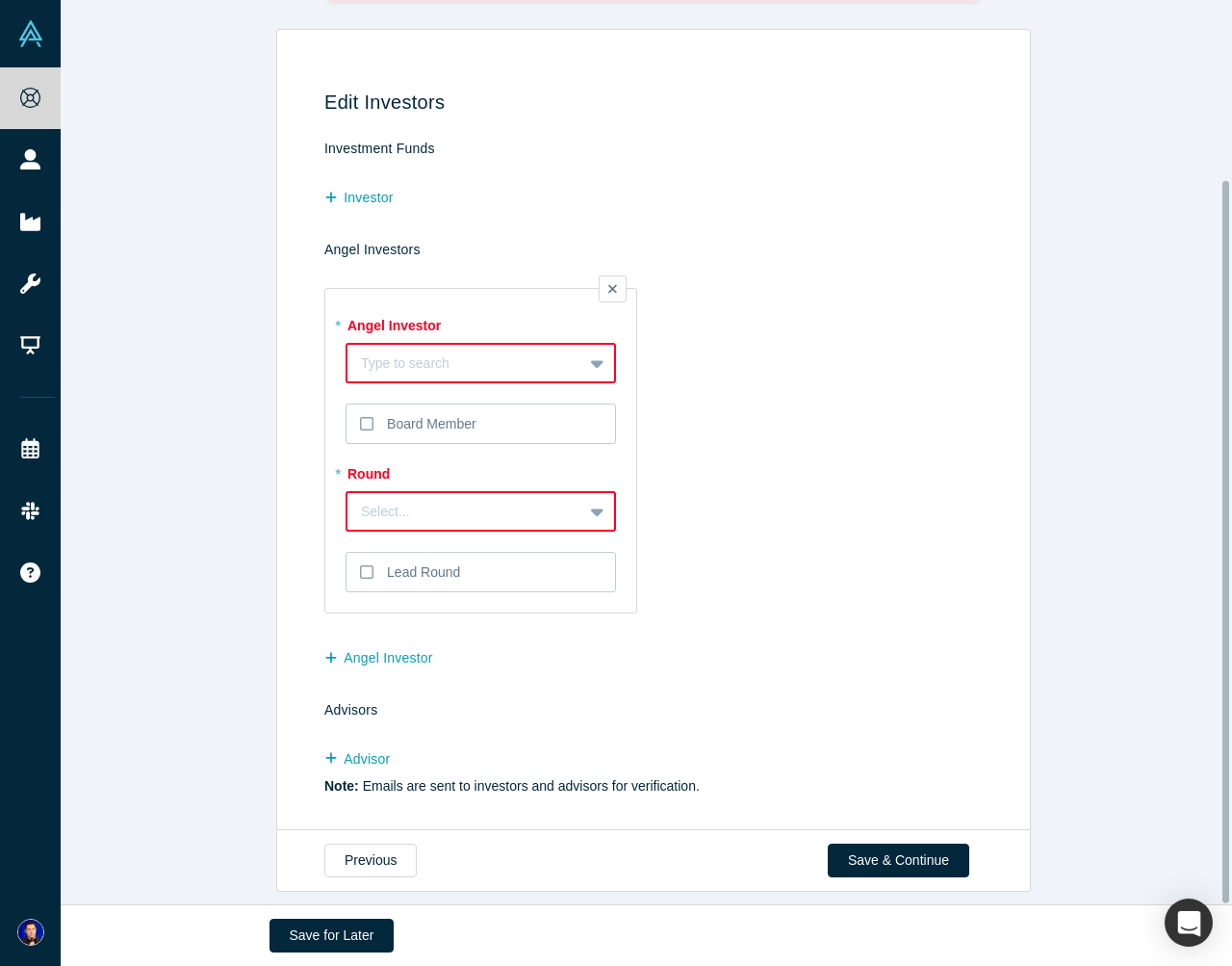
scroll to position [224, 0]
click at [379, 847] on button "Previous" at bounding box center [371, 860] width 93 height 34
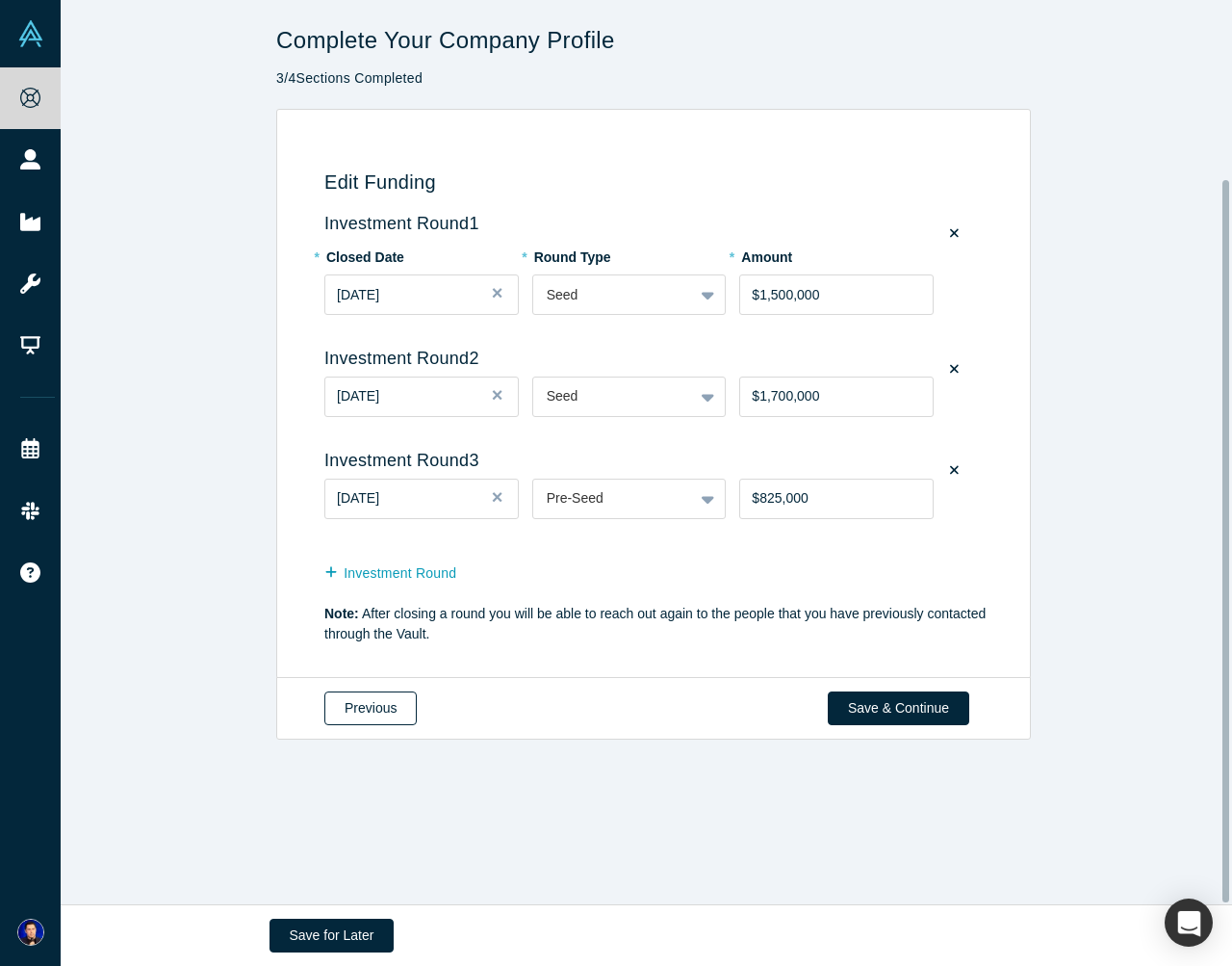
scroll to position [0, 0]
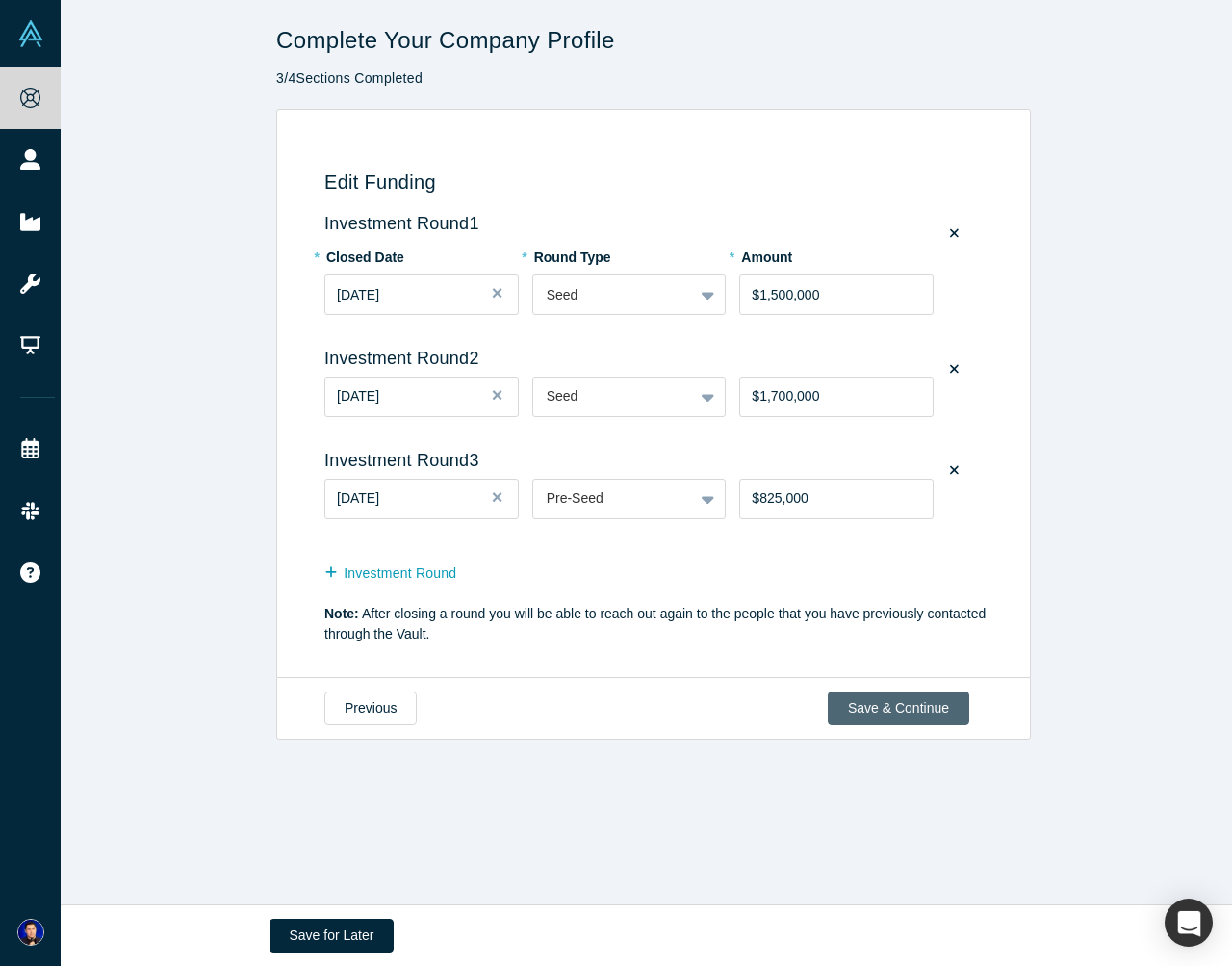
click at [874, 701] on button "Save & Continue" at bounding box center [898, 708] width 142 height 34
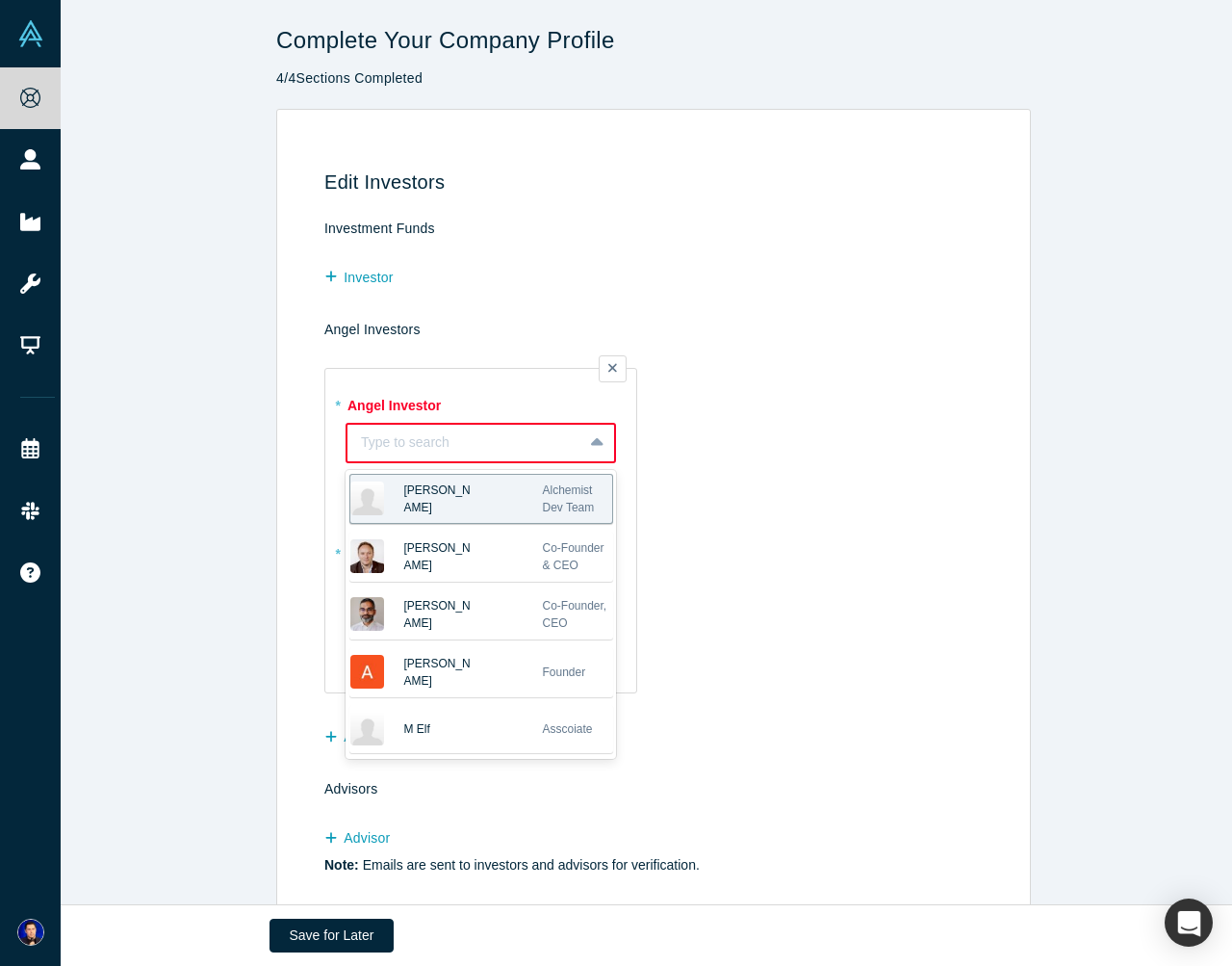
click at [513, 444] on div at bounding box center [466, 443] width 208 height 21
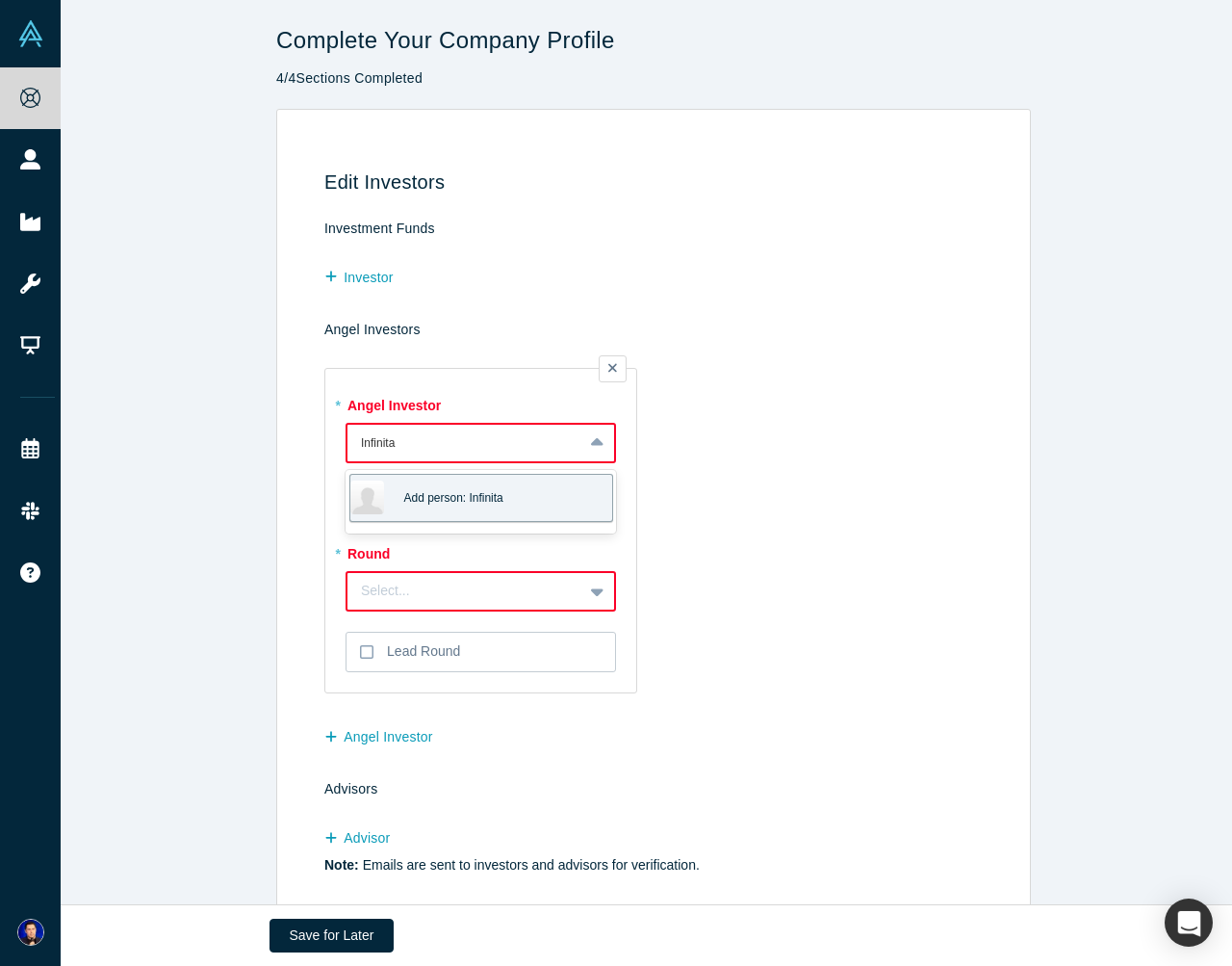
type input "Infinita"
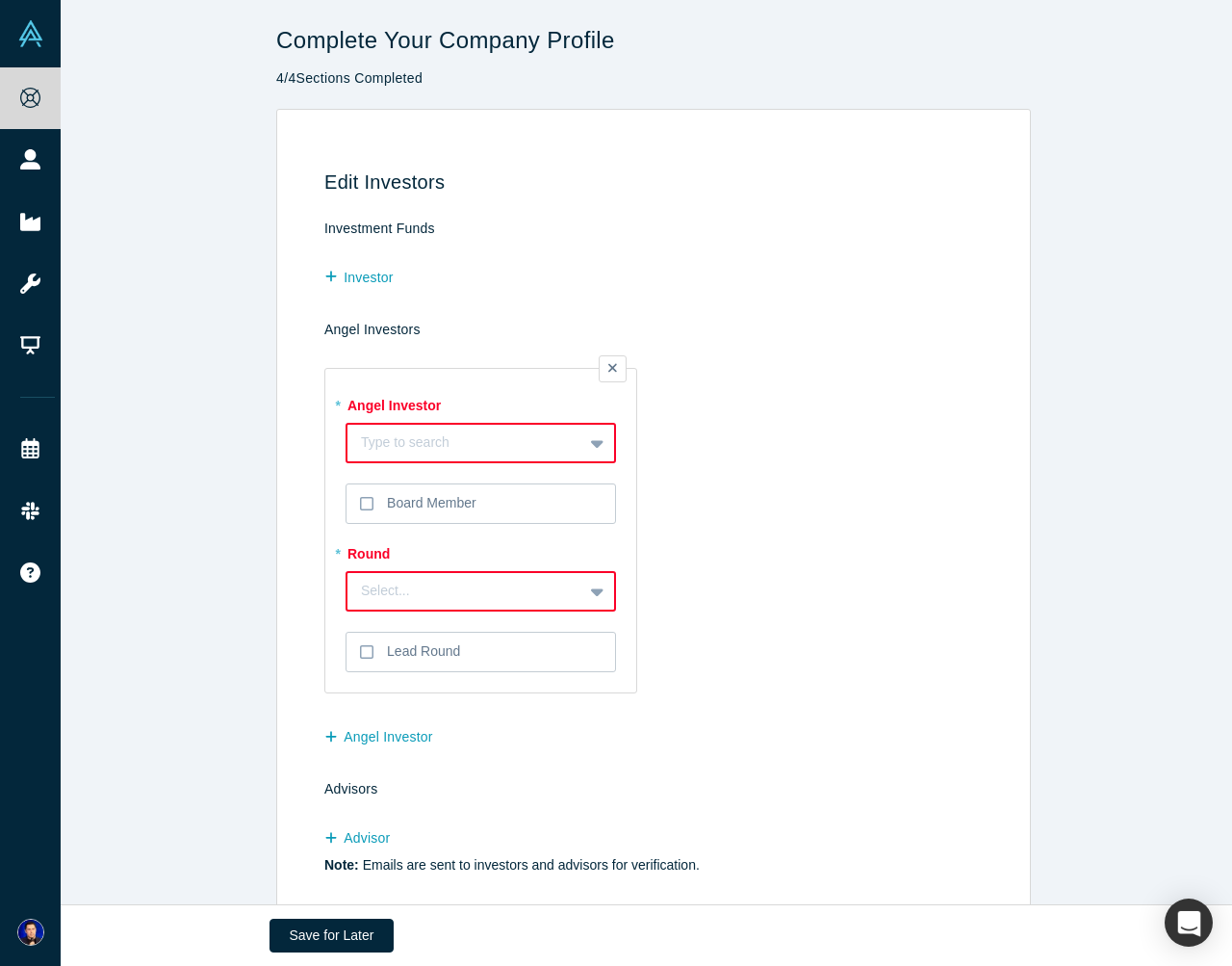
click at [762, 571] on td "* Angel Investor Type to search To pick up a draggable item, press the space ba…" at bounding box center [657, 523] width 665 height 360
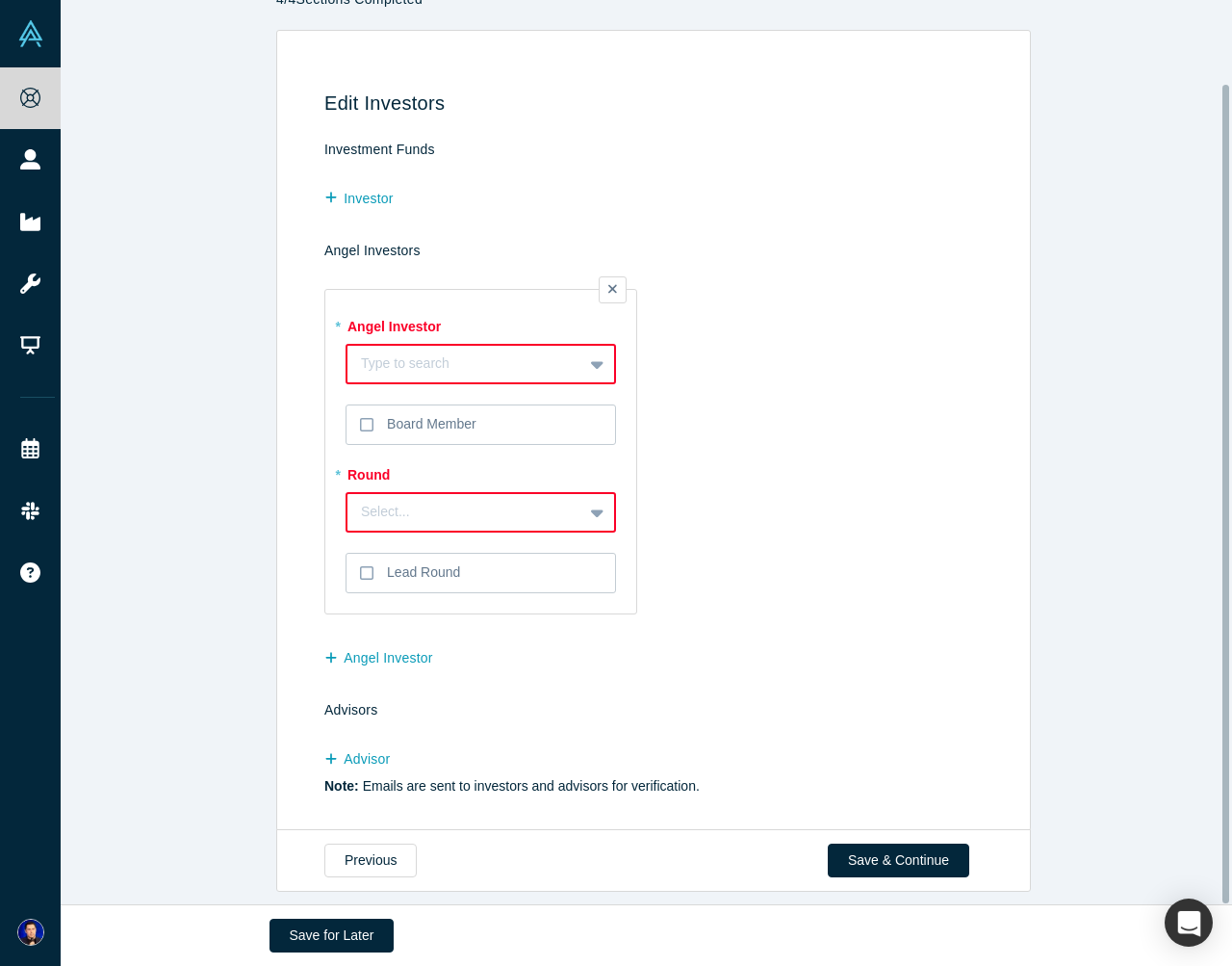
scroll to position [91, 0]
click at [367, 932] on button "Save for Later" at bounding box center [333, 935] width 125 height 34
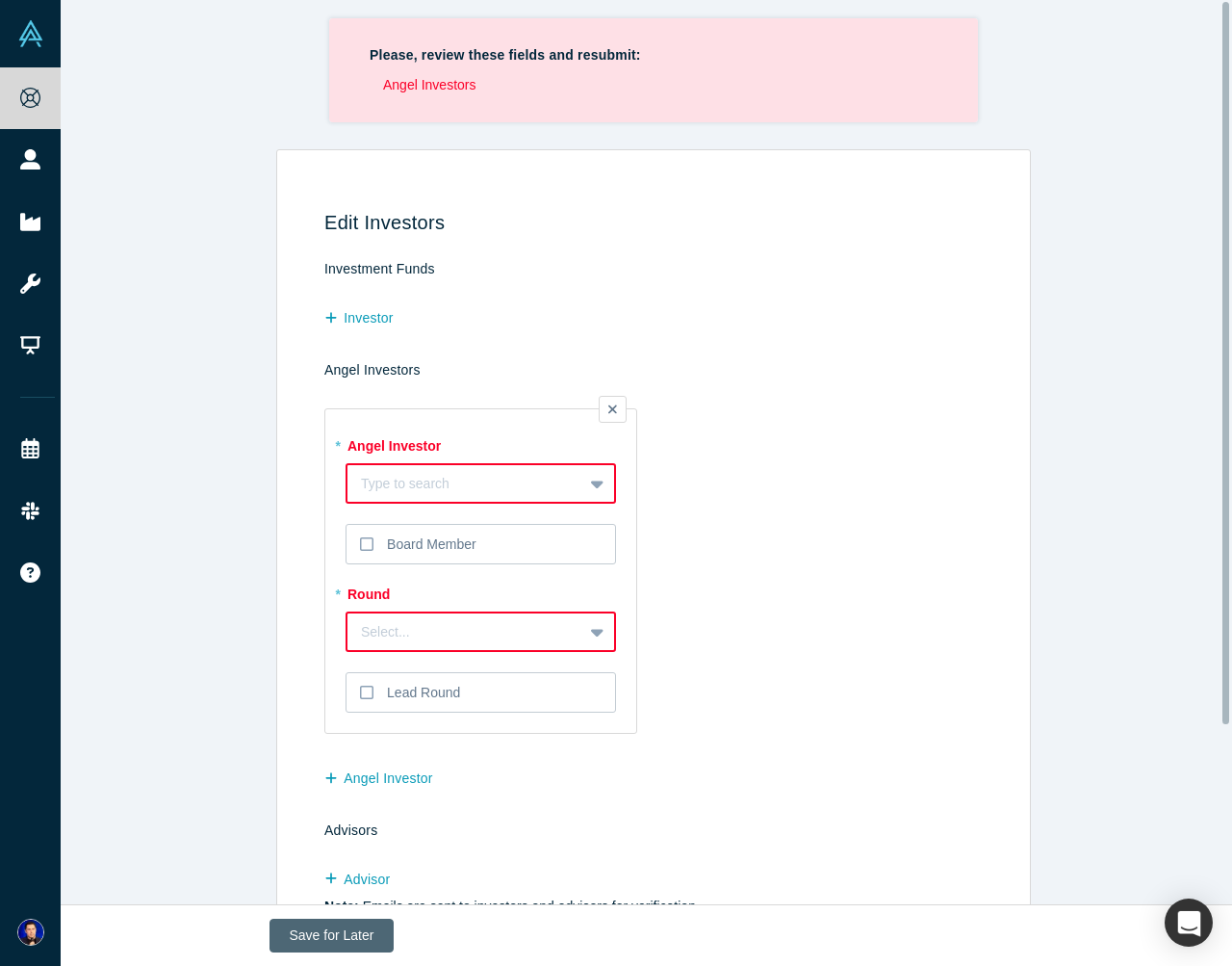
scroll to position [0, 0]
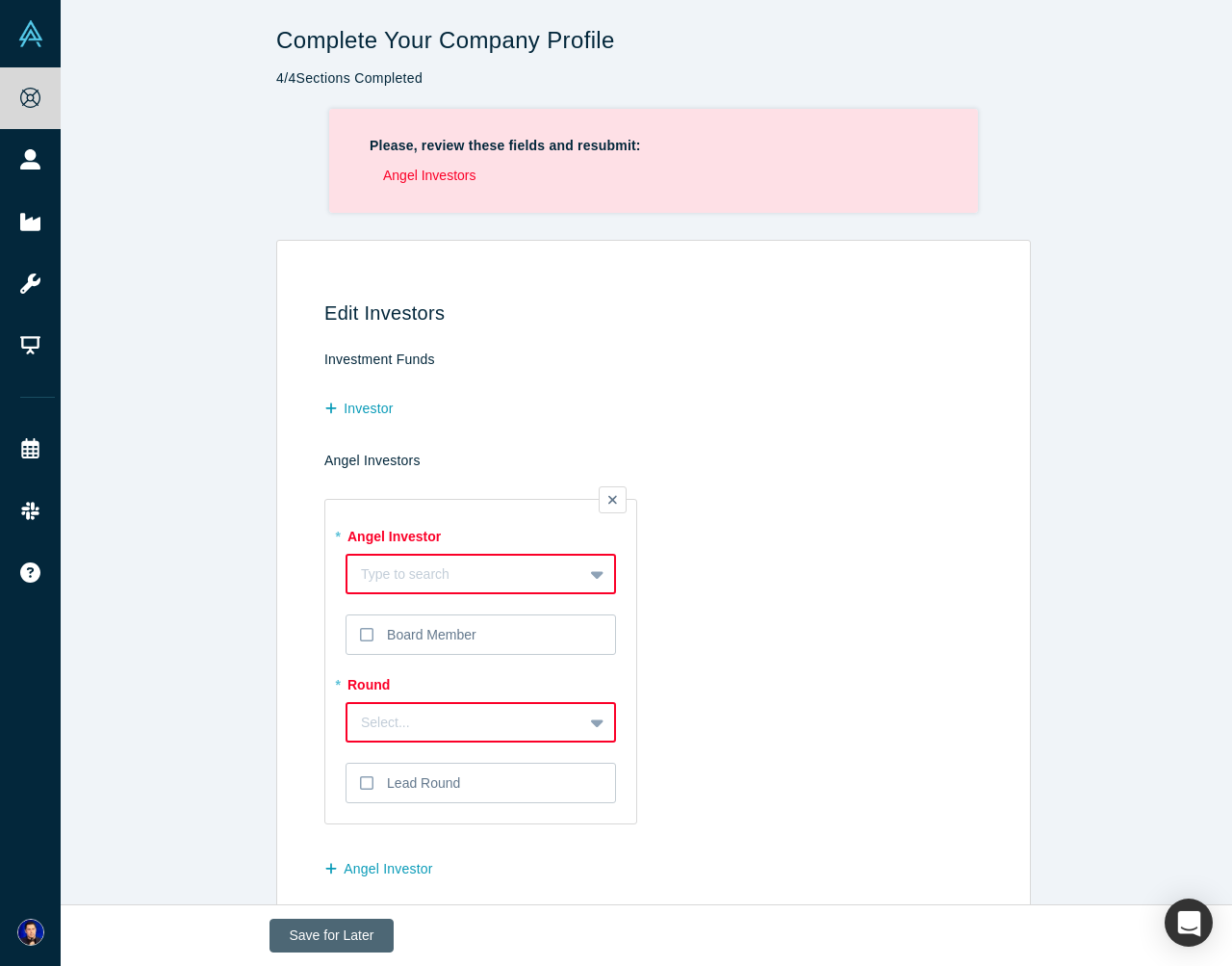
click at [343, 929] on button "Save for Later" at bounding box center [333, 935] width 125 height 34
click at [608, 496] on icon at bounding box center [612, 499] width 9 height 13
click at [0, 0] on input "checkbox" at bounding box center [0, 0] width 0 height 0
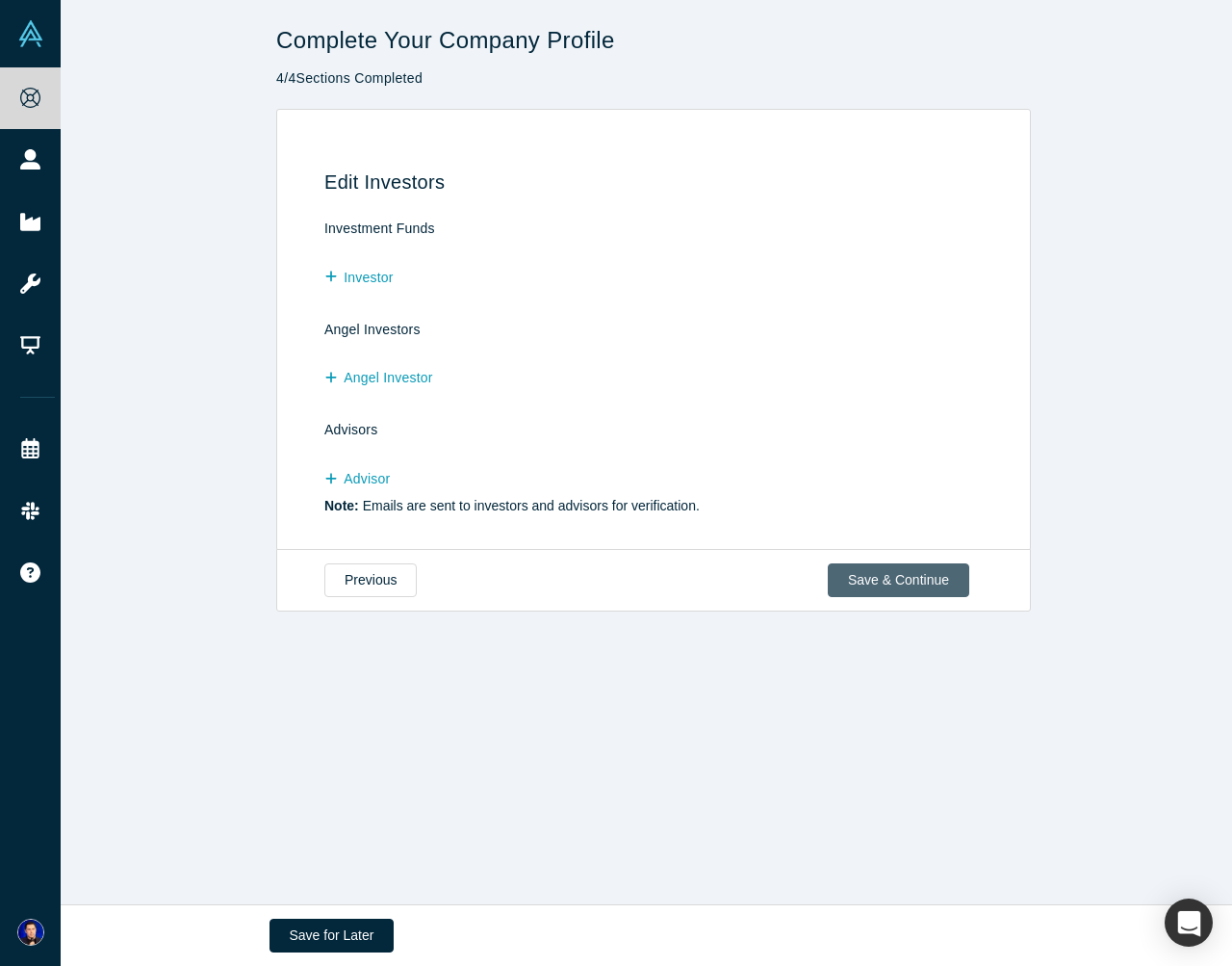
click at [866, 580] on button "Save & Continue" at bounding box center [898, 579] width 142 height 34
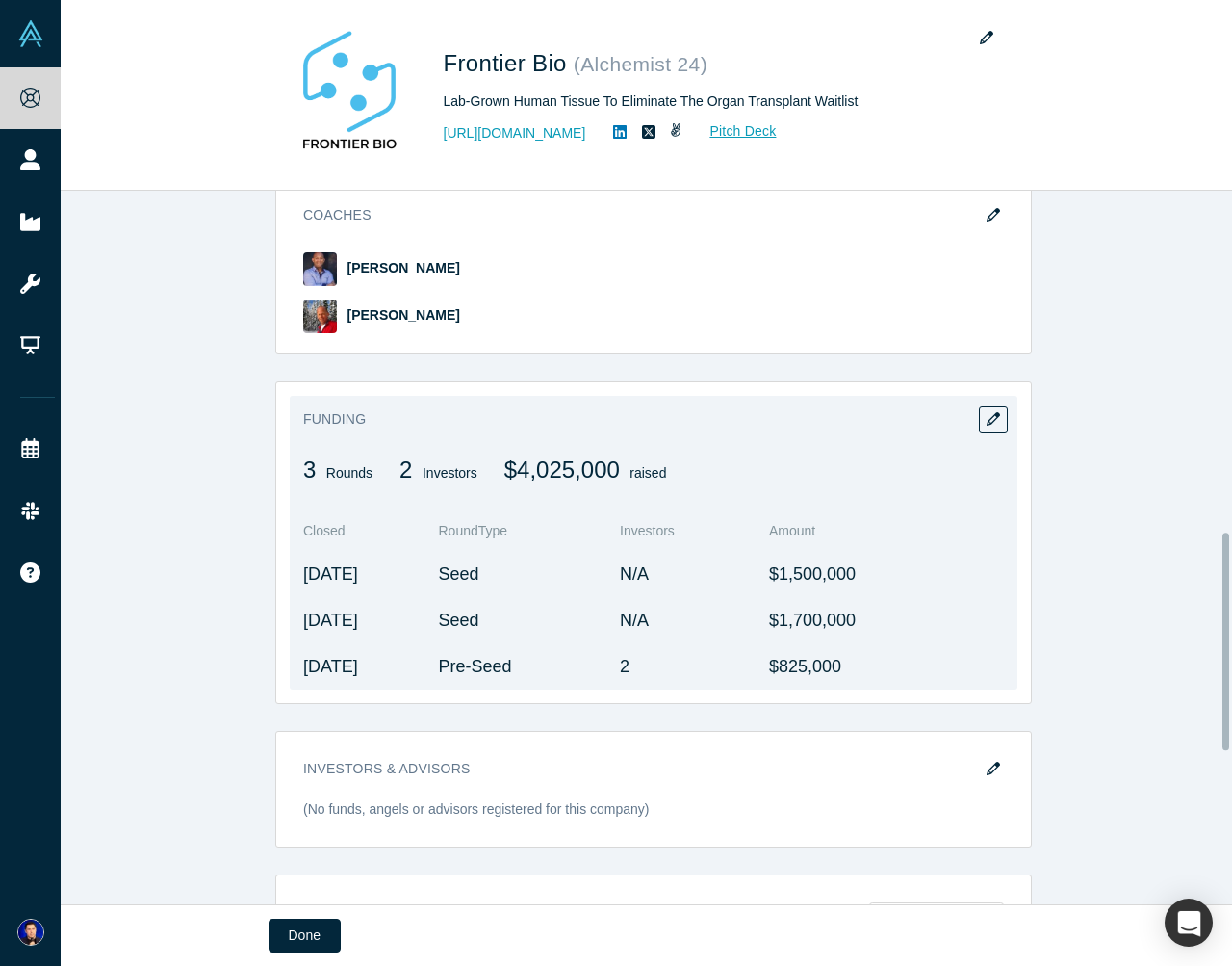
scroll to position [945, 0]
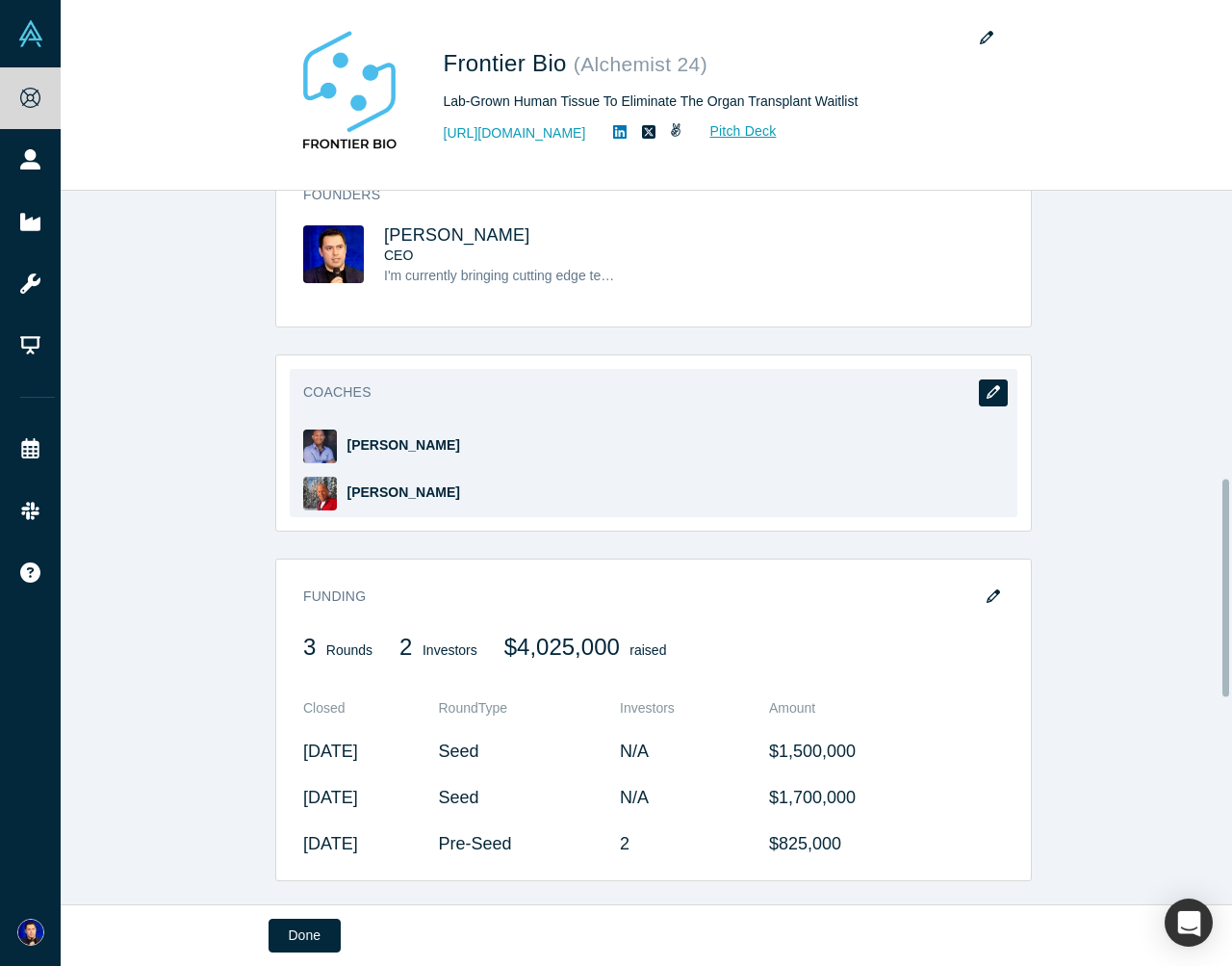
click at [991, 396] on icon "button" at bounding box center [994, 392] width 13 height 13
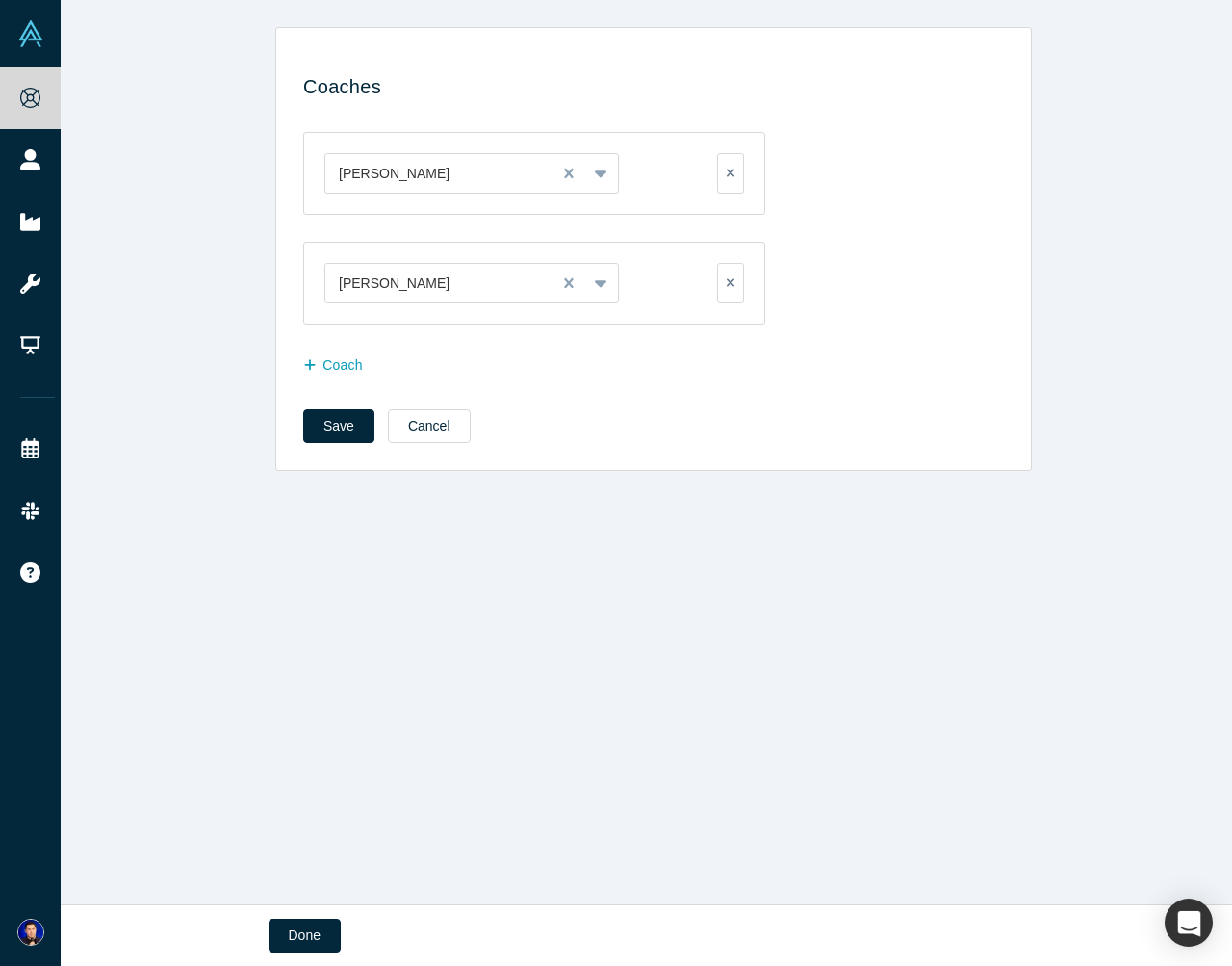
scroll to position [0, 0]
click at [729, 278] on label at bounding box center [731, 283] width 27 height 40
click at [0, 0] on input "checkbox" at bounding box center [0, 0] width 0 height 0
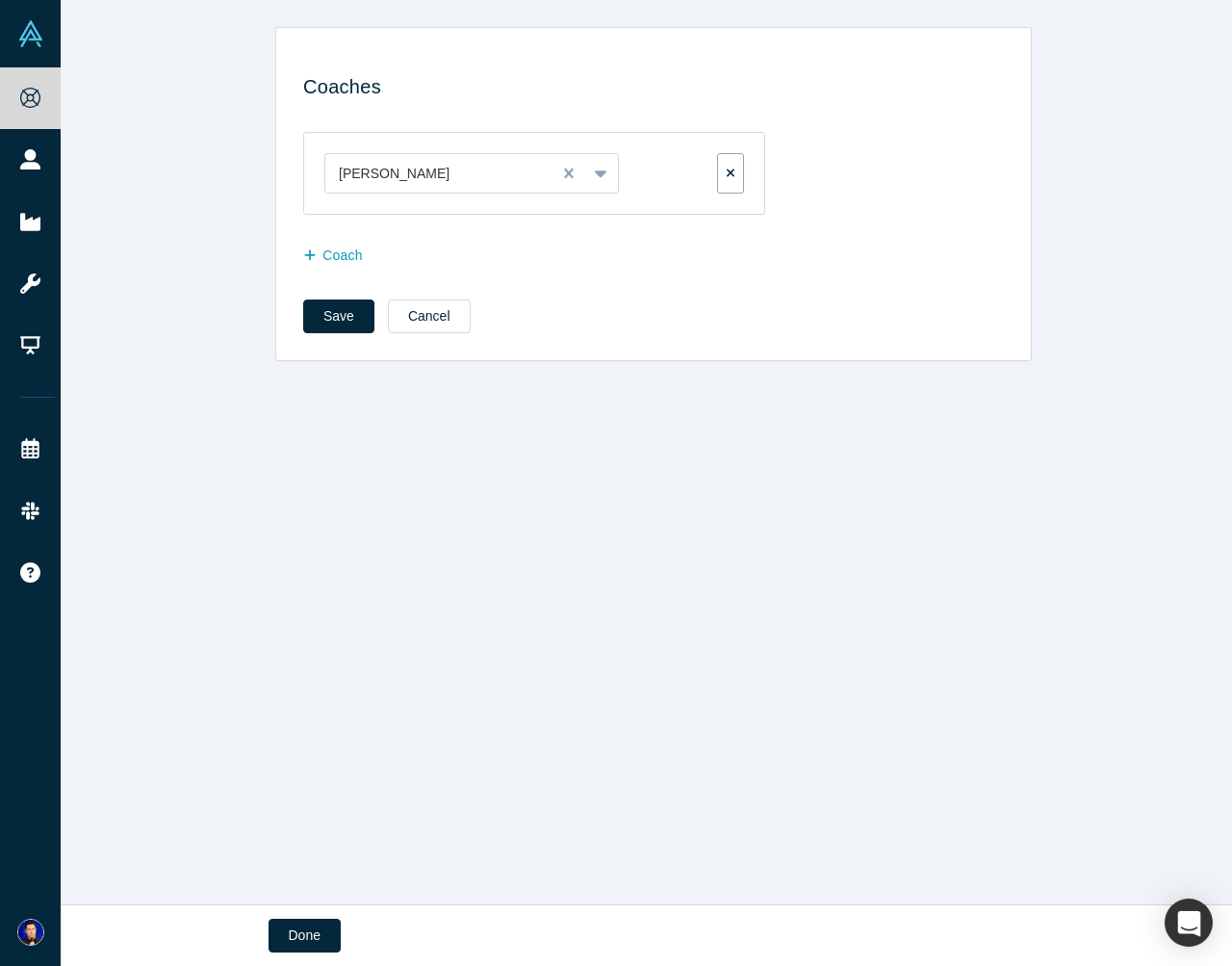
click at [725, 179] on label at bounding box center [731, 174] width 27 height 40
click at [0, 0] on input "checkbox" at bounding box center [0, 0] width 0 height 0
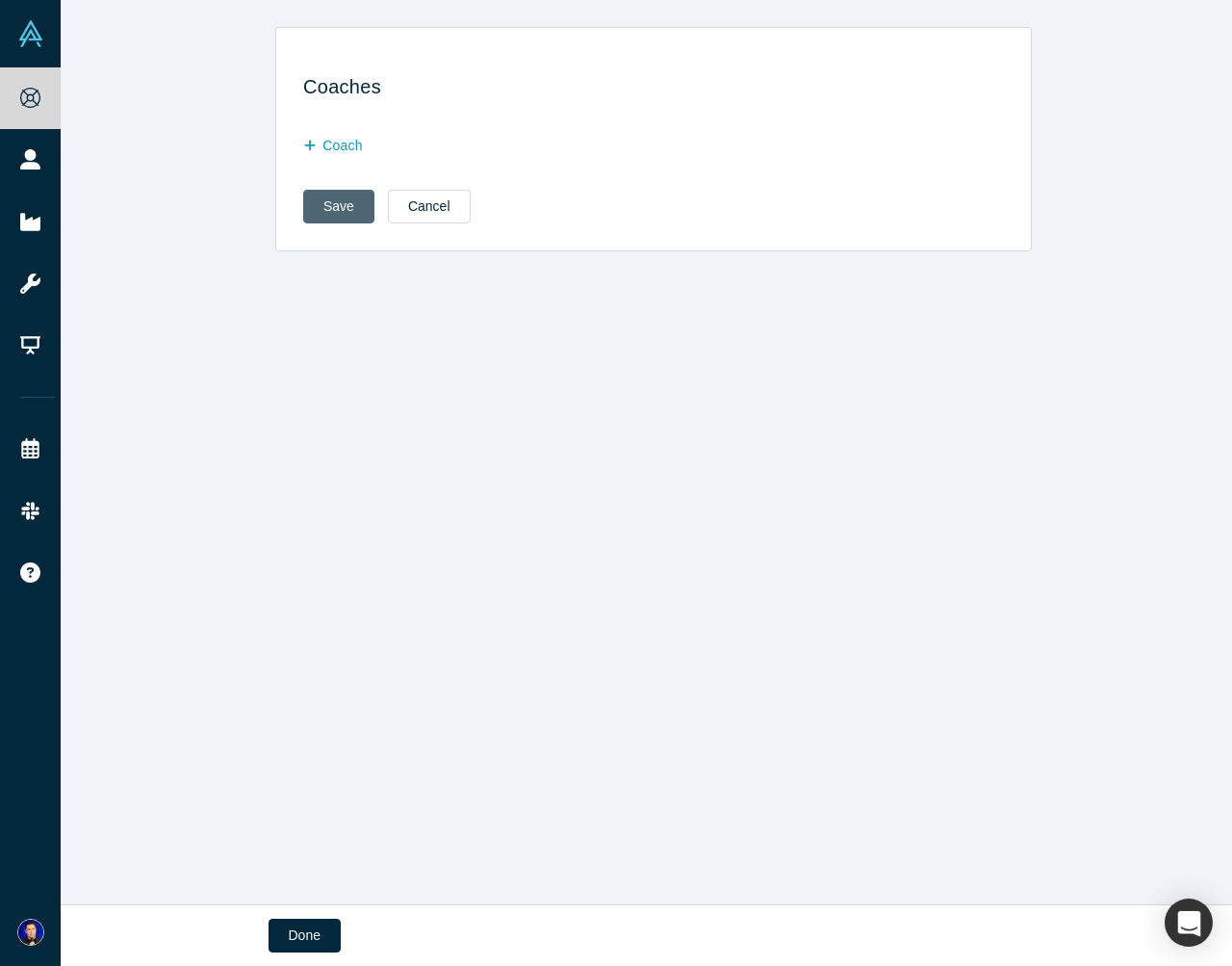
click at [322, 204] on button "Save" at bounding box center [339, 206] width 71 height 34
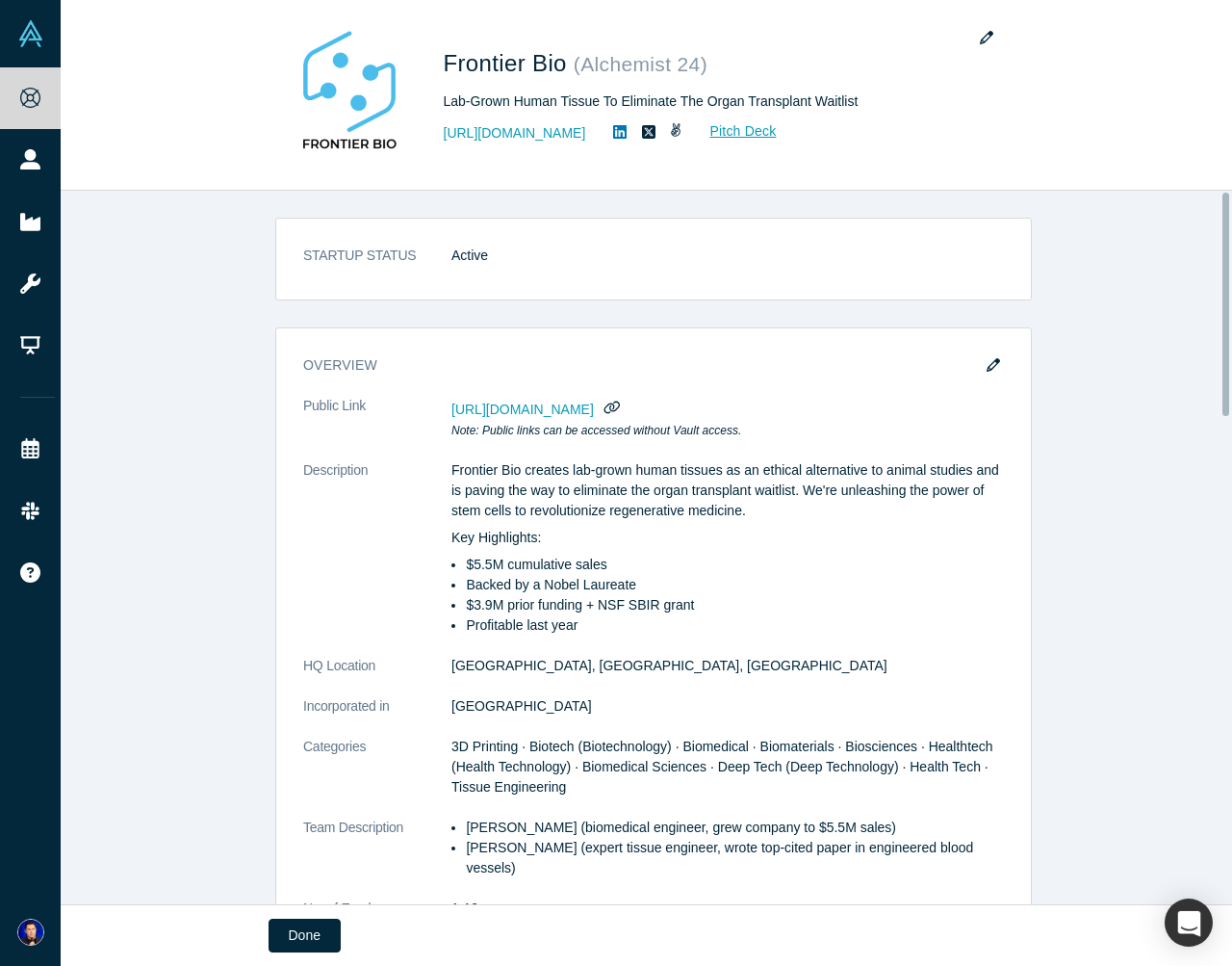
click at [1079, 266] on div "STARTUP STATUS Active overview Public Link https://vault.alchemistaccelerator.c…" at bounding box center [654, 554] width 1187 height 728
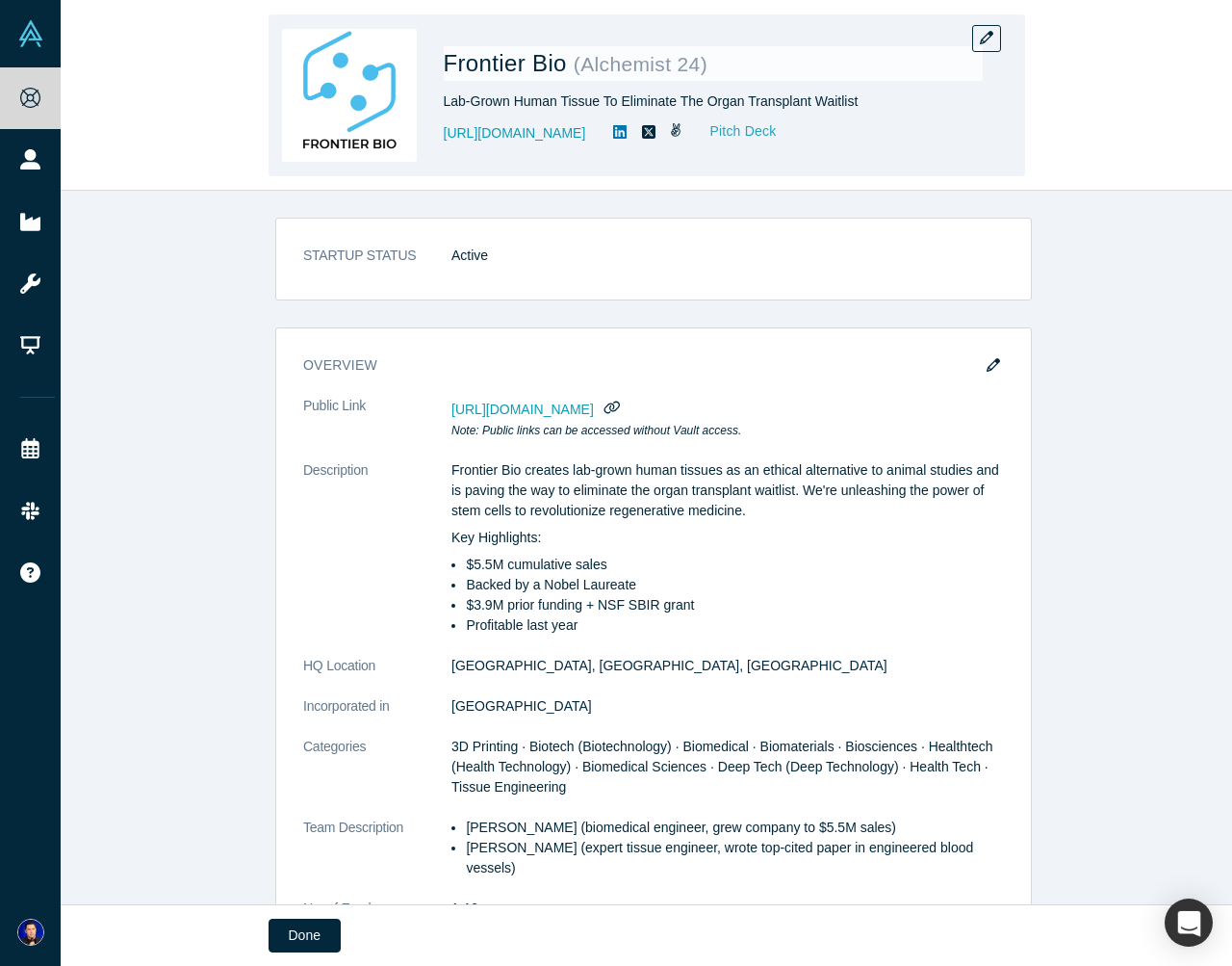
click at [777, 129] on link "Pitch Deck" at bounding box center [733, 131] width 89 height 22
click at [978, 39] on button "button" at bounding box center [987, 39] width 29 height 27
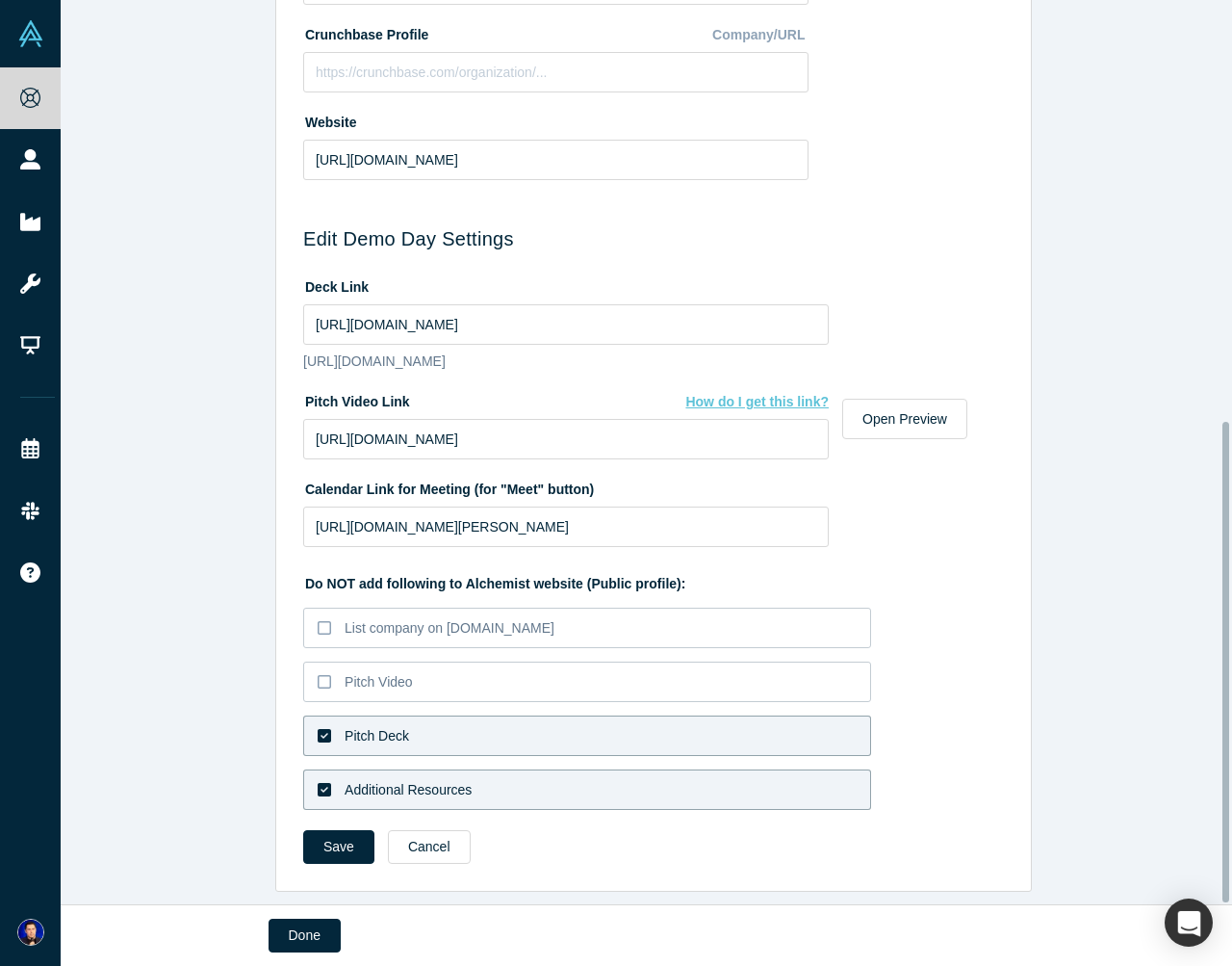
scroll to position [792, 0]
click at [992, 734] on div "Do NOT add following to Alchemist website (Public profile): List company on Alc…" at bounding box center [654, 688] width 701 height 256
click at [1098, 756] on div "Edit Company Profile * Name Frontier Bio Name cannot contain emoticons Your cur…" at bounding box center [654, 459] width 1187 height 919
click at [316, 841] on button "Save" at bounding box center [339, 846] width 71 height 34
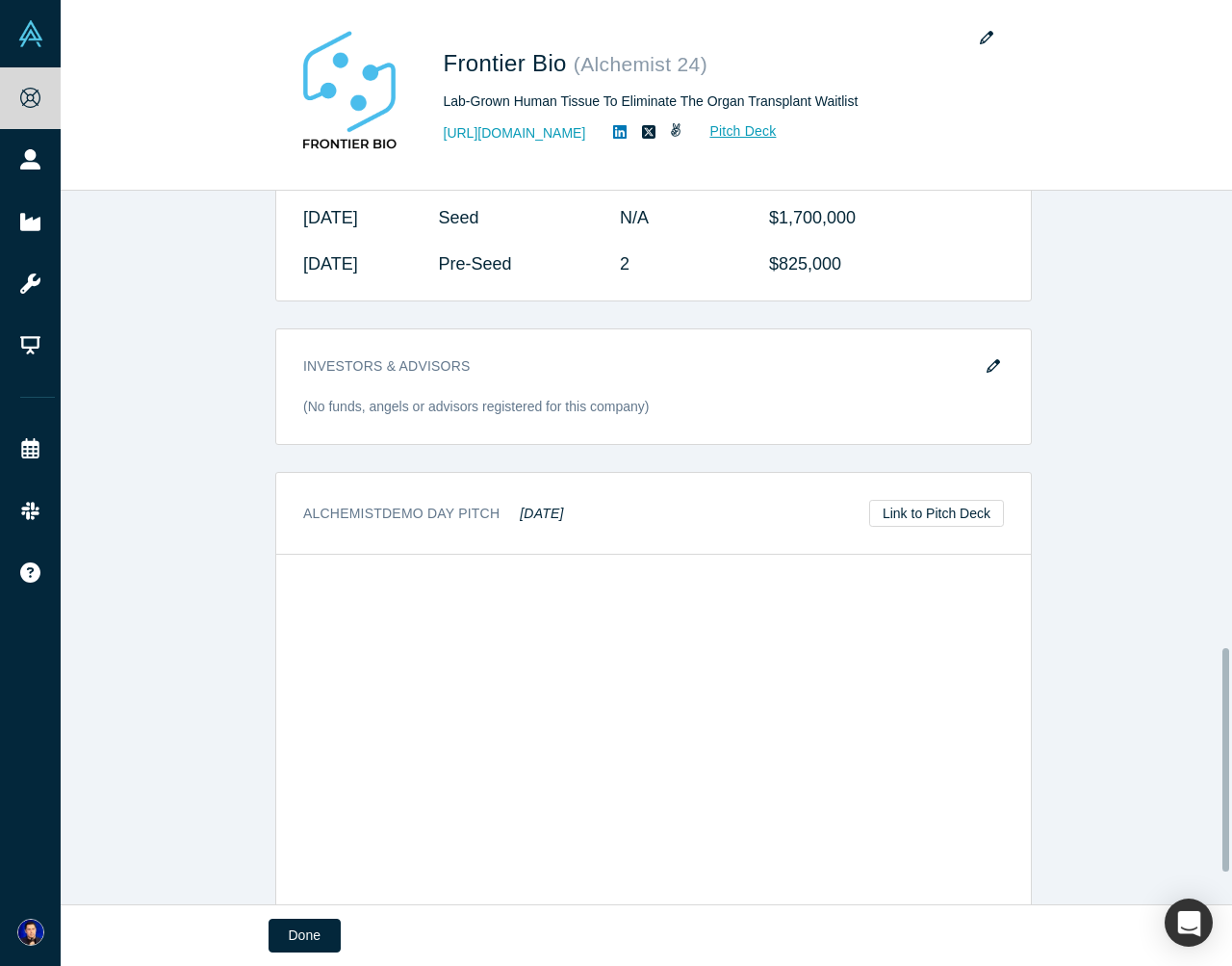
scroll to position [1460, 0]
click at [1064, 567] on div "STARTUP STATUS Active overview Public Link https://vault.alchemistaccelerator.c…" at bounding box center [654, 554] width 1187 height 728
